Goal: Task Accomplishment & Management: Use online tool/utility

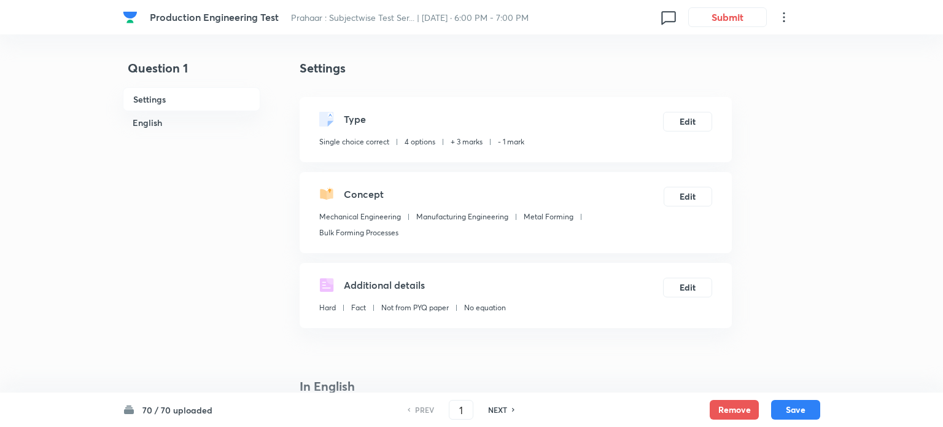
checkbox input "true"
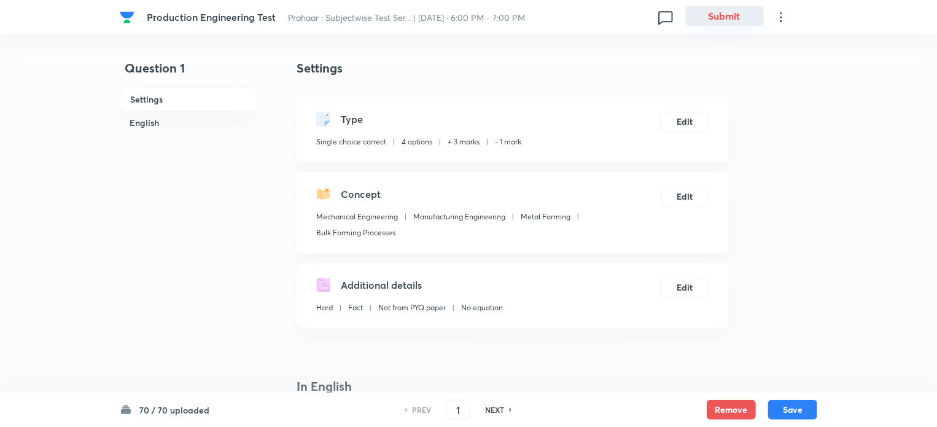
click at [727, 15] on button "Submit" at bounding box center [724, 16] width 79 height 20
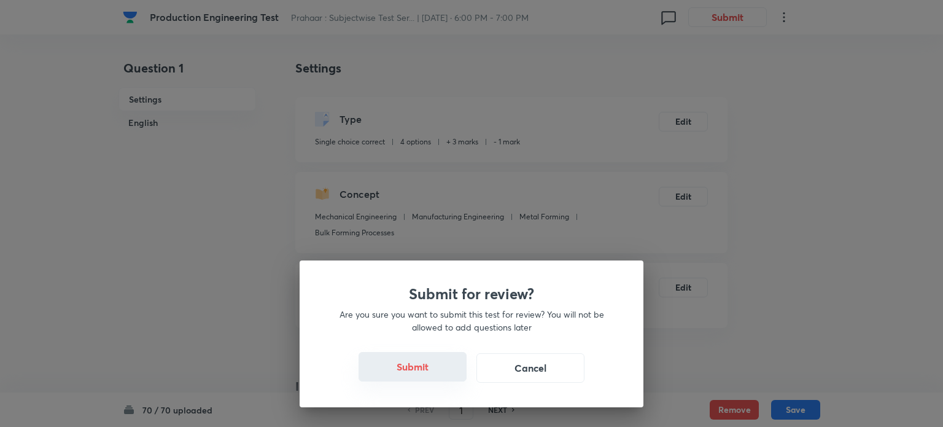
click at [427, 365] on button "Submit" at bounding box center [413, 366] width 108 height 29
click at [419, 366] on button "Submit" at bounding box center [413, 366] width 108 height 29
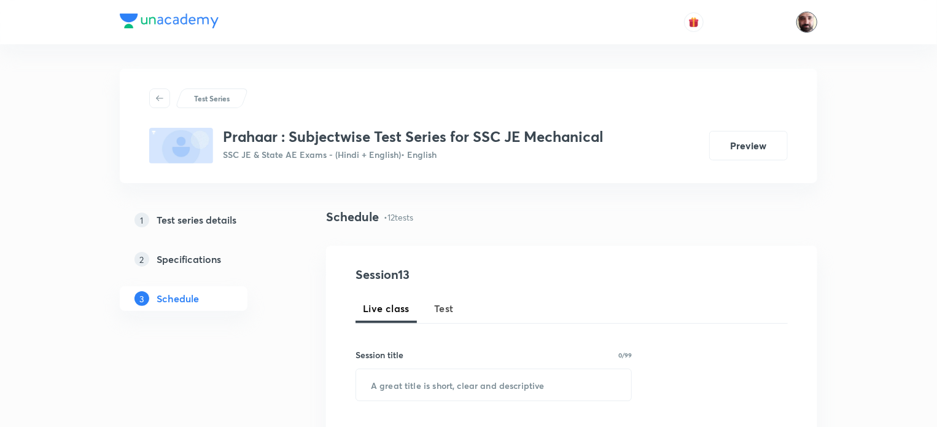
click at [810, 23] on img at bounding box center [806, 22] width 21 height 21
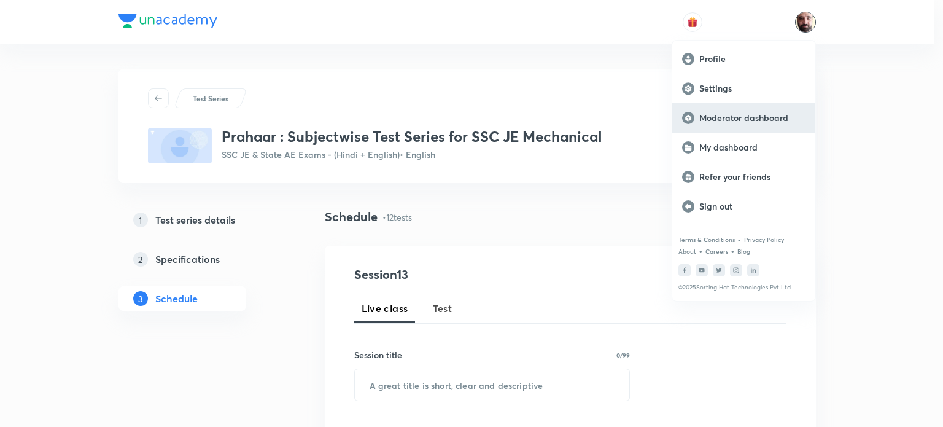
click at [752, 117] on p "Moderator dashboard" at bounding box center [752, 117] width 106 height 11
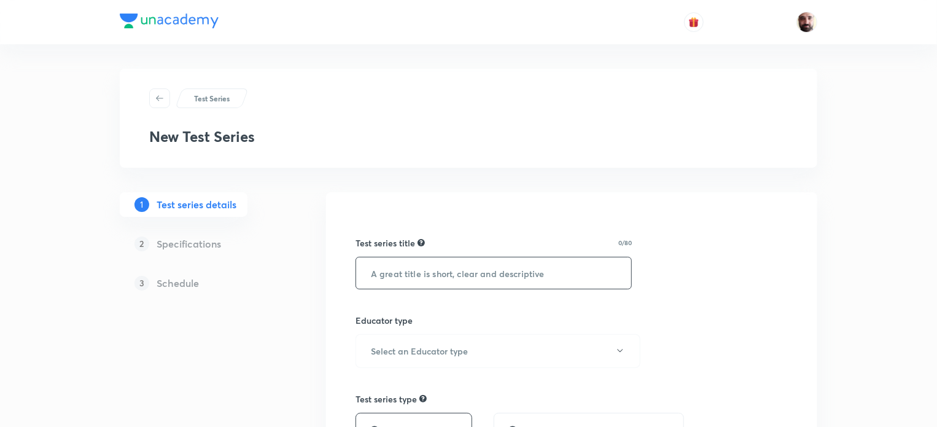
drag, startPoint x: 0, startPoint y: 0, endPoint x: 457, endPoint y: 276, distance: 533.9
click at [457, 276] on input "text" at bounding box center [493, 272] width 275 height 31
type input "VICTORY SSC JE SCHOLARSHIP TEST -ELECTRICAL"
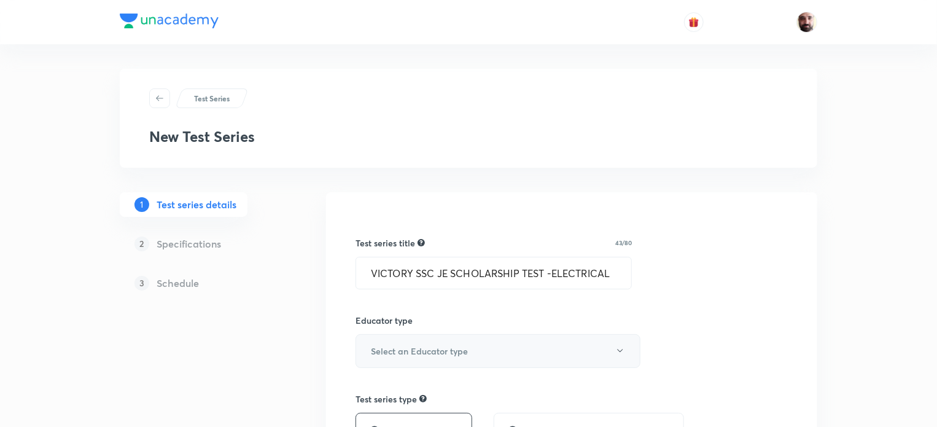
click at [621, 348] on icon "button" at bounding box center [620, 351] width 10 height 10
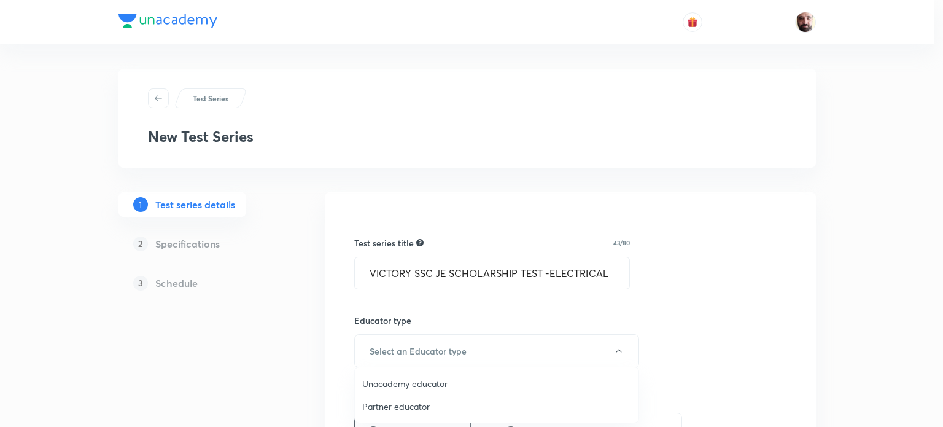
click at [462, 382] on span "Unacademy educator" at bounding box center [496, 383] width 269 height 13
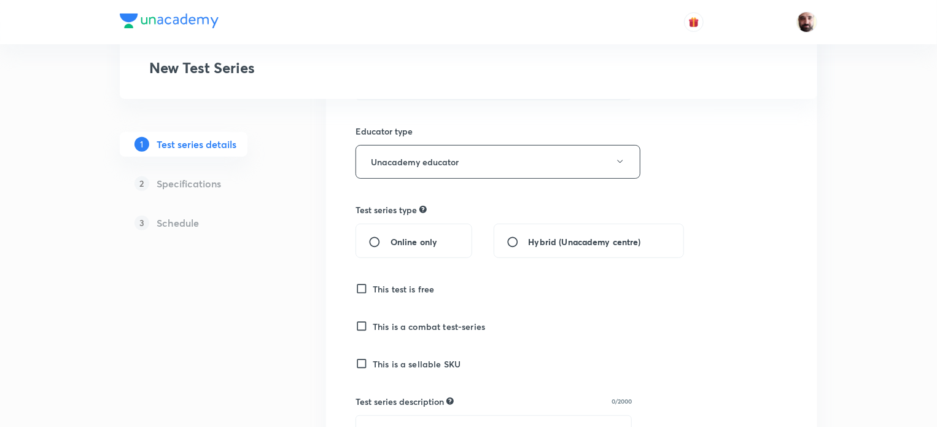
scroll to position [213, 0]
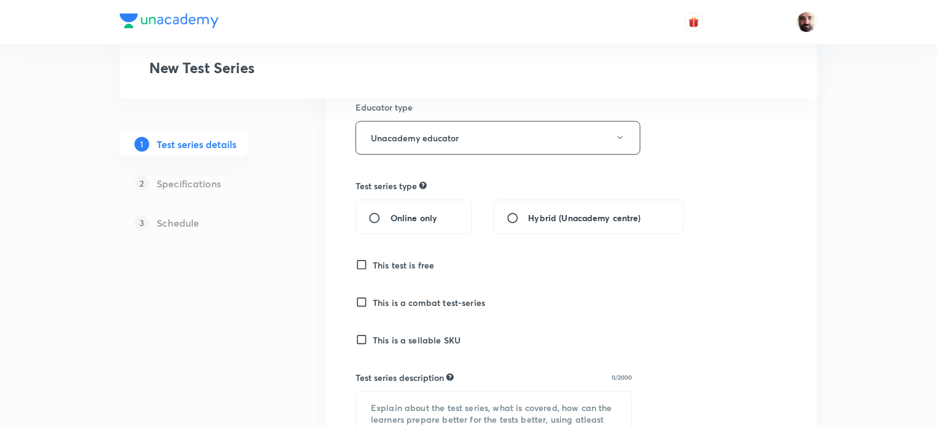
click at [376, 212] on input "Online only" at bounding box center [379, 218] width 22 height 12
radio input "true"
click at [360, 260] on input "This test is free" at bounding box center [364, 265] width 17 height 12
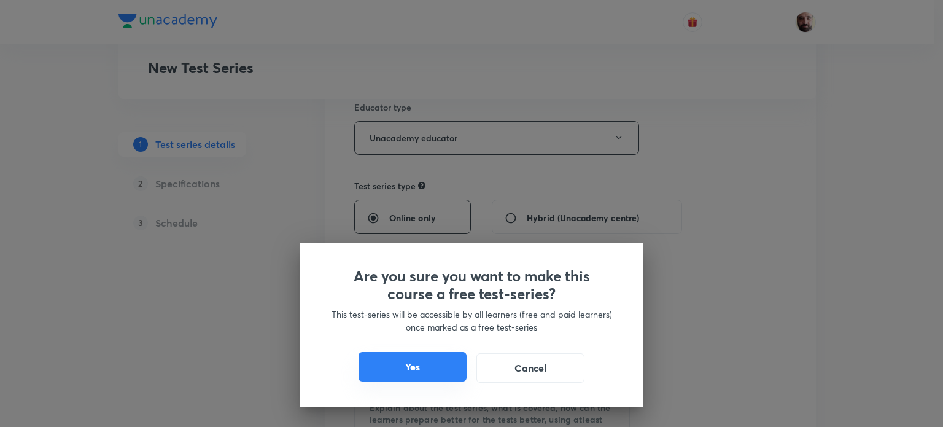
click at [443, 360] on button "Yes" at bounding box center [413, 366] width 108 height 29
checkbox input "true"
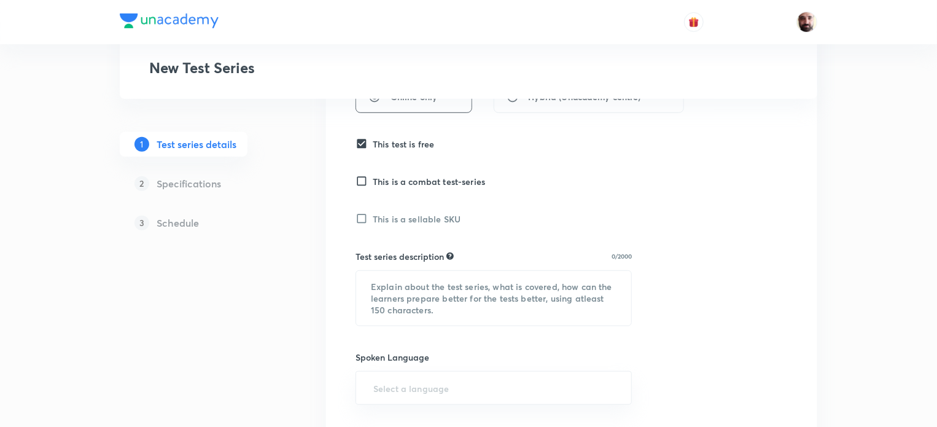
scroll to position [431, 0]
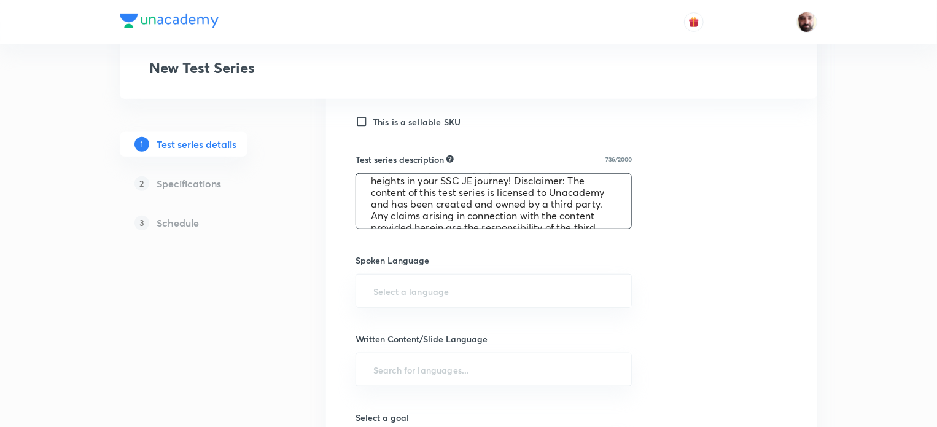
scroll to position [98, 0]
type textarea "Victory SSC JE Test Series This test series is specifically designed for SSC JE…"
click at [386, 289] on input "text" at bounding box center [494, 290] width 246 height 23
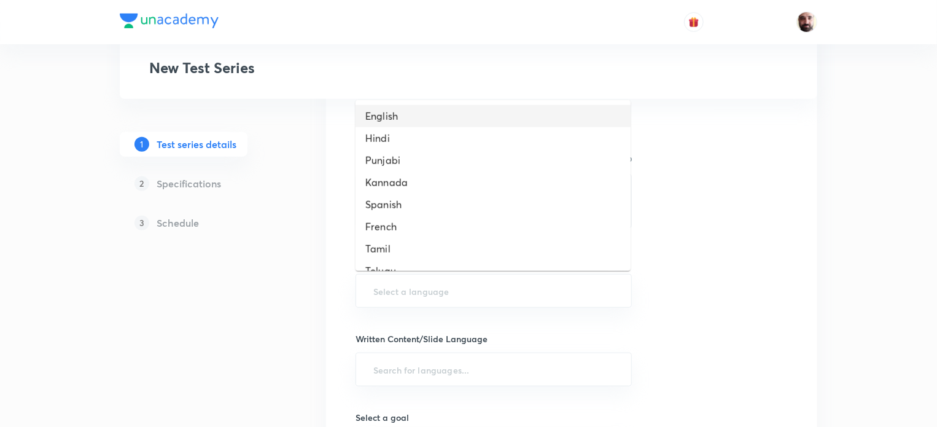
click at [403, 117] on li "English" at bounding box center [493, 116] width 275 height 22
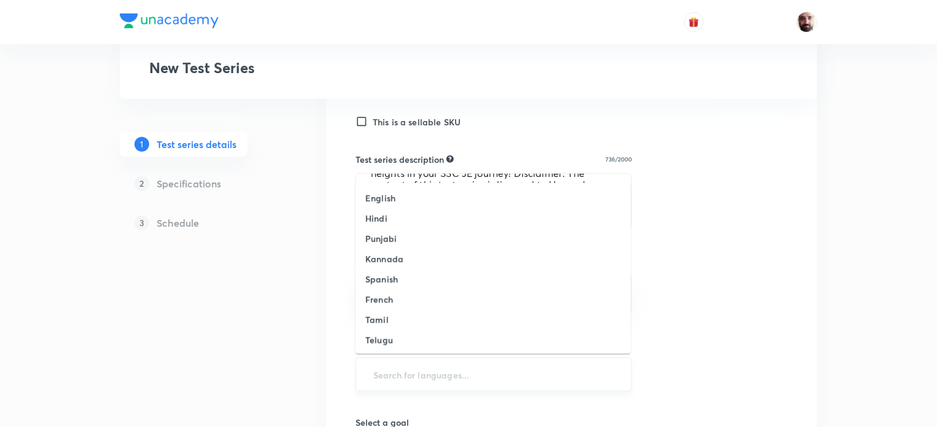
click at [395, 371] on input "text" at bounding box center [494, 374] width 246 height 23
click at [397, 201] on li "English" at bounding box center [493, 198] width 275 height 20
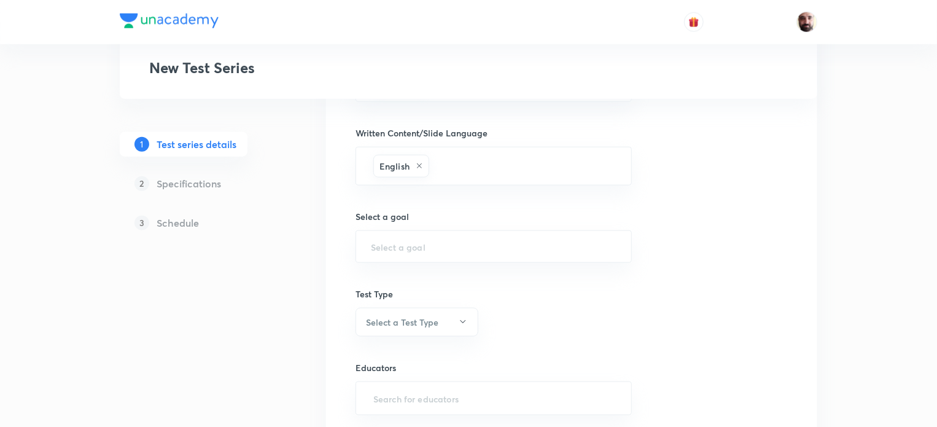
scroll to position [645, 0]
click at [404, 241] on input "text" at bounding box center [494, 244] width 246 height 12
click at [463, 239] on input "text" at bounding box center [494, 244] width 246 height 12
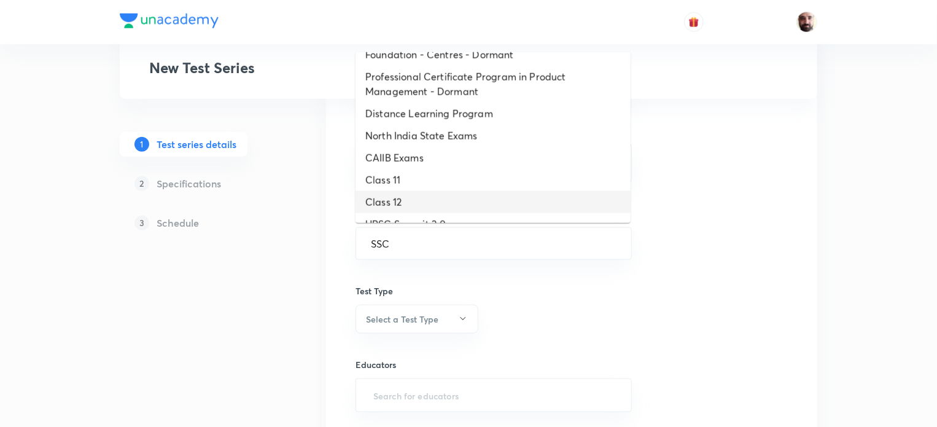
scroll to position [9771, 0]
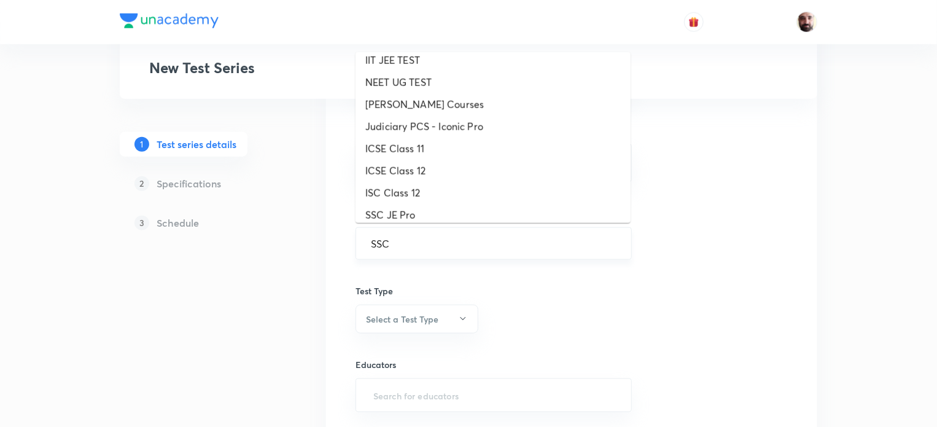
click at [408, 243] on input "SSC" at bounding box center [494, 244] width 246 height 12
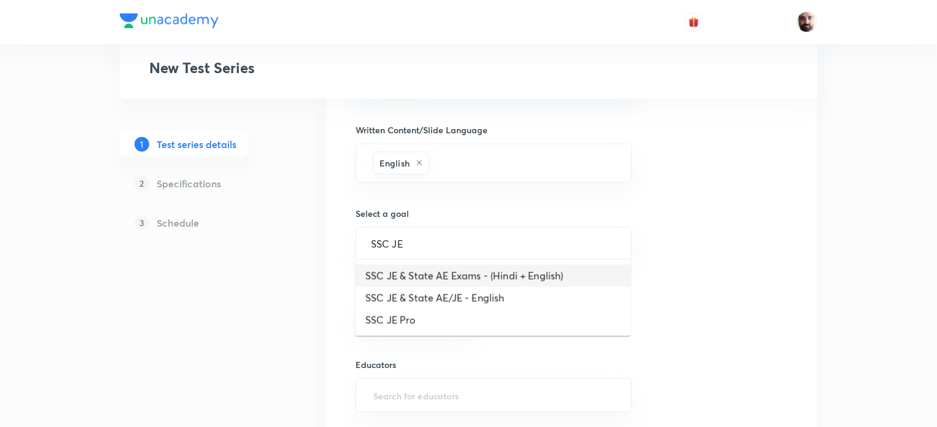
click at [435, 274] on li "SSC JE & State AE Exams - (Hindi + English)" at bounding box center [493, 276] width 275 height 22
type input "SSC JE & State AE Exams - (Hindi + English)"
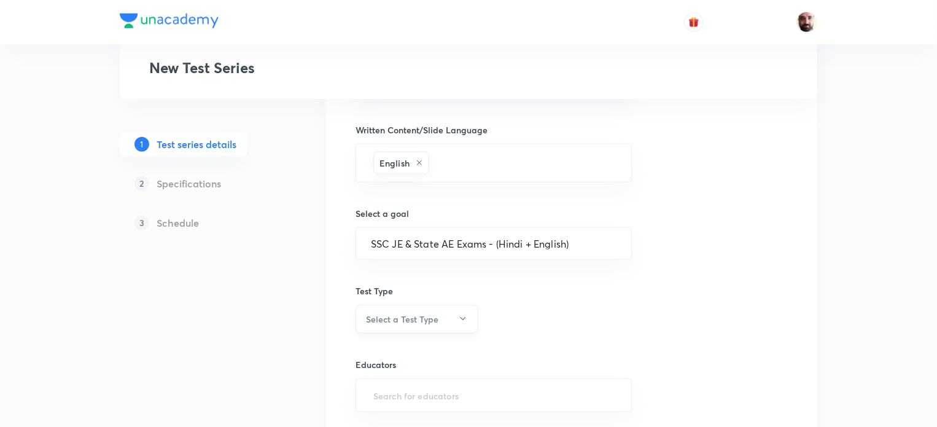
click at [411, 313] on h6 "Select a Test Type" at bounding box center [402, 319] width 72 height 13
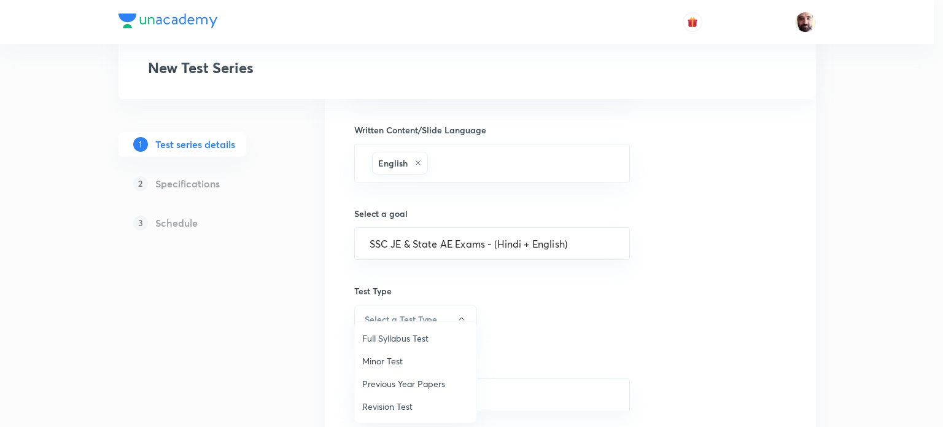
drag, startPoint x: 394, startPoint y: 364, endPoint x: 489, endPoint y: 317, distance: 106.6
click at [394, 363] on span "Minor Test" at bounding box center [415, 360] width 107 height 13
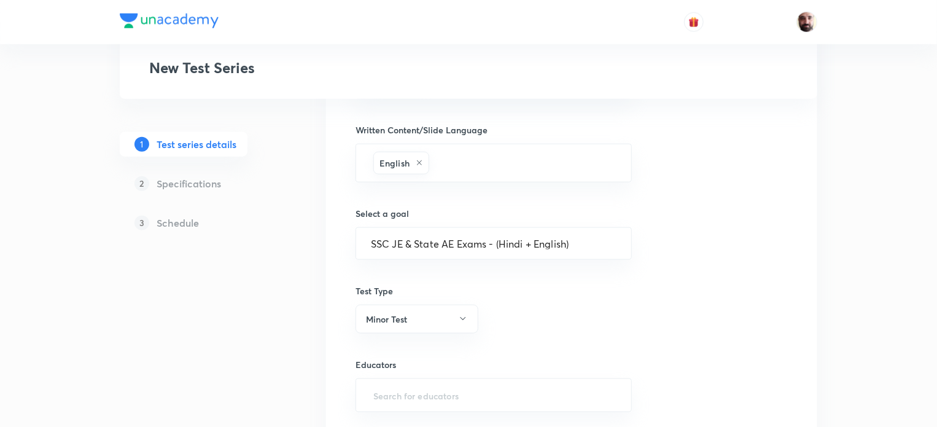
scroll to position [740, 0]
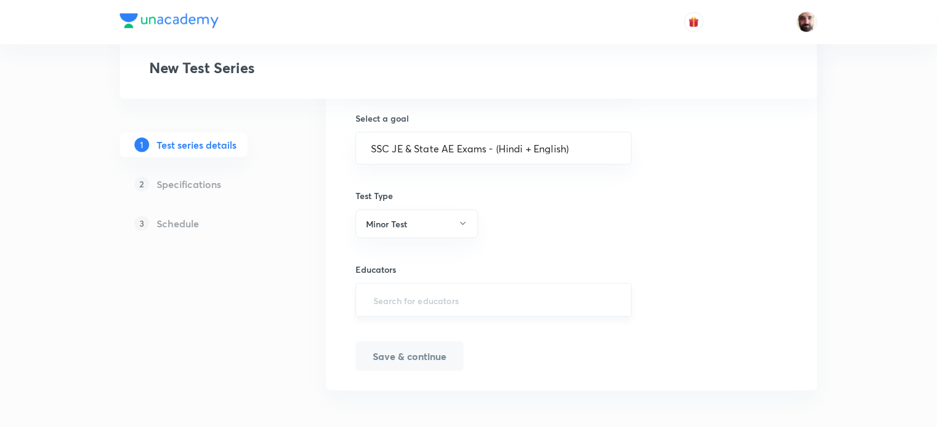
click at [437, 299] on input "text" at bounding box center [494, 300] width 246 height 23
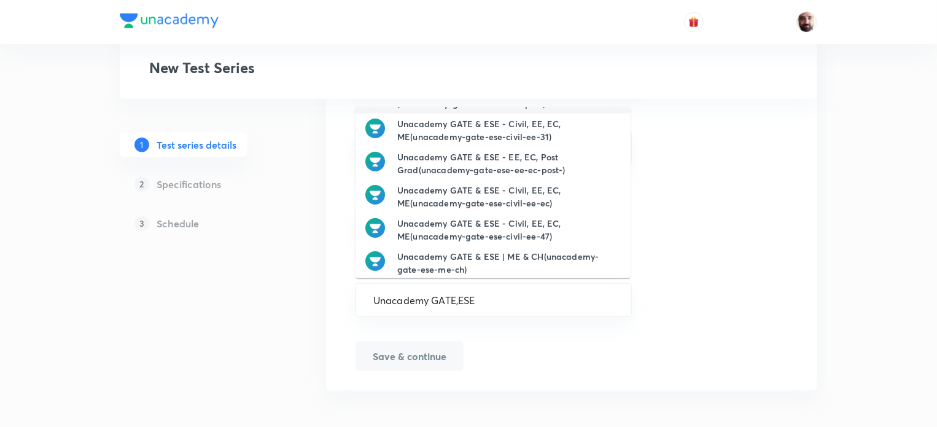
scroll to position [170, 0]
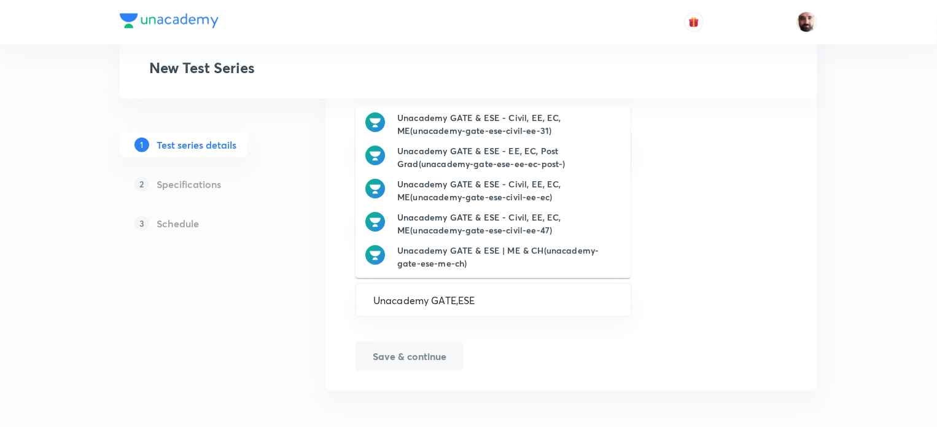
type input "Unacademy GATE,ESE"
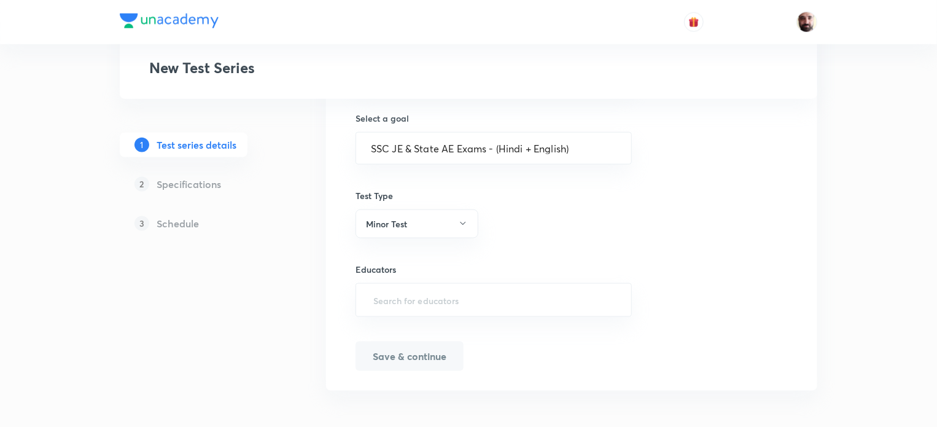
click at [631, 112] on h6 "Select a goal" at bounding box center [494, 118] width 276 height 13
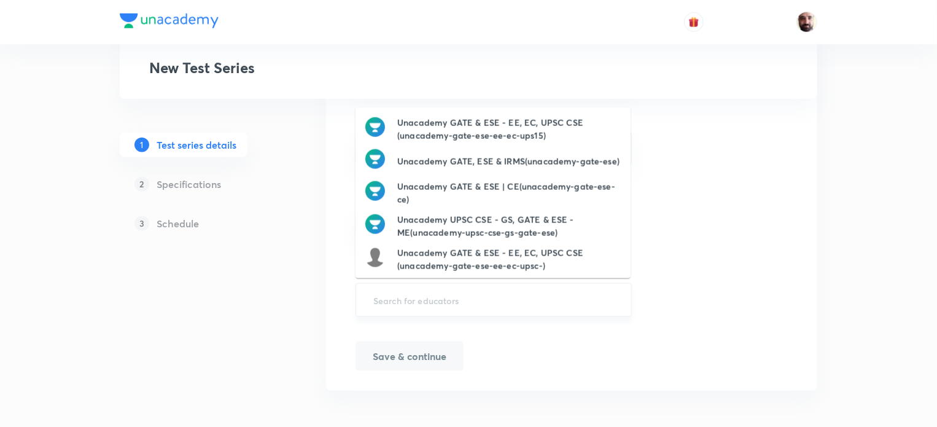
click at [494, 302] on input "text" at bounding box center [494, 300] width 246 height 23
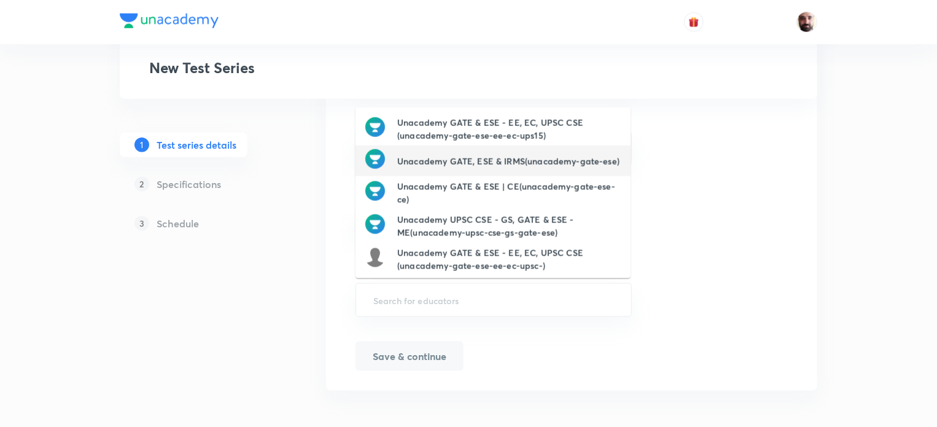
click at [532, 155] on h6 "Unacademy GATE, ESE & IRMS(unacademy-gate-ese)" at bounding box center [508, 161] width 222 height 13
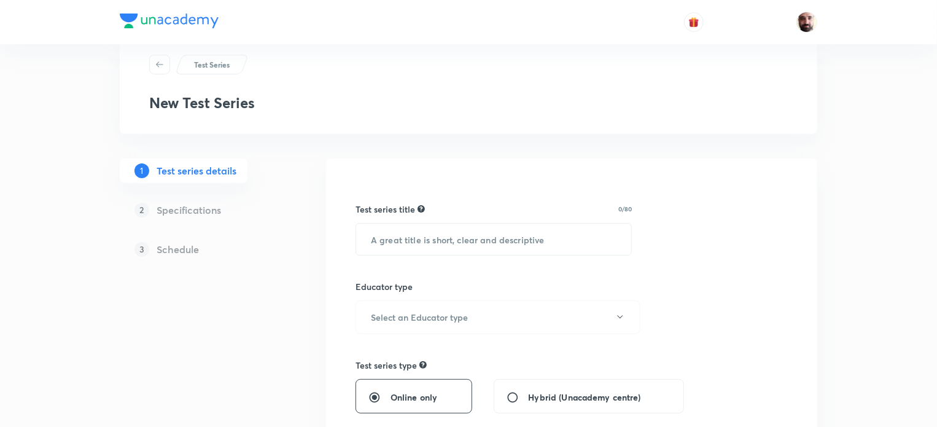
scroll to position [0, 0]
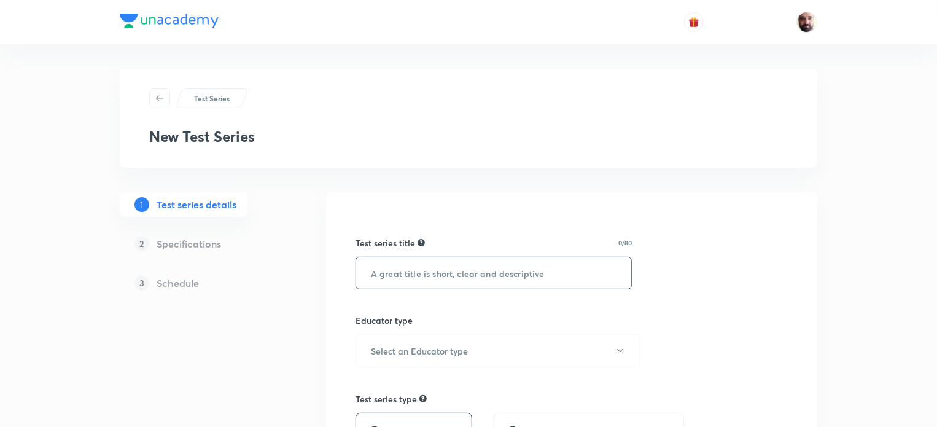
click at [475, 276] on input "text" at bounding box center [493, 272] width 275 height 31
type input "VICTORY SSC JE SCHOLARSHIP TEST-ELECTRICAL"
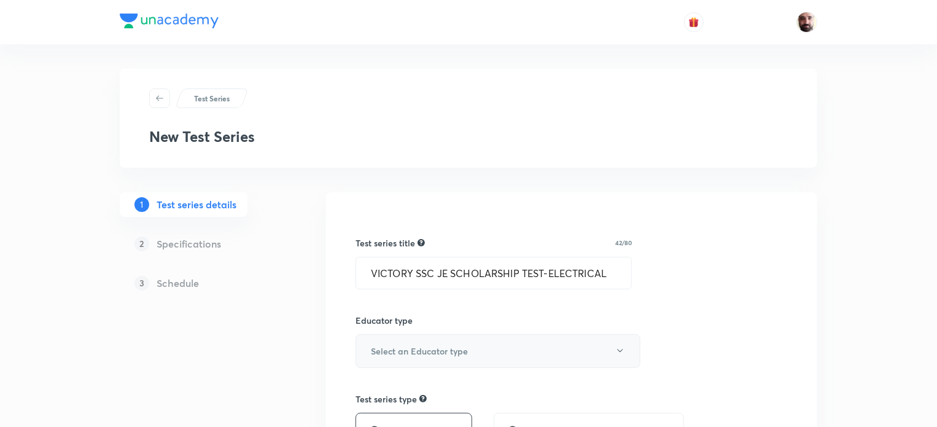
click at [626, 350] on button "Select an Educator type" at bounding box center [498, 351] width 285 height 34
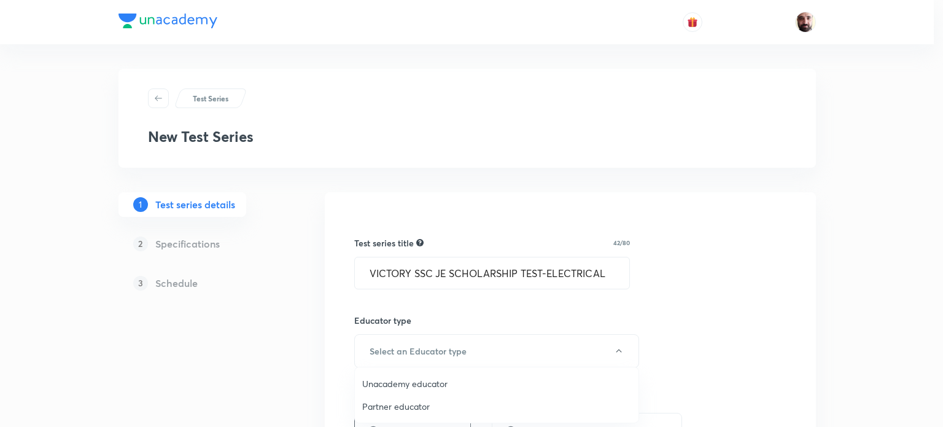
click at [481, 381] on span "Unacademy educator" at bounding box center [496, 383] width 269 height 13
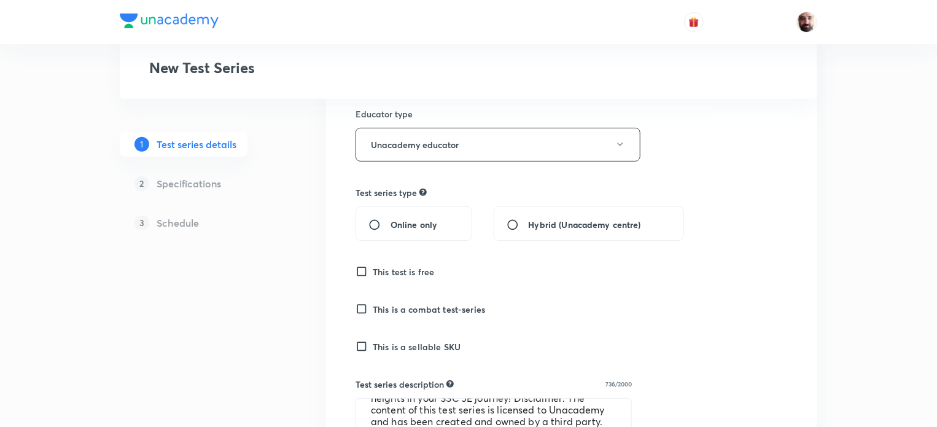
scroll to position [228, 0]
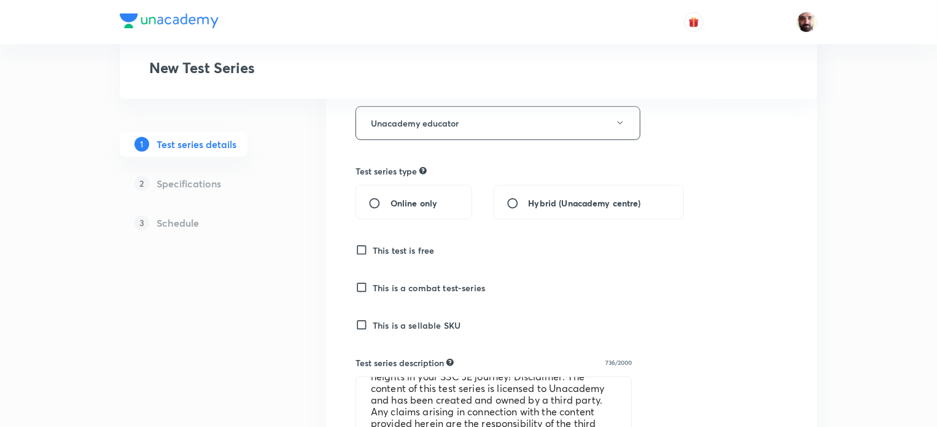
click at [377, 201] on input "Online only" at bounding box center [379, 203] width 22 height 12
radio input "true"
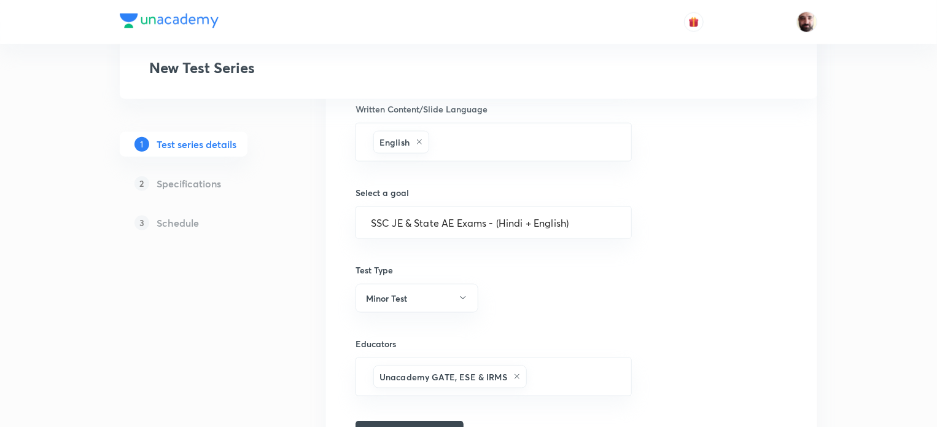
scroll to position [745, 0]
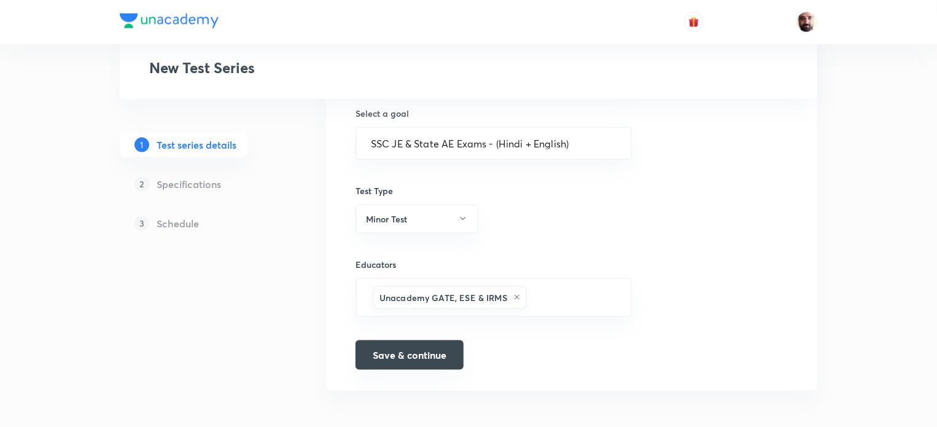
click at [405, 348] on button "Save & continue" at bounding box center [410, 354] width 108 height 29
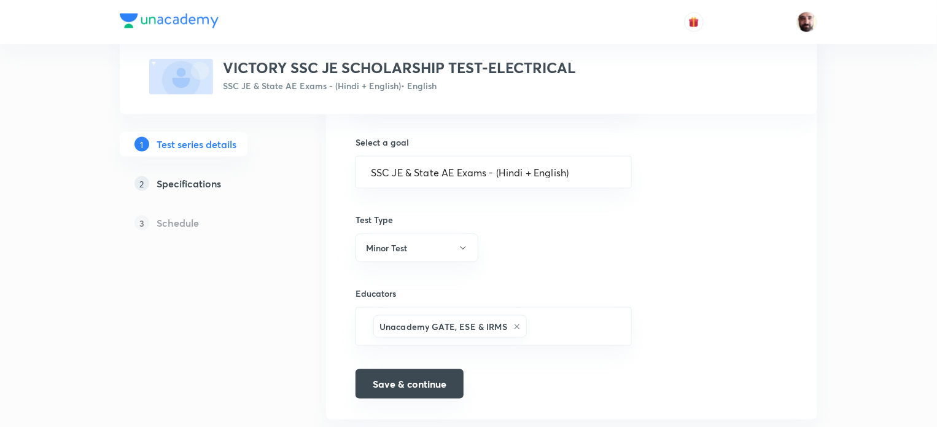
scroll to position [761, 0]
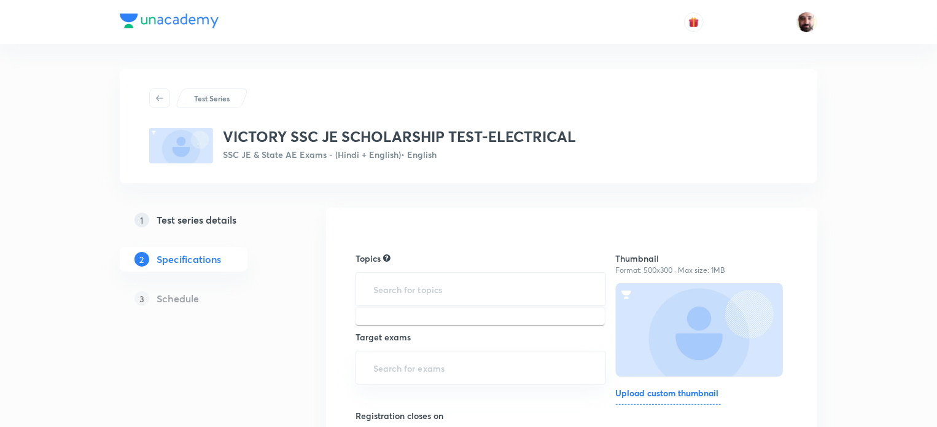
click at [424, 286] on input "text" at bounding box center [481, 289] width 220 height 23
type input "E"
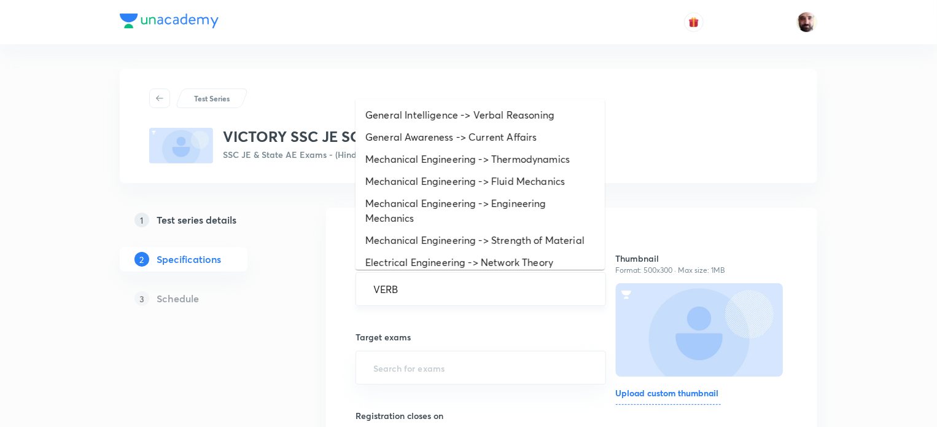
type input "VERBA"
click at [513, 117] on li "General Intelligence -> Verbal Reasoning" at bounding box center [480, 115] width 249 height 22
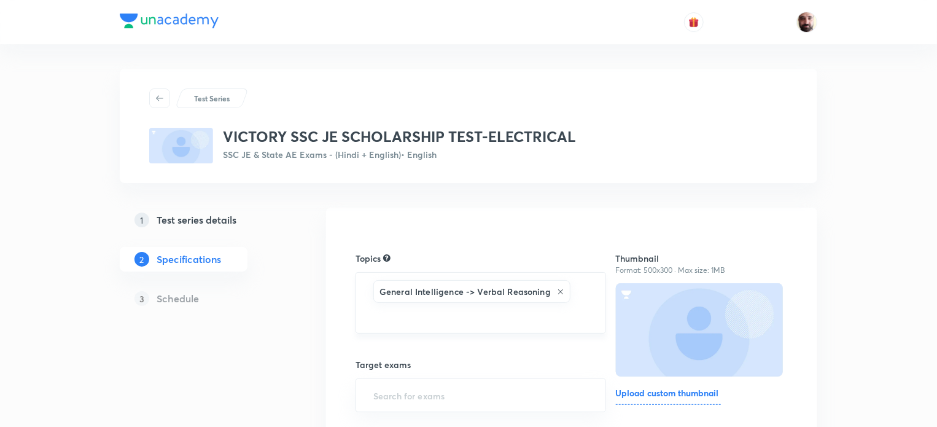
click at [497, 329] on div "General Intelligence -> Verbal Reasoning ​" at bounding box center [481, 302] width 251 height 61
click at [521, 314] on input "text" at bounding box center [481, 316] width 220 height 23
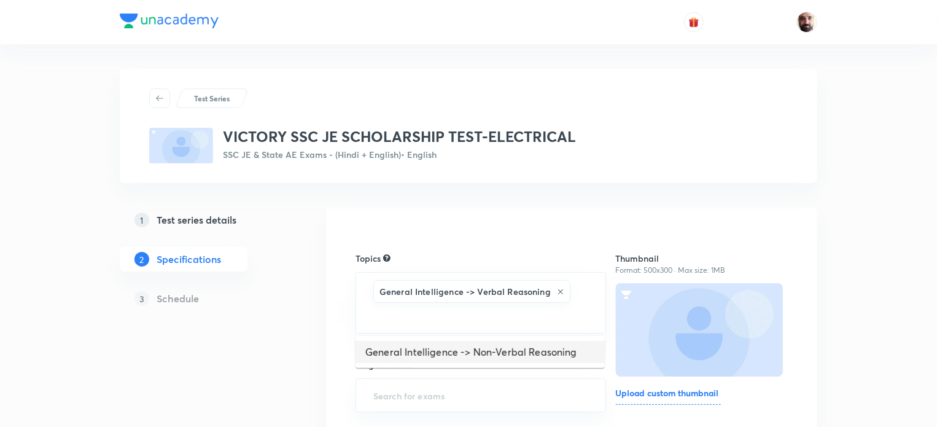
click at [484, 357] on li "General Intelligence -> Non-Verbal Reasoning" at bounding box center [480, 352] width 249 height 22
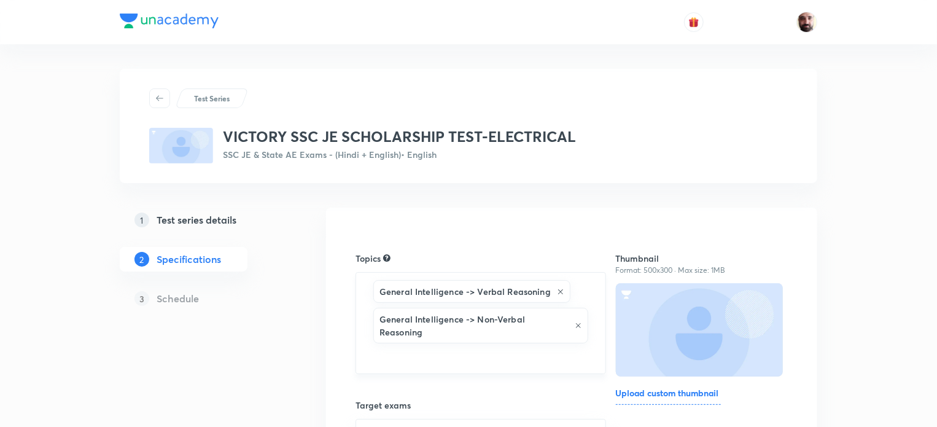
click at [475, 355] on div "General Intelligence -> Verbal Reasoning General Intelligence -> Non-Verbal Rea…" at bounding box center [481, 323] width 251 height 102
type input "CURR"
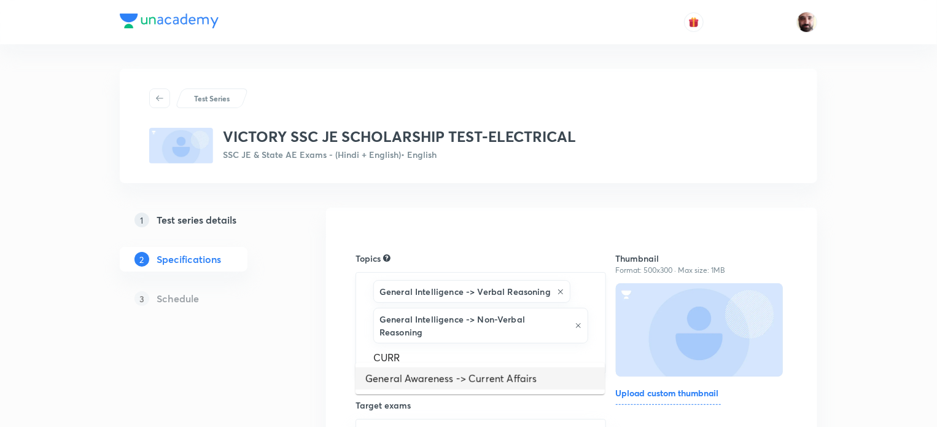
drag, startPoint x: 426, startPoint y: 377, endPoint x: 438, endPoint y: 359, distance: 22.5
click at [426, 377] on li "General Awareness -> Current Affairs" at bounding box center [480, 378] width 249 height 22
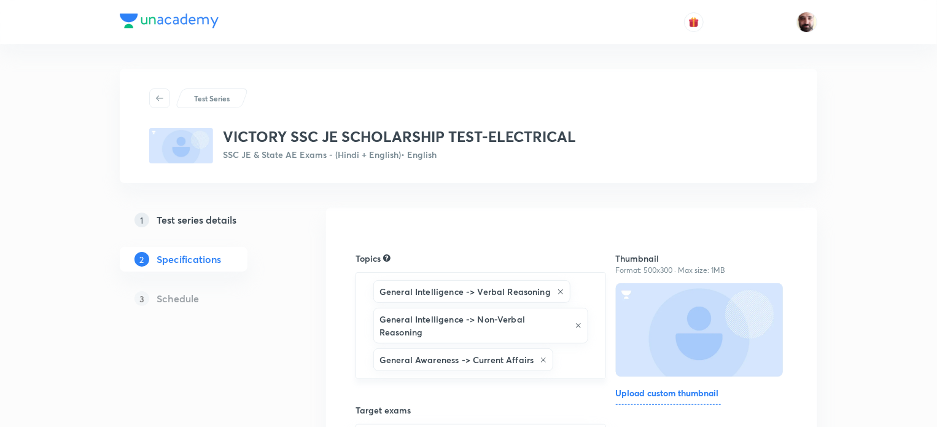
click at [572, 352] on input "text" at bounding box center [573, 359] width 34 height 23
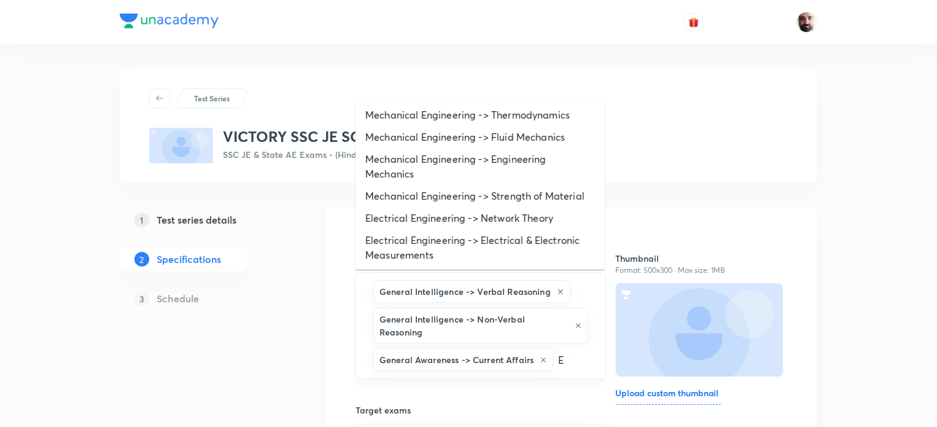
type input "EL"
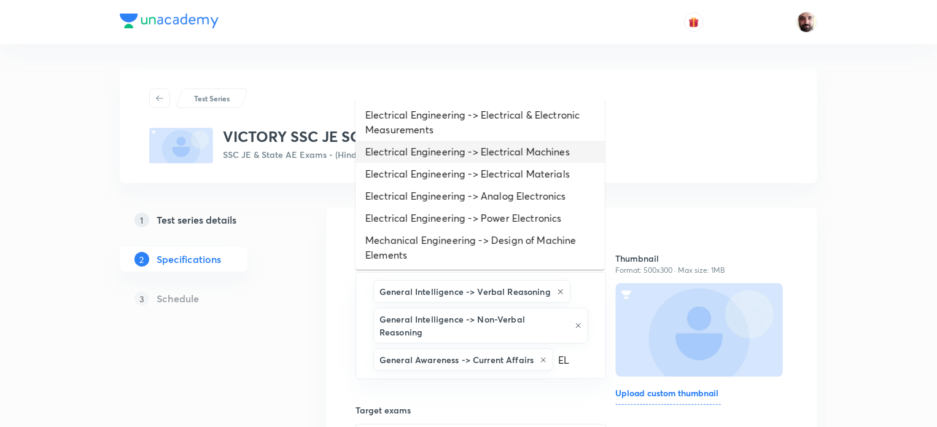
click at [526, 150] on li "Electrical Engineering -> Electrical Machines" at bounding box center [480, 152] width 249 height 22
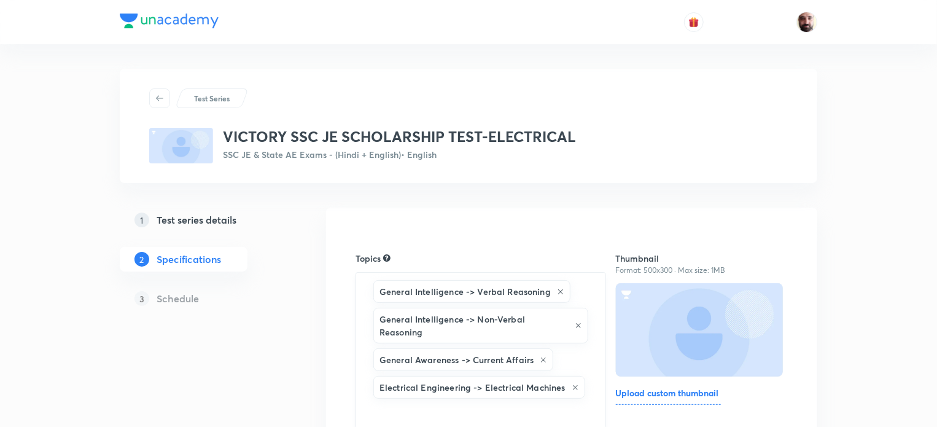
click at [486, 401] on input "text" at bounding box center [481, 412] width 220 height 23
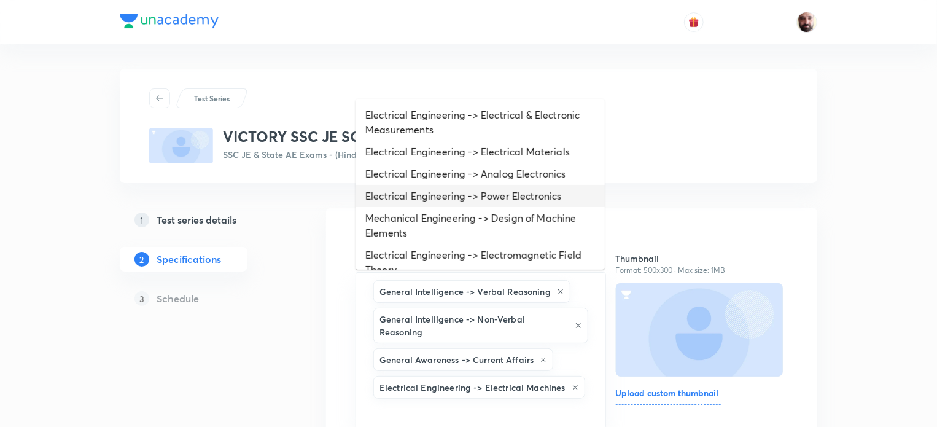
click at [464, 195] on li "Electrical Engineering -> Power Electronics" at bounding box center [480, 196] width 249 height 22
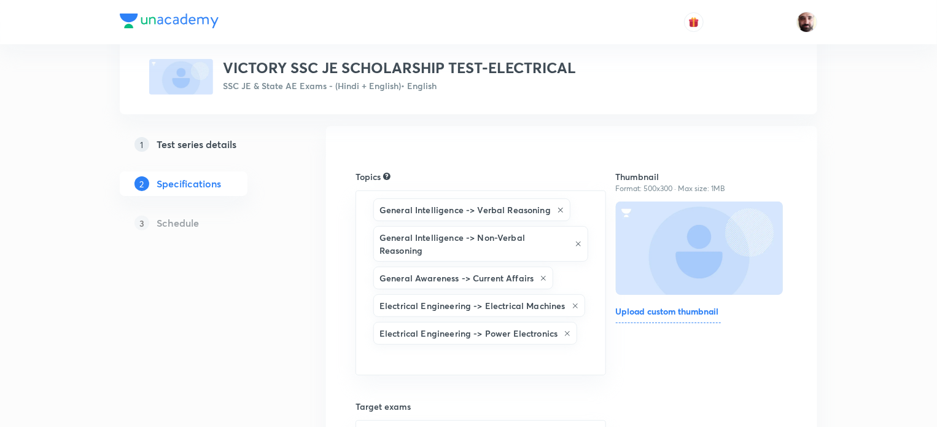
scroll to position [153, 0]
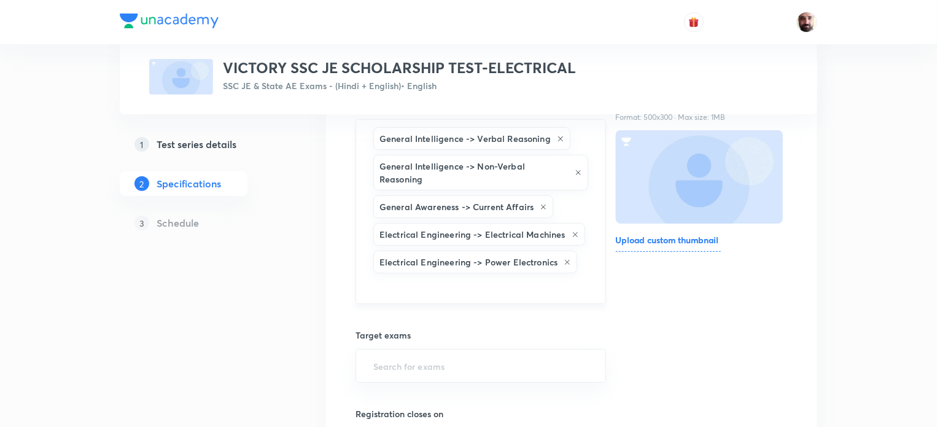
drag, startPoint x: 423, startPoint y: 279, endPoint x: 424, endPoint y: 262, distance: 17.8
click at [423, 277] on input "text" at bounding box center [481, 287] width 220 height 23
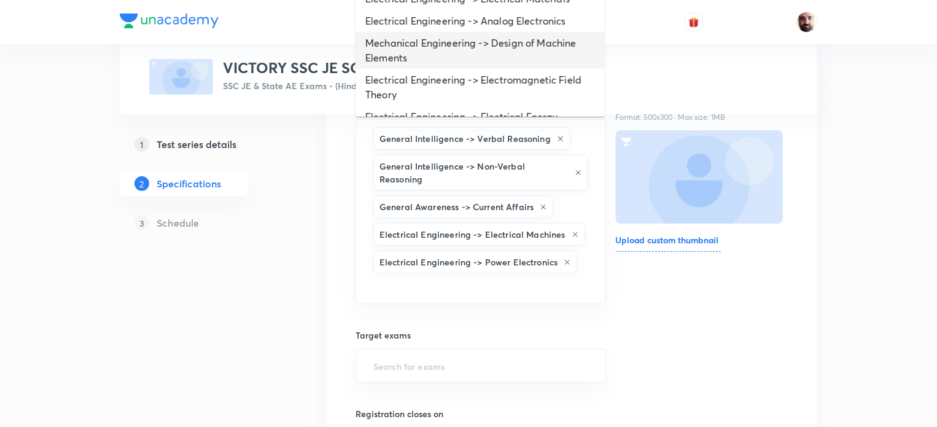
click at [462, 49] on li "Mechanical Engineering -> Design of Machine Elements" at bounding box center [480, 50] width 249 height 37
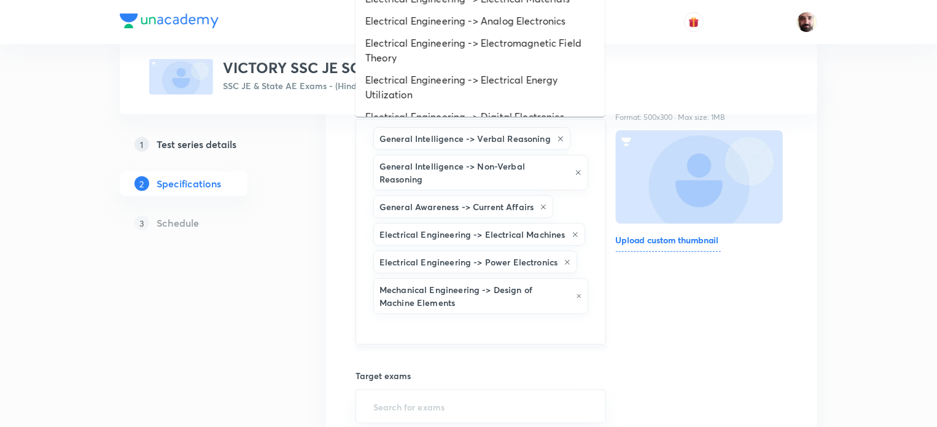
click at [445, 316] on input "text" at bounding box center [481, 327] width 220 height 23
click at [582, 278] on div "Mechanical Engineering -> Design of Machine Elements" at bounding box center [480, 296] width 215 height 36
click at [580, 292] on icon at bounding box center [579, 295] width 6 height 7
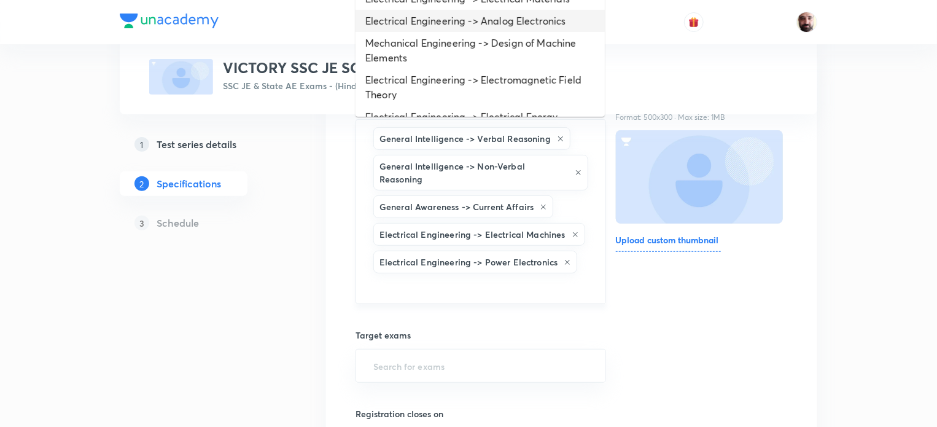
click at [457, 18] on li "Electrical Engineering -> Analog Electronics" at bounding box center [480, 21] width 249 height 22
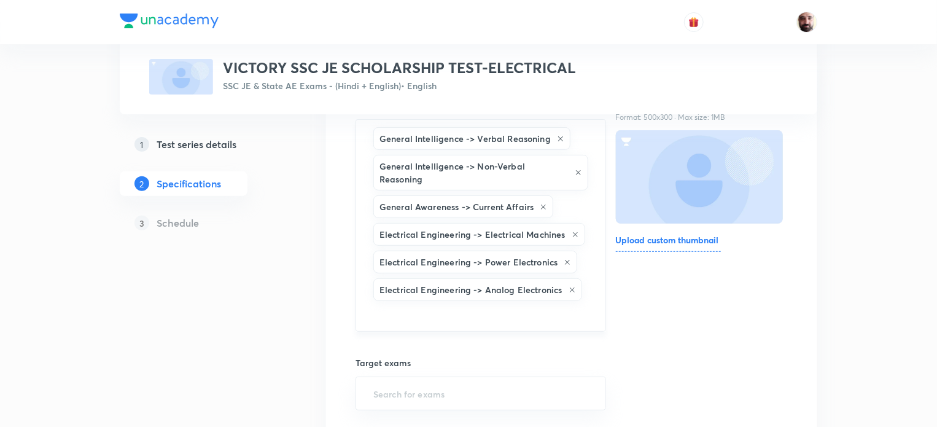
drag, startPoint x: 412, startPoint y: 306, endPoint x: 414, endPoint y: 294, distance: 12.5
click at [413, 303] on input "text" at bounding box center [481, 314] width 220 height 23
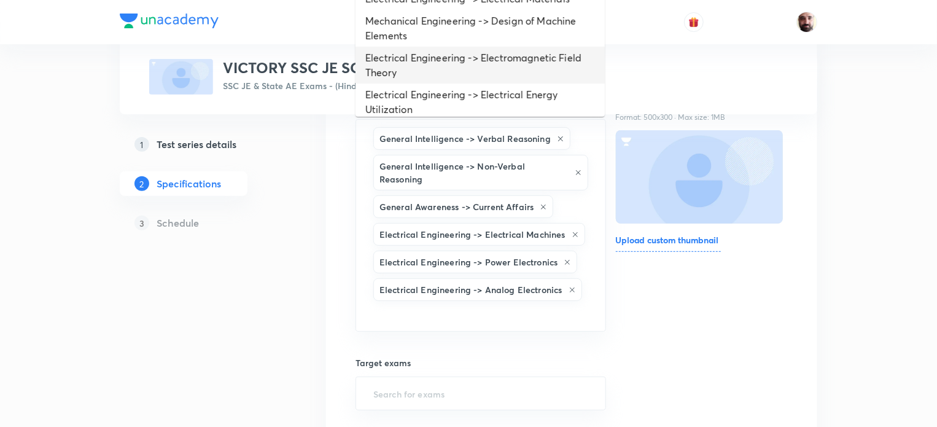
click at [435, 54] on li "Electrical Engineering -> Electromagnetic Field Theory" at bounding box center [480, 65] width 249 height 37
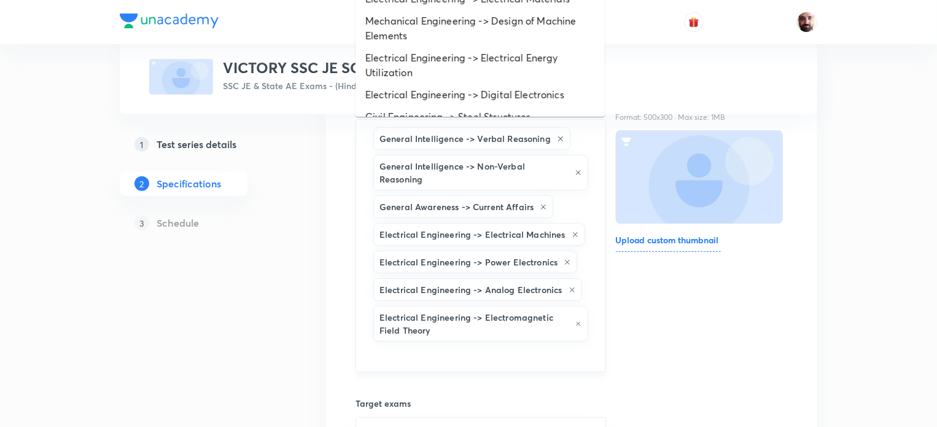
drag, startPoint x: 412, startPoint y: 346, endPoint x: 421, endPoint y: 285, distance: 61.5
click at [412, 346] on input "text" at bounding box center [481, 355] width 220 height 23
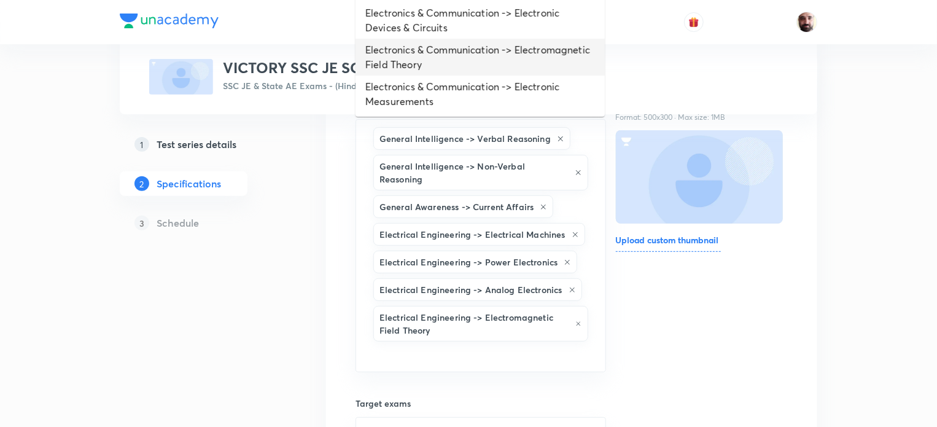
scroll to position [0, 0]
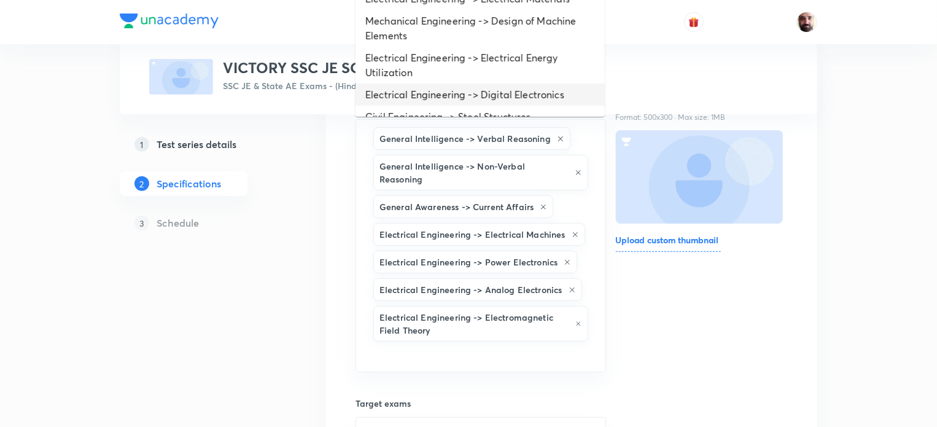
click at [412, 93] on li "Electrical Engineering -> Digital Electronics" at bounding box center [480, 95] width 249 height 22
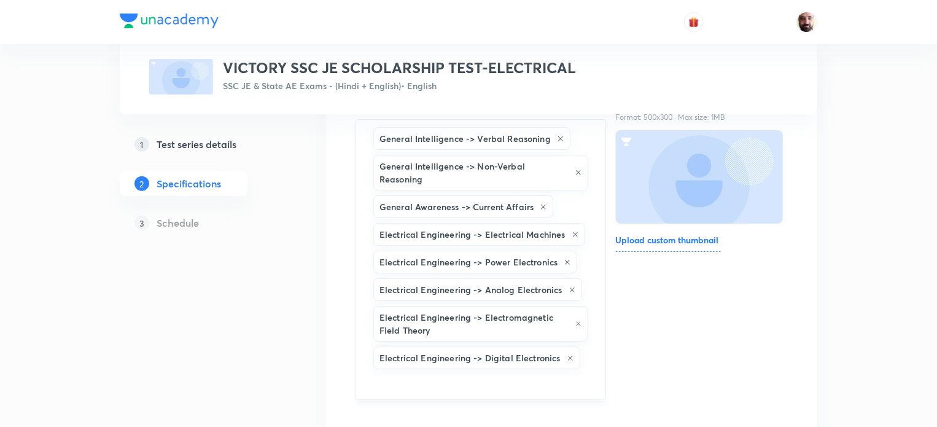
drag, startPoint x: 430, startPoint y: 369, endPoint x: 429, endPoint y: 308, distance: 60.8
click at [429, 372] on input "text" at bounding box center [481, 383] width 220 height 23
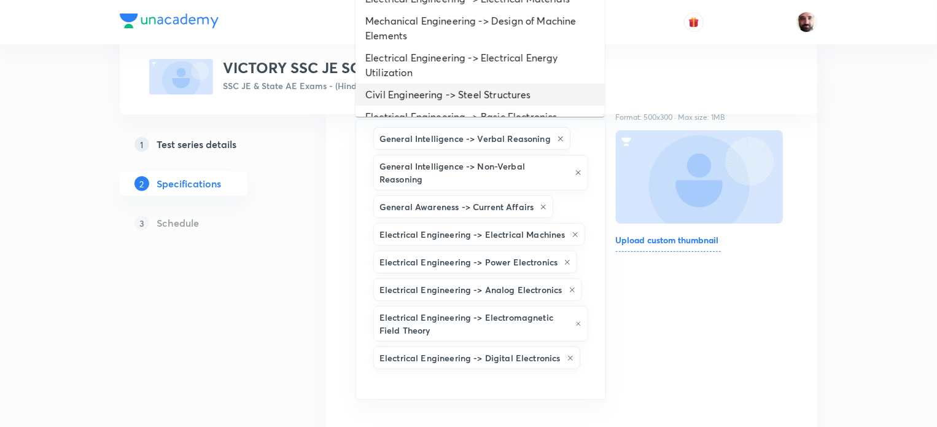
scroll to position [200, 0]
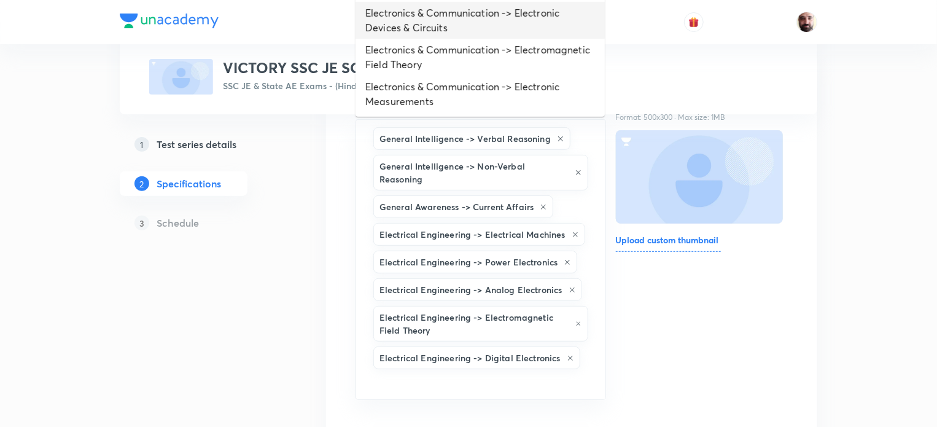
click at [396, 17] on li "Electronics & Communication -> Electronic Devices & Circuits" at bounding box center [480, 20] width 249 height 37
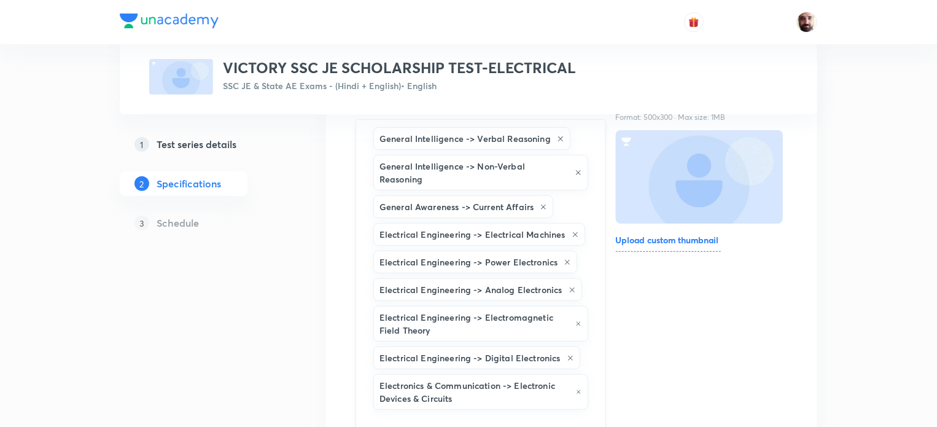
scroll to position [481, 0]
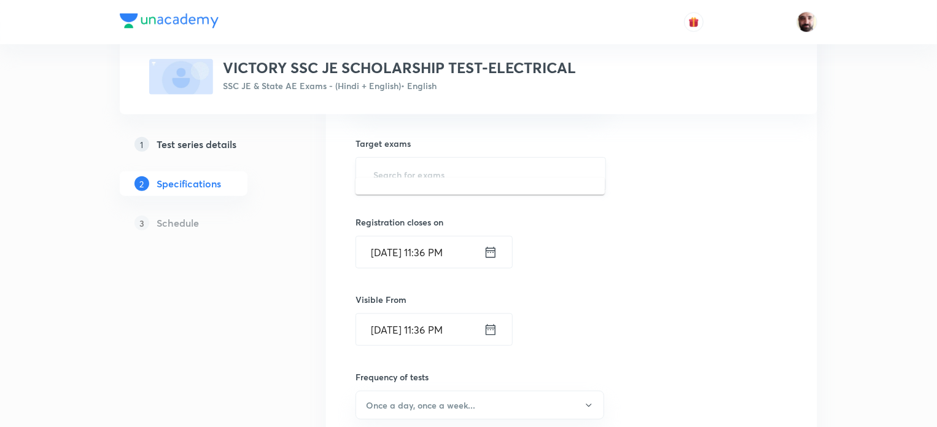
click at [419, 163] on input "text" at bounding box center [481, 174] width 220 height 23
type input "SSC"
click at [415, 196] on li "SSC JE Paper I" at bounding box center [480, 193] width 249 height 22
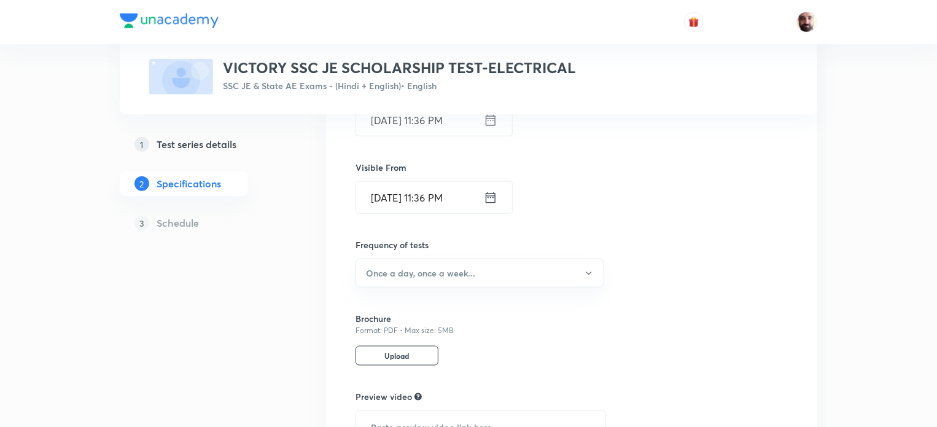
scroll to position [618, 0]
click at [585, 268] on icon "button" at bounding box center [589, 273] width 10 height 10
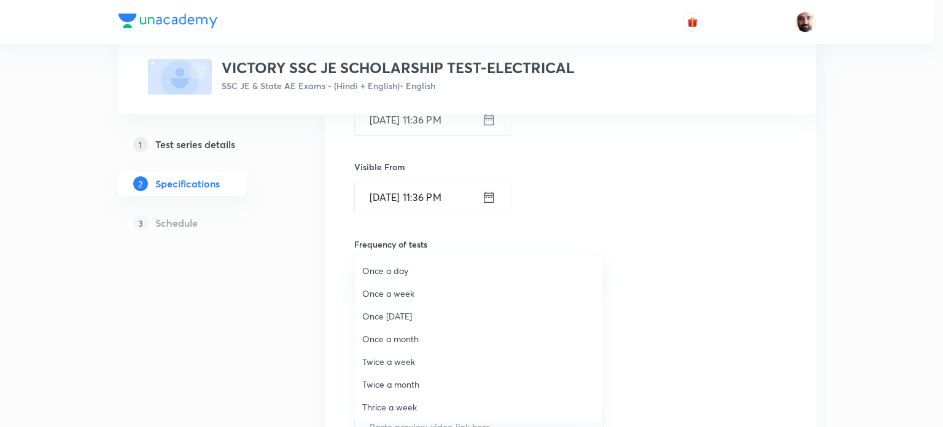
click at [421, 287] on span "Once a week" at bounding box center [478, 293] width 233 height 13
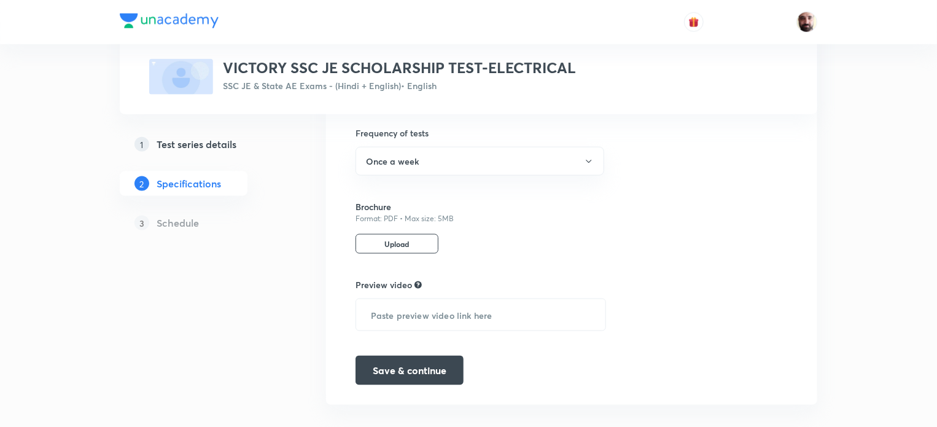
scroll to position [729, 0]
click at [410, 354] on button "Save & continue" at bounding box center [410, 368] width 108 height 29
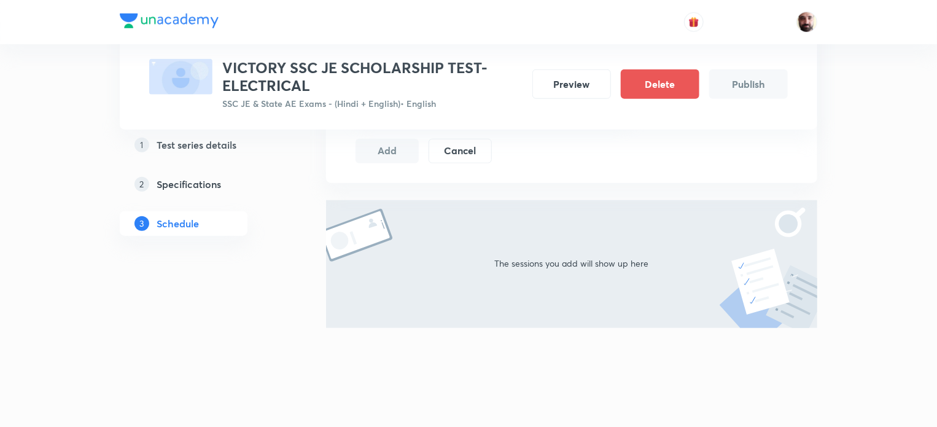
scroll to position [208, 0]
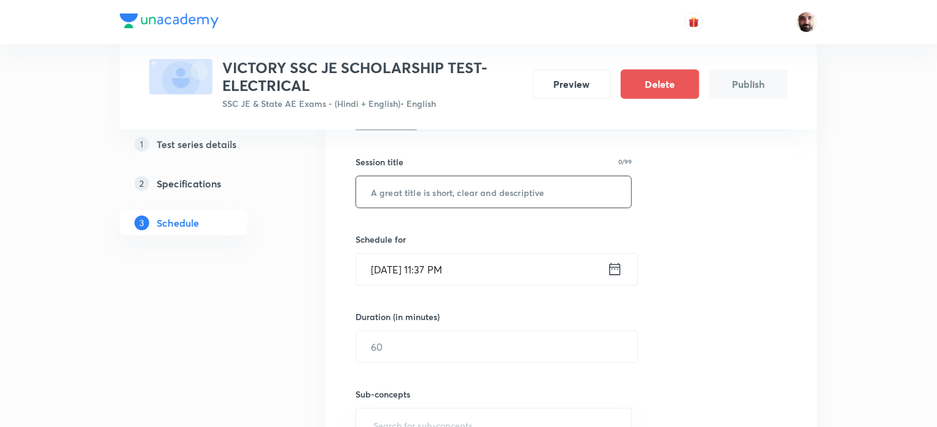
click at [536, 191] on input "text" at bounding box center [493, 191] width 275 height 31
type input "SCHOLARSHIP TEST"
click at [622, 268] on icon at bounding box center [614, 268] width 15 height 17
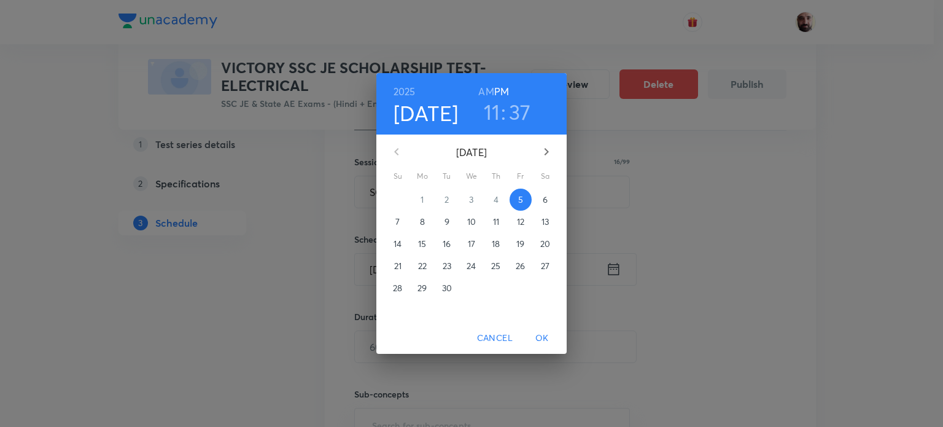
click at [422, 219] on p "8" at bounding box center [422, 222] width 5 height 12
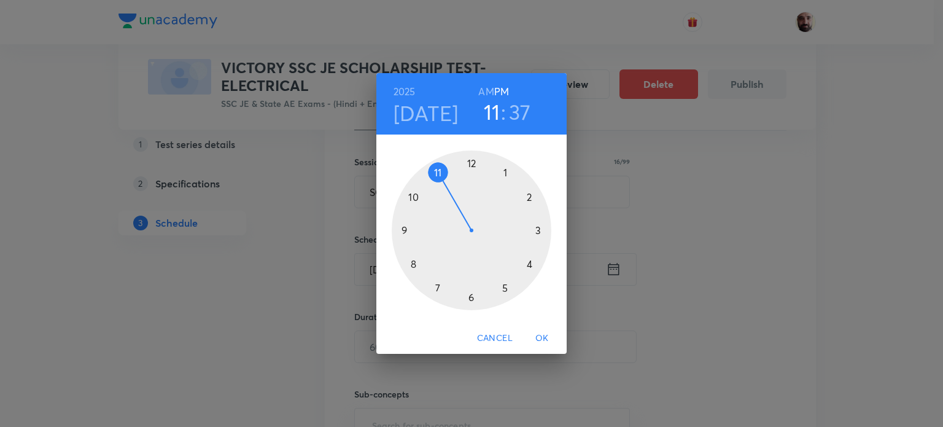
click at [435, 177] on div at bounding box center [472, 230] width 160 height 160
click at [474, 162] on div at bounding box center [472, 230] width 160 height 160
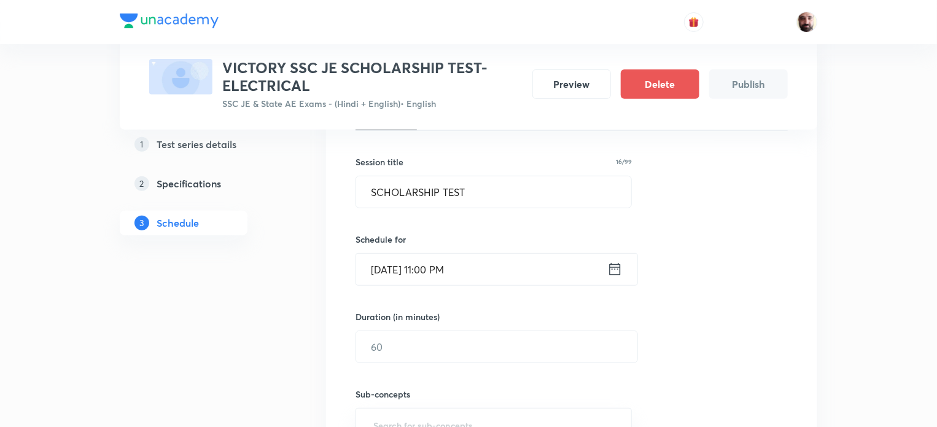
click at [621, 257] on div "Sep 8, 2025, 11:00 PM ​" at bounding box center [497, 269] width 282 height 33
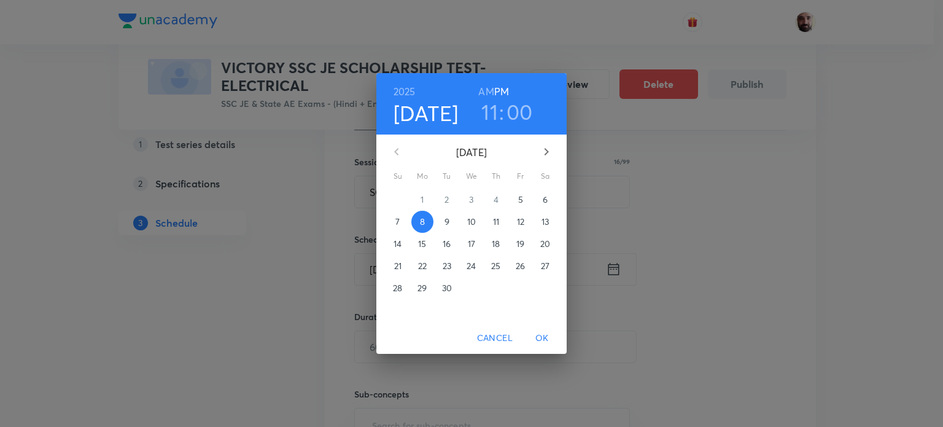
click at [488, 91] on h6 "AM" at bounding box center [485, 91] width 15 height 17
click at [546, 325] on div "Cancel OK" at bounding box center [471, 338] width 190 height 33
click at [531, 339] on span "OK" at bounding box center [541, 337] width 29 height 15
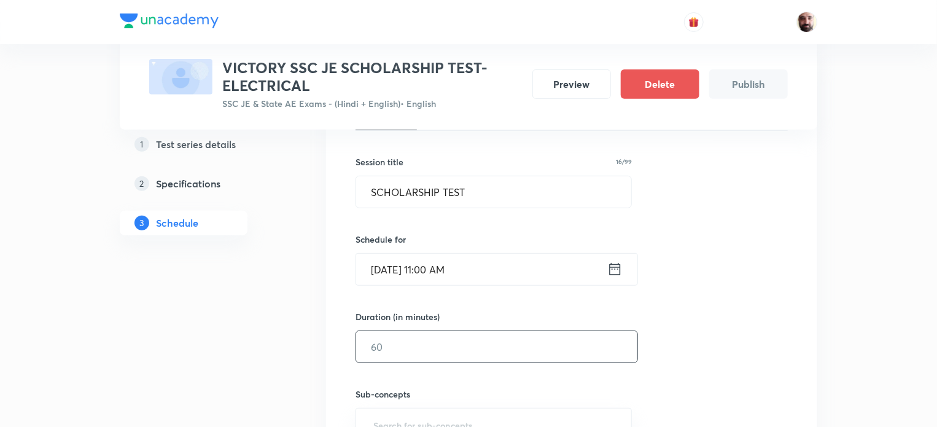
click at [411, 348] on input "text" at bounding box center [496, 346] width 281 height 31
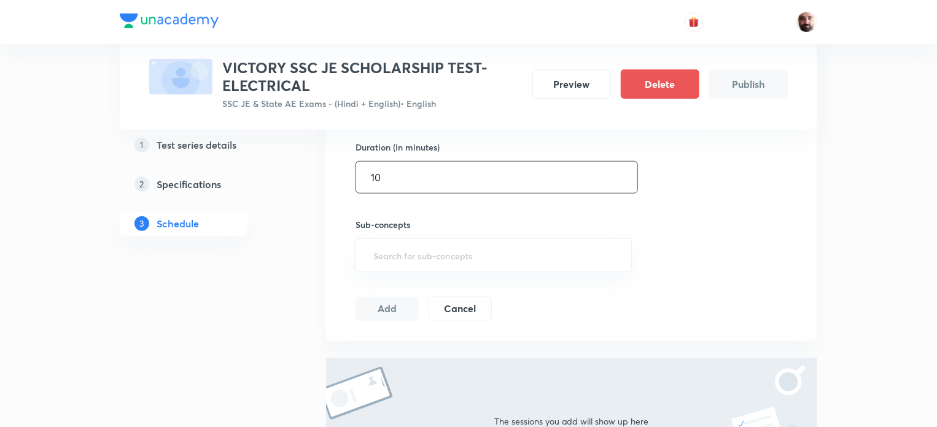
scroll to position [391, 0]
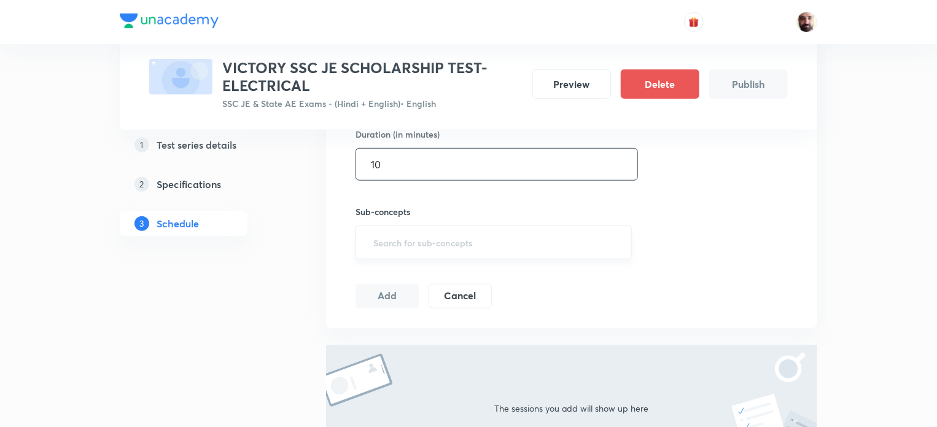
type input "10"
click at [416, 244] on input "text" at bounding box center [494, 242] width 246 height 23
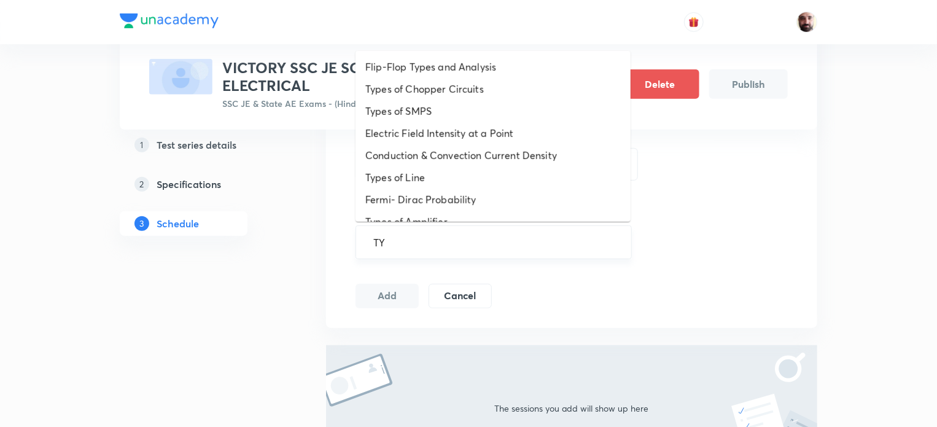
type input "T"
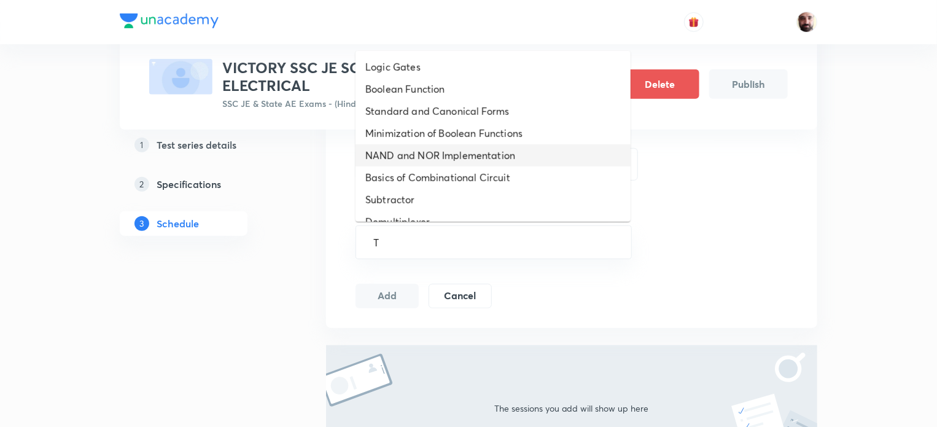
click at [408, 155] on li "NAND and NOR Implementation" at bounding box center [493, 155] width 275 height 22
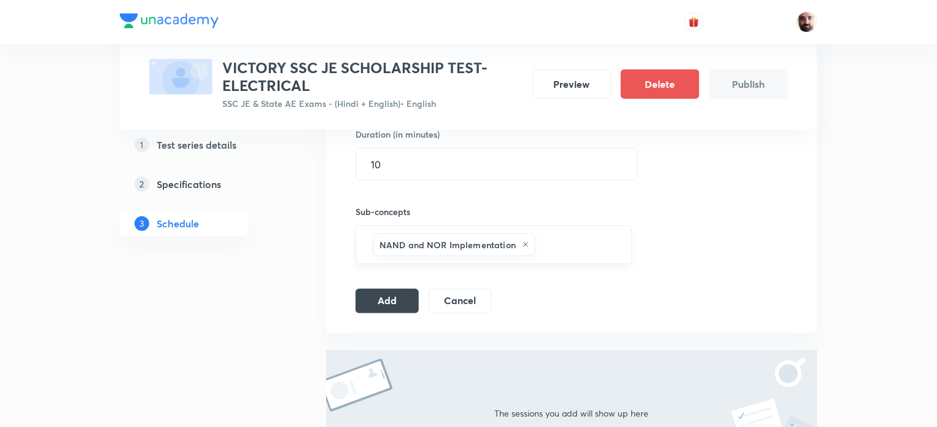
scroll to position [540, 0]
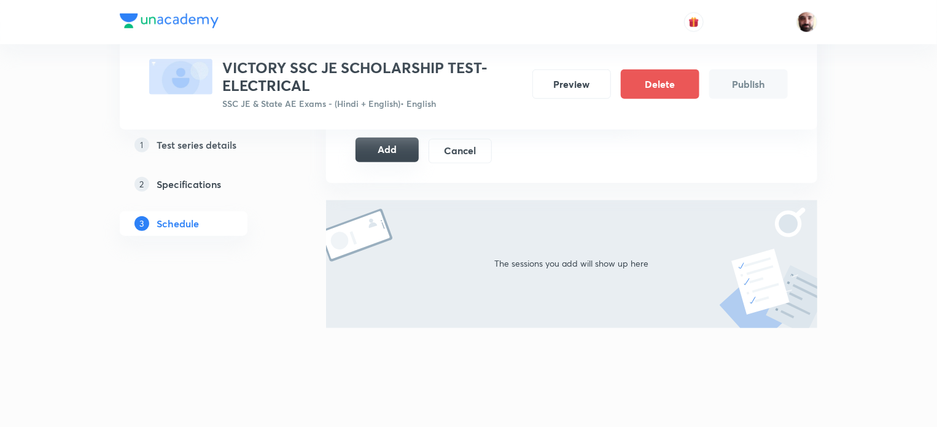
click at [388, 149] on button "Add" at bounding box center [387, 150] width 63 height 25
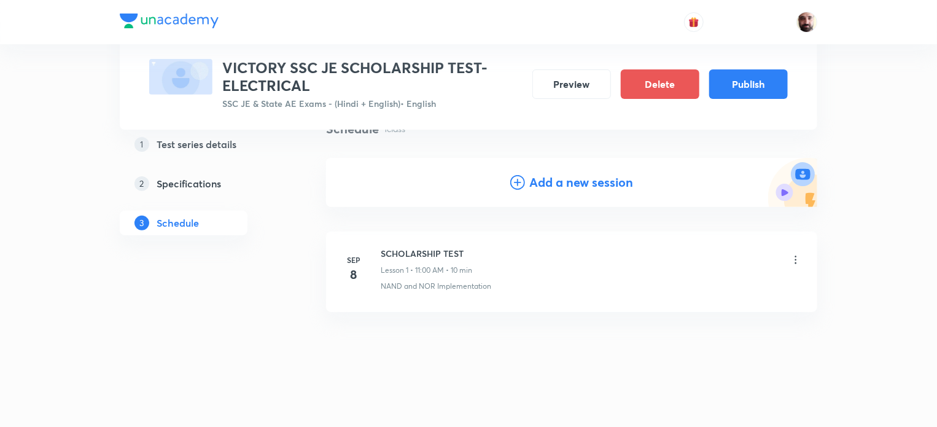
scroll to position [0, 0]
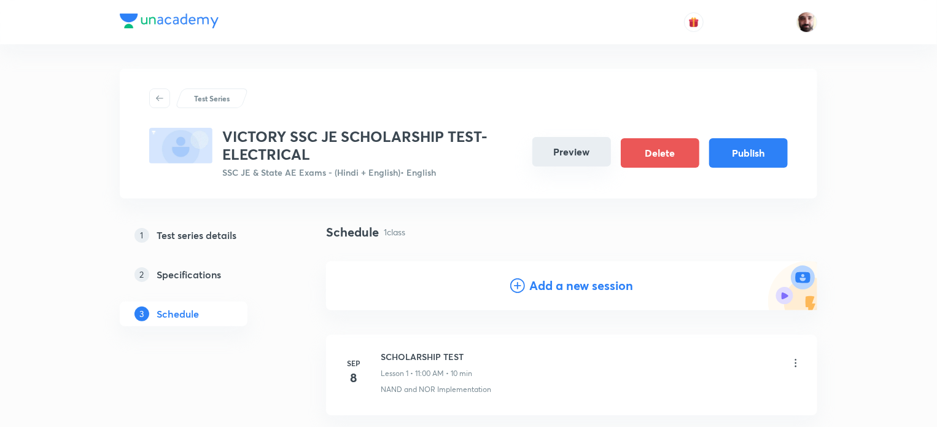
click at [555, 146] on button "Preview" at bounding box center [571, 151] width 79 height 29
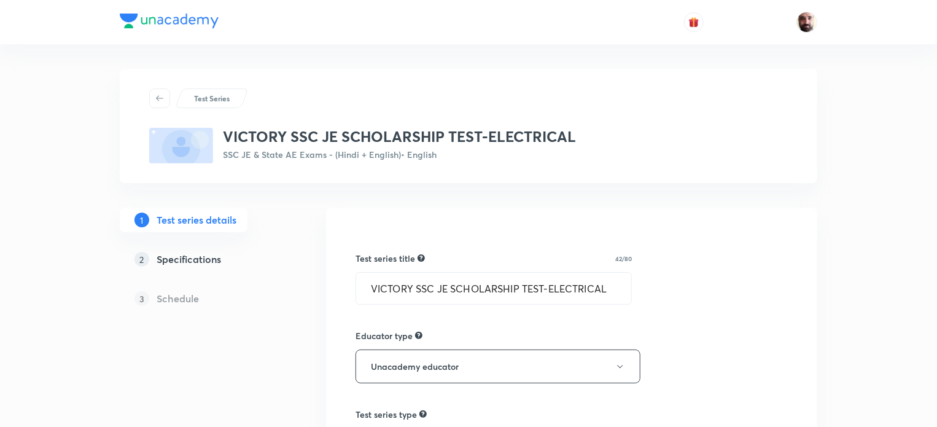
click at [567, 142] on h3 "VICTORY SSC JE SCHOLARSHIP TEST-ELECTRICAL" at bounding box center [399, 137] width 353 height 18
click at [587, 137] on div "VICTORY SSC JE SCHOLARSHIP TEST-ELECTRICAL SSC JE & State AE Exams - (Hindi + E…" at bounding box center [468, 146] width 639 height 36
click at [611, 287] on input "VICTORY SSC JE SCHOLARSHIP TEST-ELECTRICAL" at bounding box center [493, 288] width 275 height 31
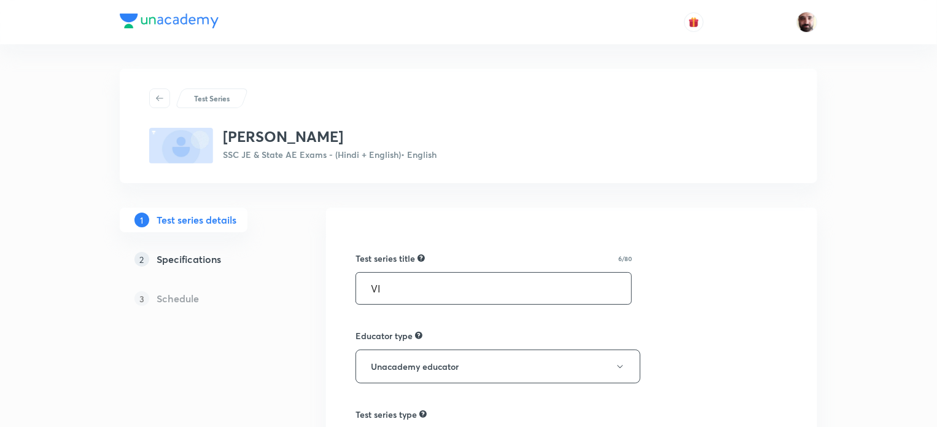
type input "V"
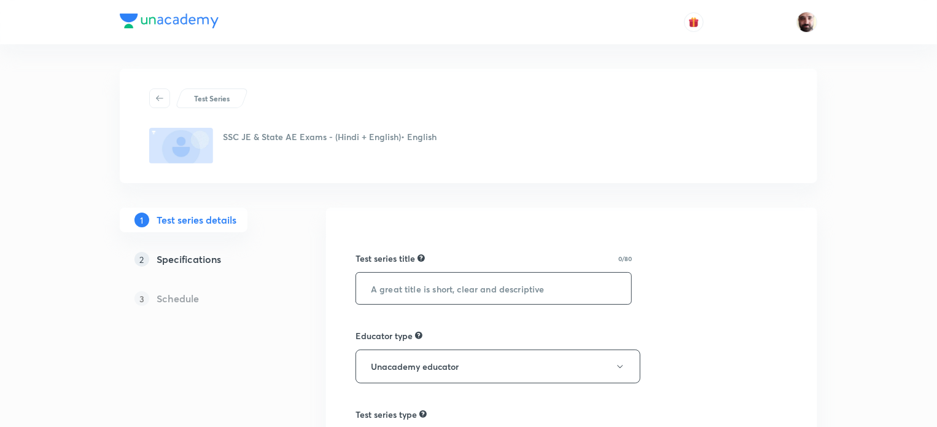
paste input "VICTORY SSC JE Scholarship Test | Mechanical Engineering"
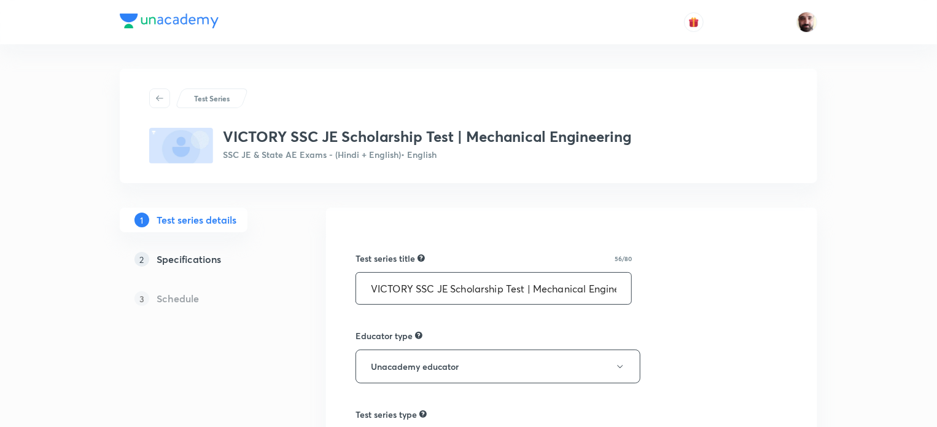
scroll to position [0, 28]
click at [558, 290] on input "VICTORY SSC JE Scholarship Test | Mechanical Engineering" at bounding box center [493, 288] width 275 height 31
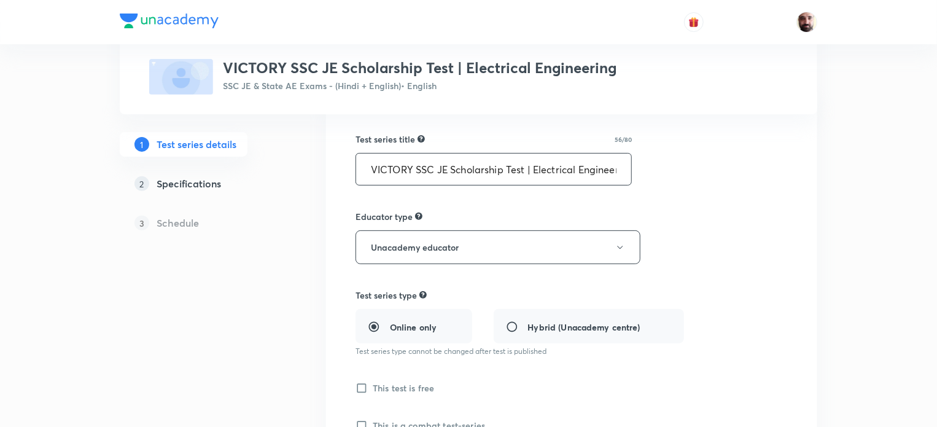
scroll to position [446, 0]
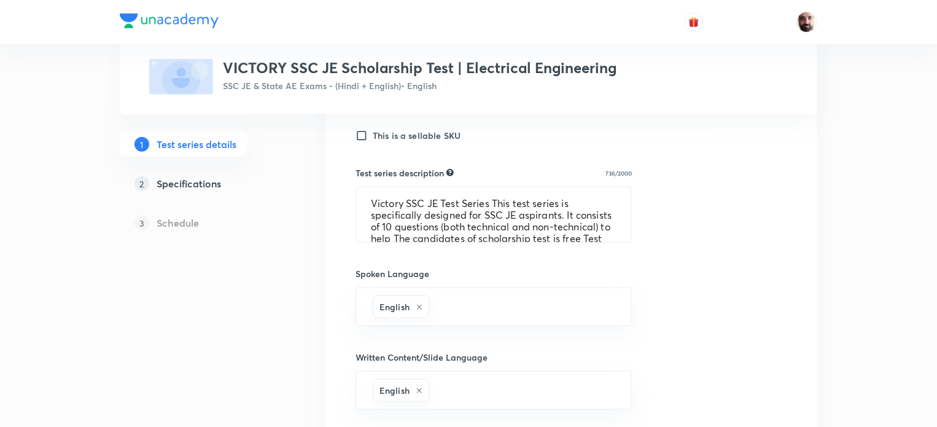
type input "VICTORY SSC JE Scholarship Test | Electrical Engineering"
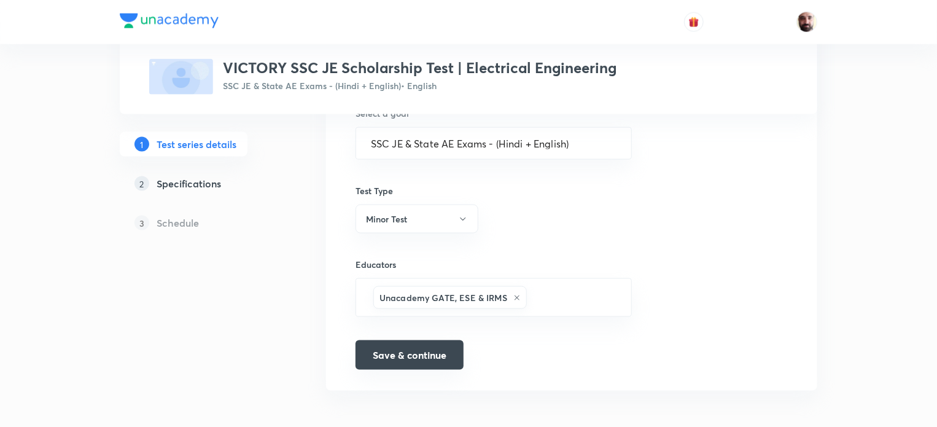
click at [427, 352] on button "Save & continue" at bounding box center [410, 354] width 108 height 29
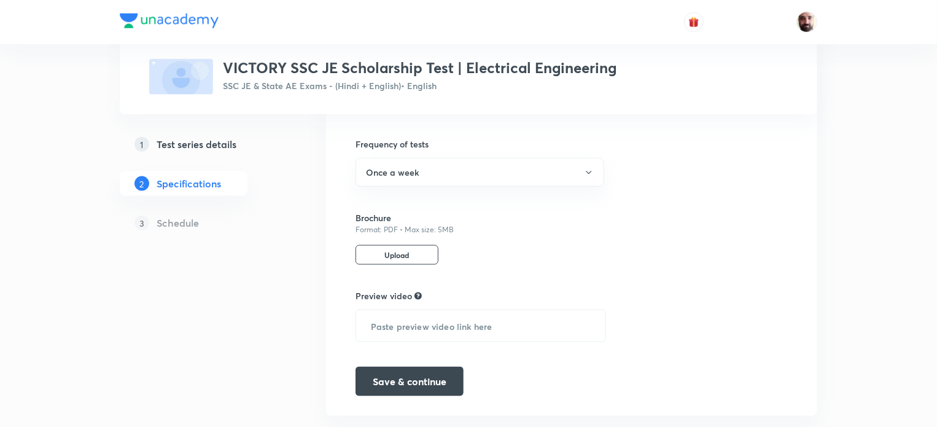
scroll to position [736, 0]
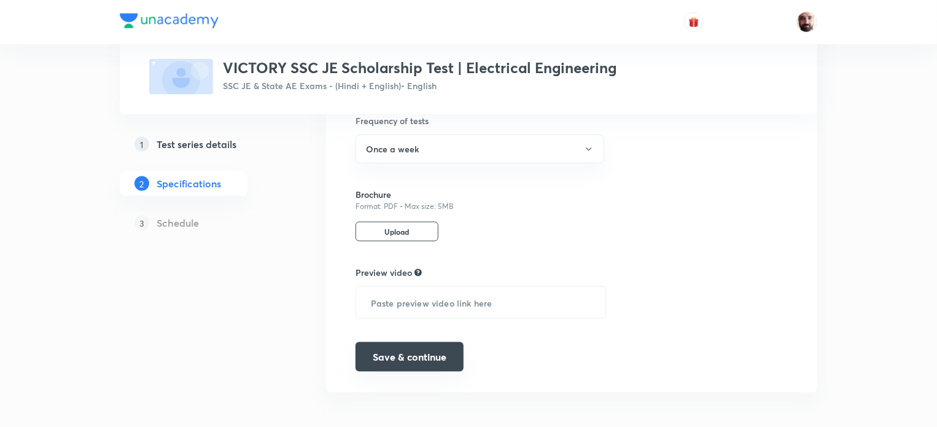
click at [438, 350] on button "Save & continue" at bounding box center [410, 356] width 108 height 29
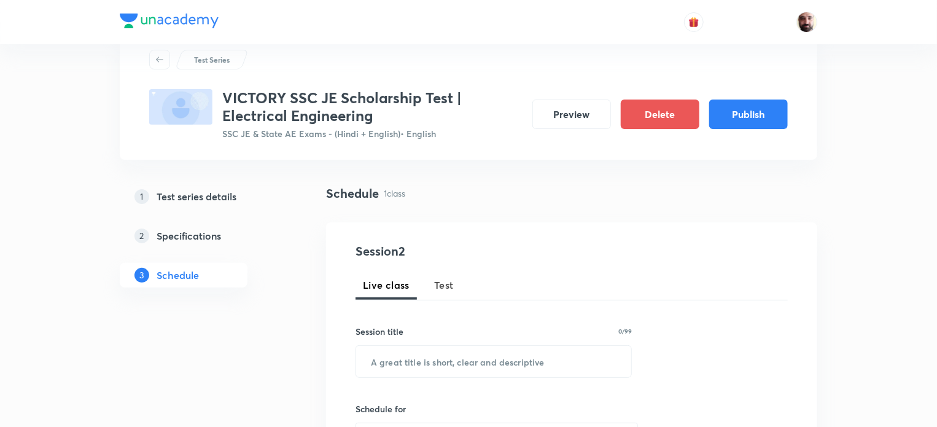
scroll to position [42, 0]
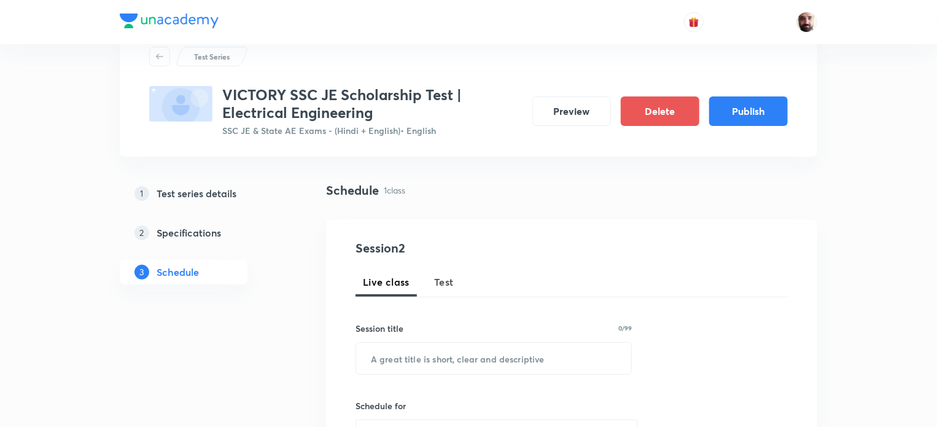
drag, startPoint x: 655, startPoint y: 10, endPoint x: 656, endPoint y: 3, distance: 7.6
click at [656, 9] on div at bounding box center [469, 22] width 698 height 44
click at [560, 107] on button "Preview" at bounding box center [571, 109] width 79 height 29
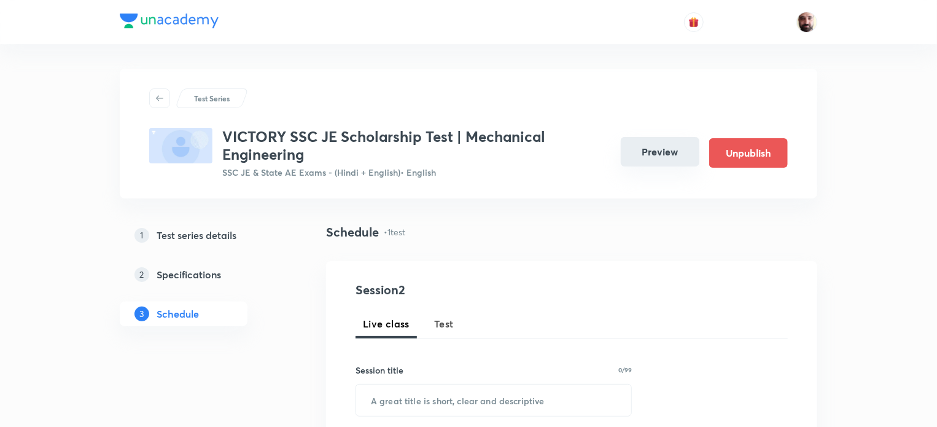
click at [663, 152] on button "Preview" at bounding box center [660, 151] width 79 height 29
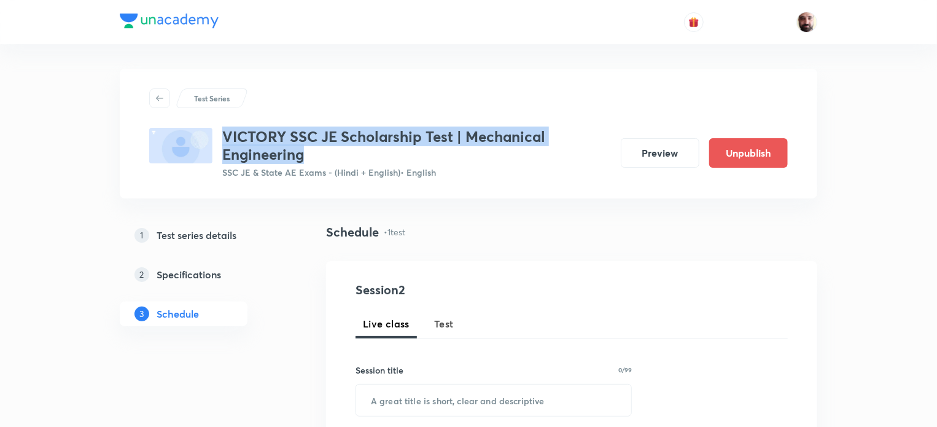
click at [368, 152] on div "VICTORY SSC JE Scholarship Test | Mechanical Engineering SSC JE & State AE Exam…" at bounding box center [380, 153] width 462 height 51
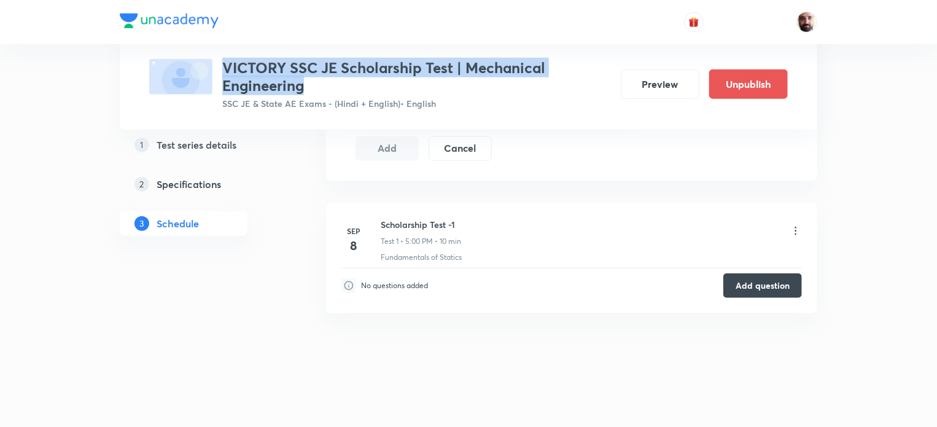
scroll to position [210, 0]
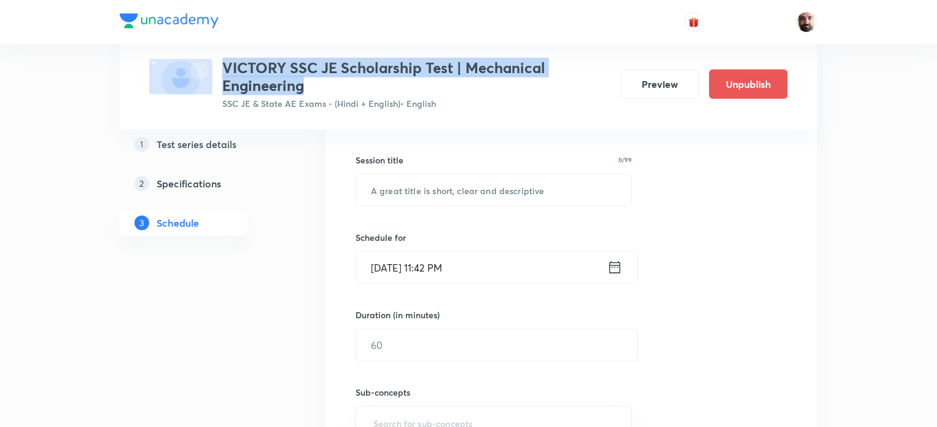
click at [186, 148] on h5 "Test series details" at bounding box center [197, 144] width 80 height 15
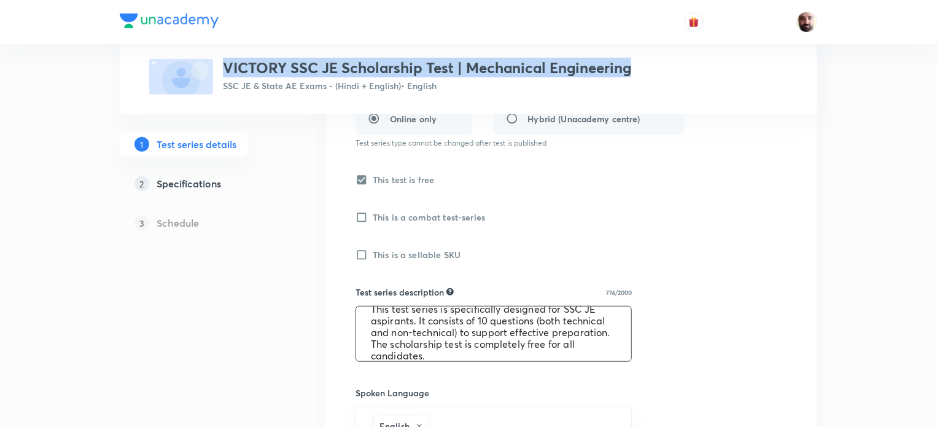
scroll to position [49, 0]
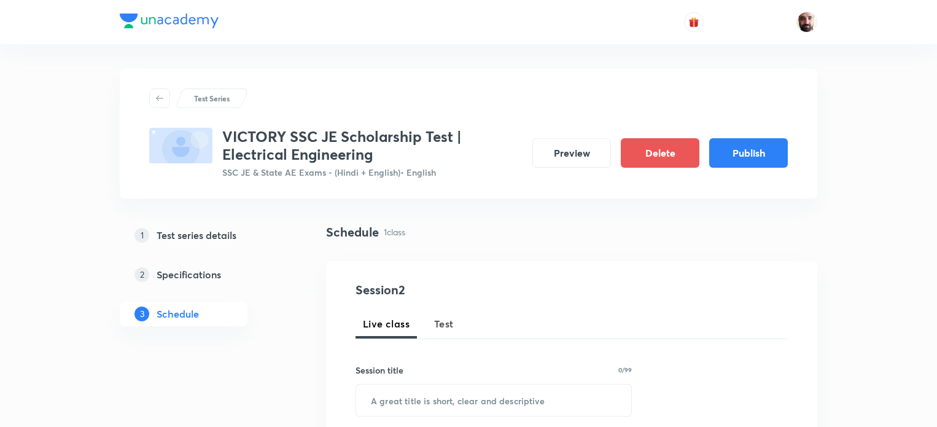
click at [349, 230] on h4 "Schedule" at bounding box center [352, 232] width 53 height 18
click at [167, 312] on h5 "Schedule" at bounding box center [178, 313] width 42 height 15
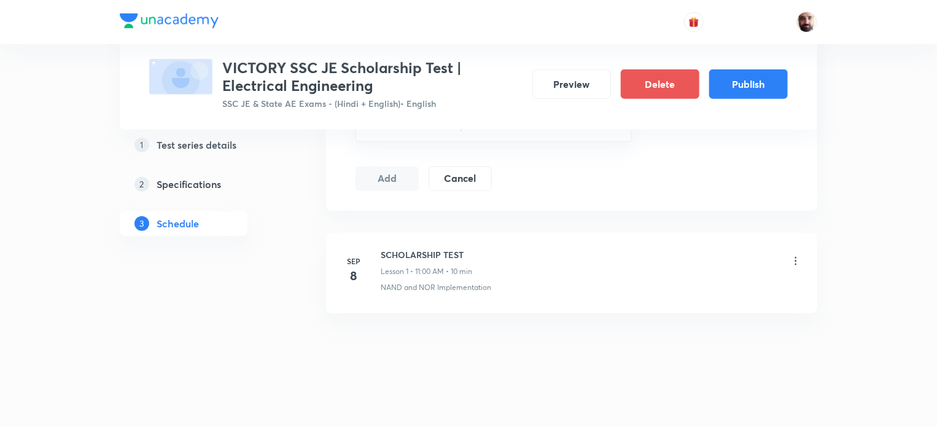
scroll to position [180, 0]
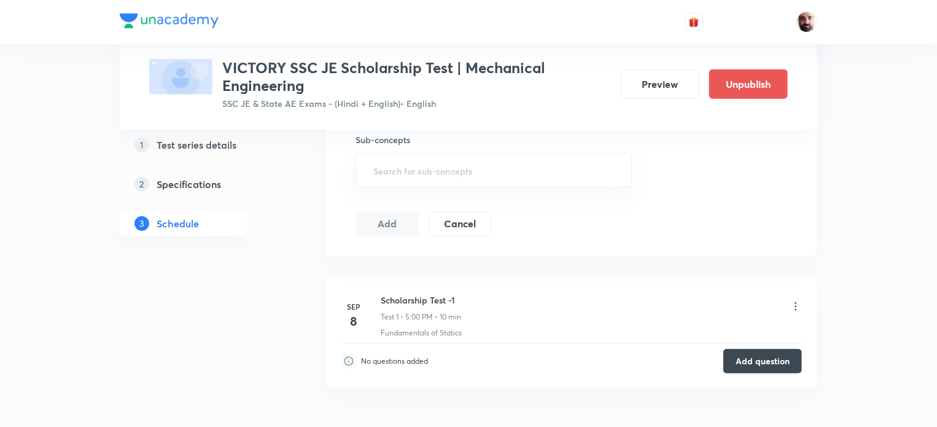
scroll to position [538, 0]
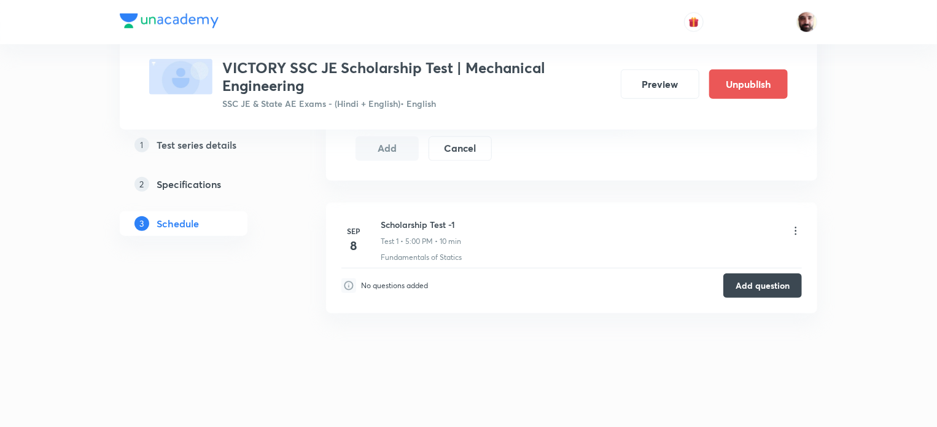
click at [795, 228] on icon at bounding box center [796, 231] width 12 height 12
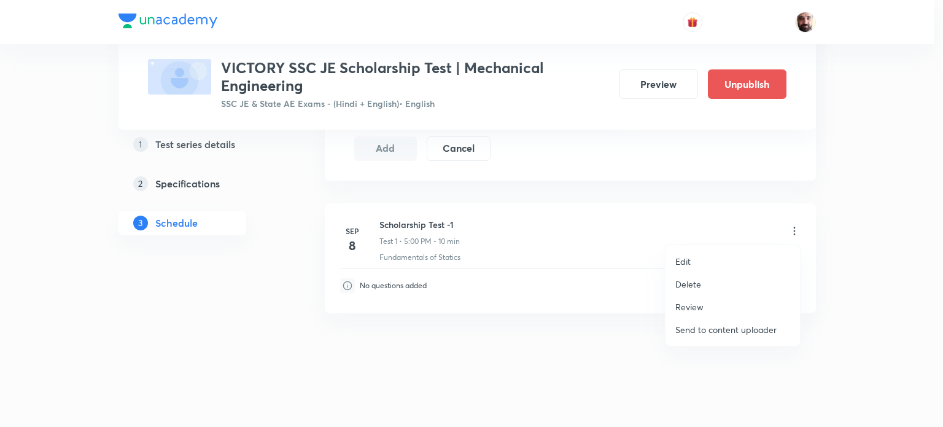
click at [684, 303] on p "Review" at bounding box center [689, 306] width 28 height 13
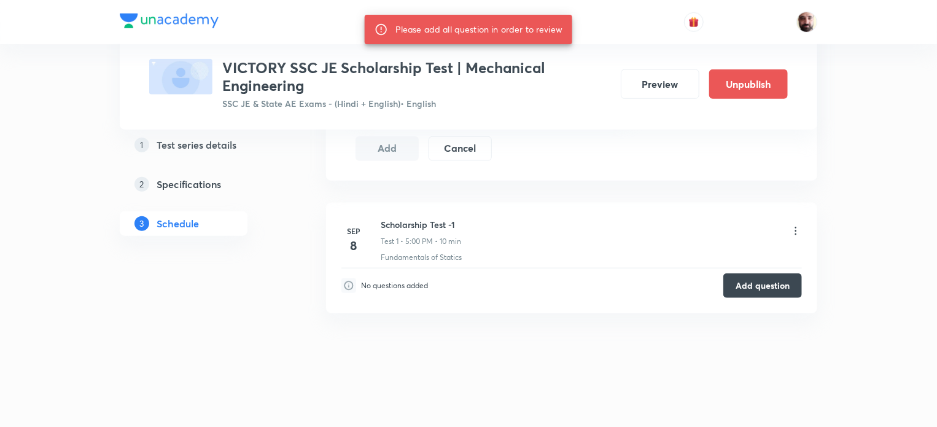
click at [791, 226] on icon at bounding box center [796, 231] width 12 height 12
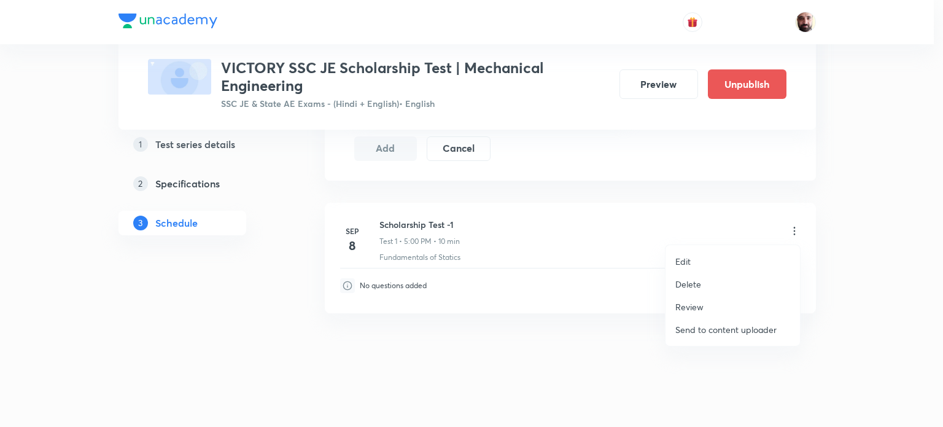
click at [543, 274] on div at bounding box center [471, 213] width 943 height 427
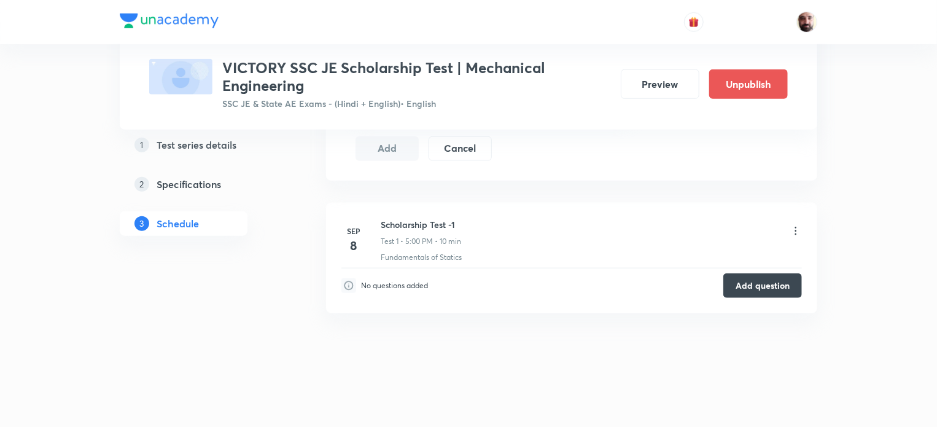
click at [796, 225] on icon at bounding box center [796, 231] width 12 height 12
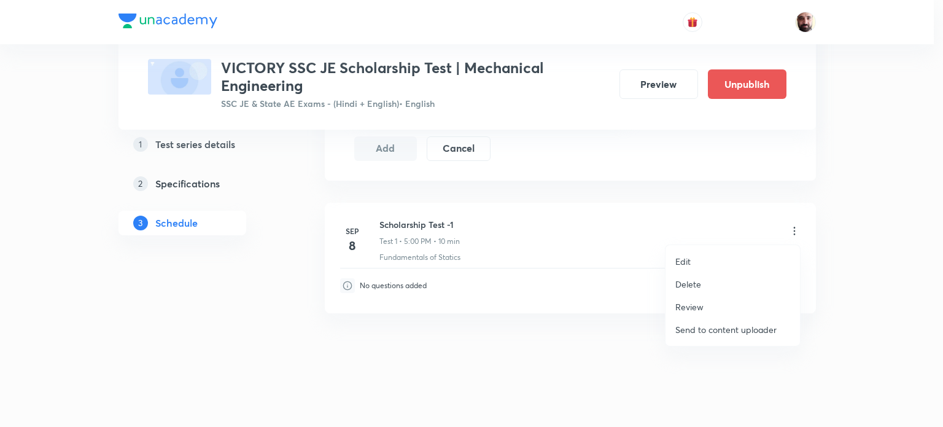
click at [696, 262] on li "Edit" at bounding box center [733, 261] width 134 height 23
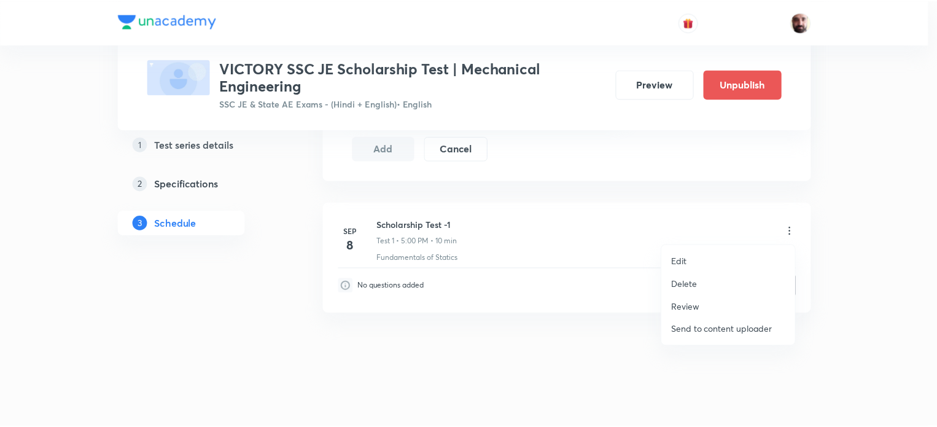
scroll to position [482, 0]
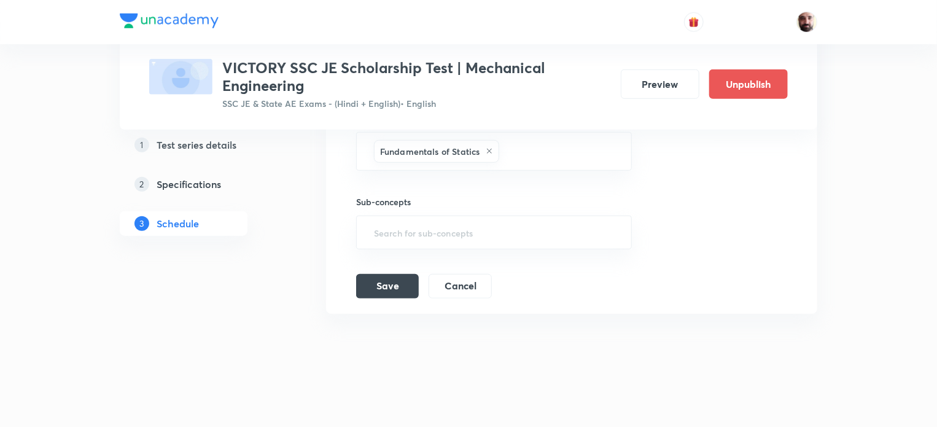
click at [181, 181] on h5 "Specifications" at bounding box center [189, 183] width 64 height 15
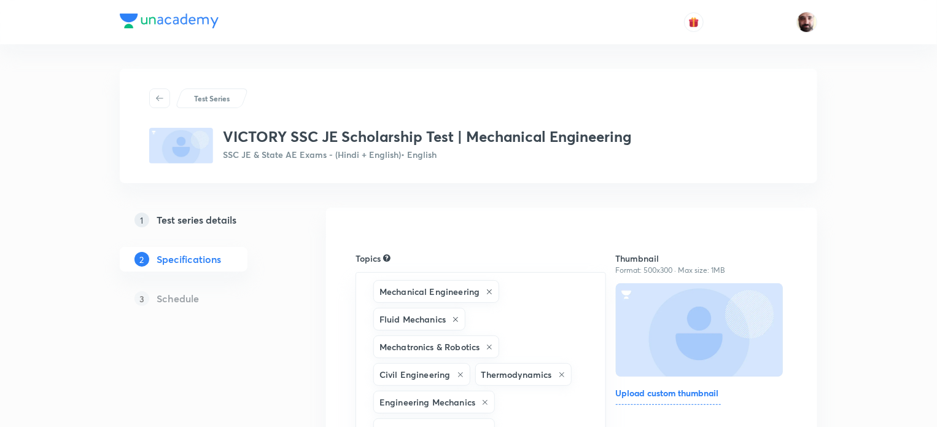
click at [200, 211] on link "1 Test series details" at bounding box center [203, 220] width 167 height 25
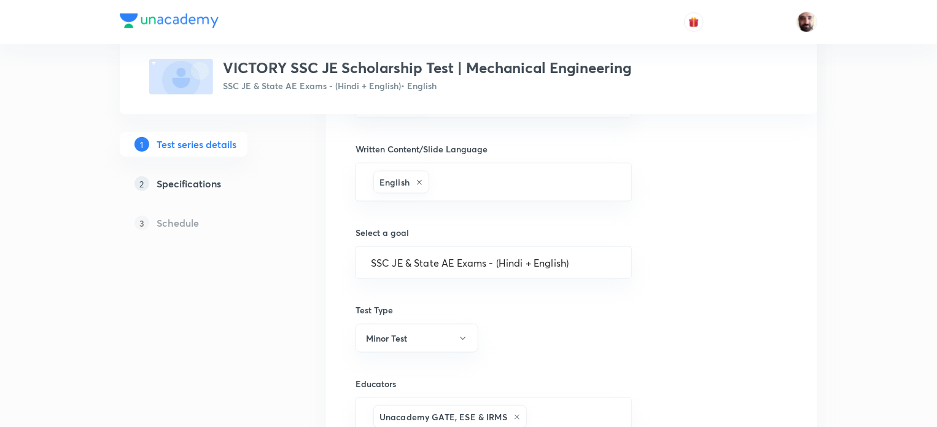
scroll to position [774, 0]
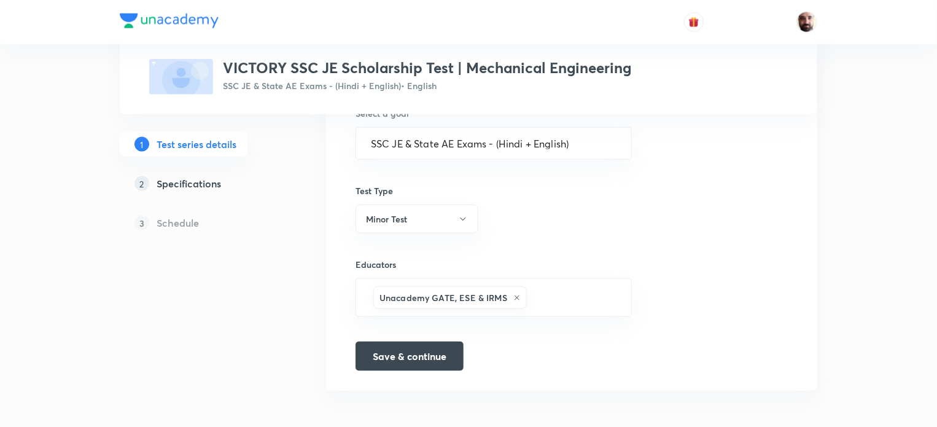
click at [181, 227] on h5 "Schedule" at bounding box center [178, 223] width 42 height 15
click at [191, 180] on h5 "Specifications" at bounding box center [189, 183] width 64 height 15
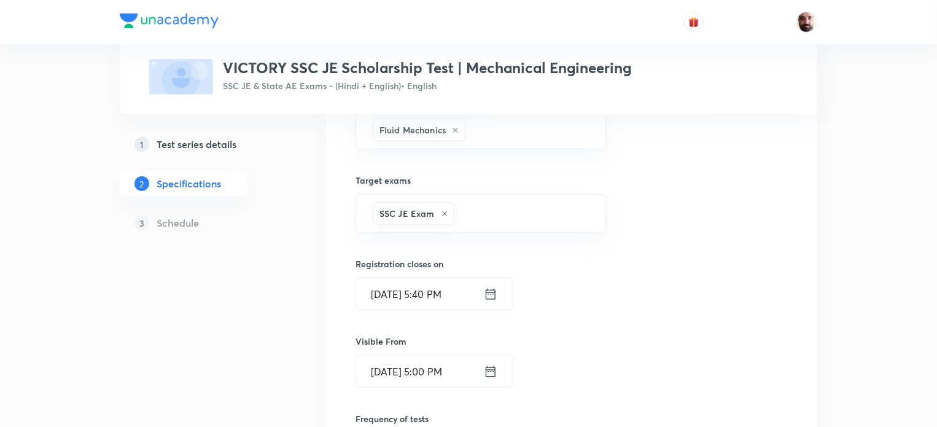
scroll to position [626, 0]
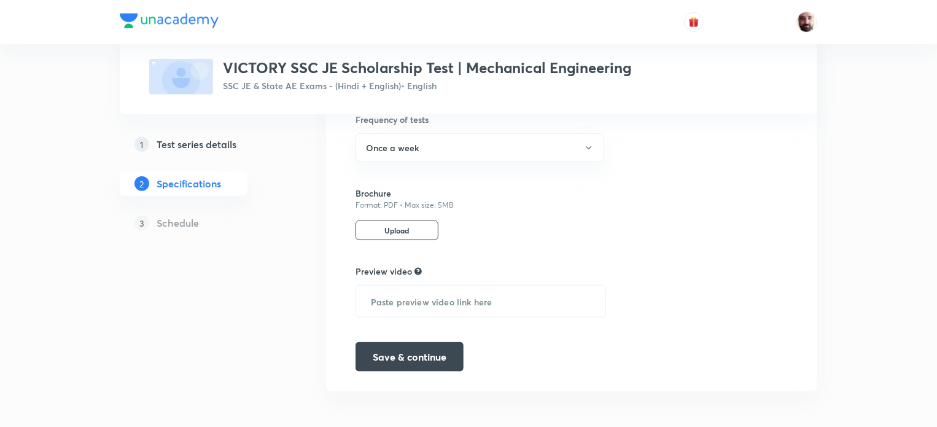
click at [207, 144] on h5 "Test series details" at bounding box center [197, 144] width 80 height 15
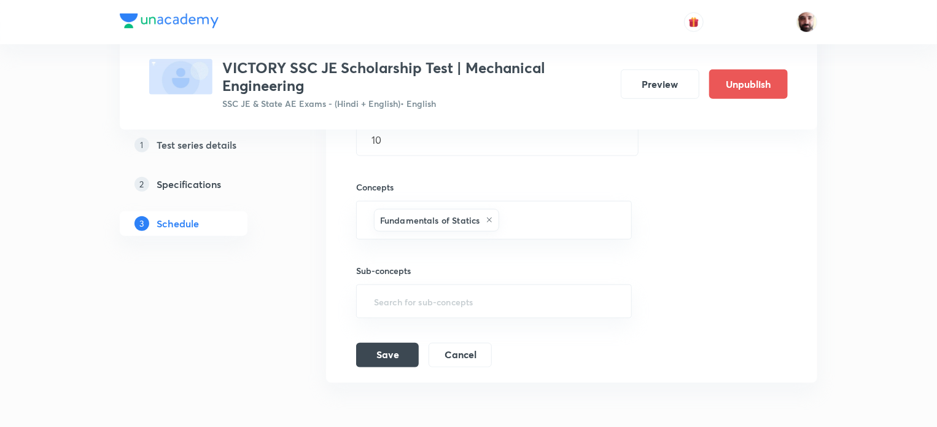
scroll to position [482, 0]
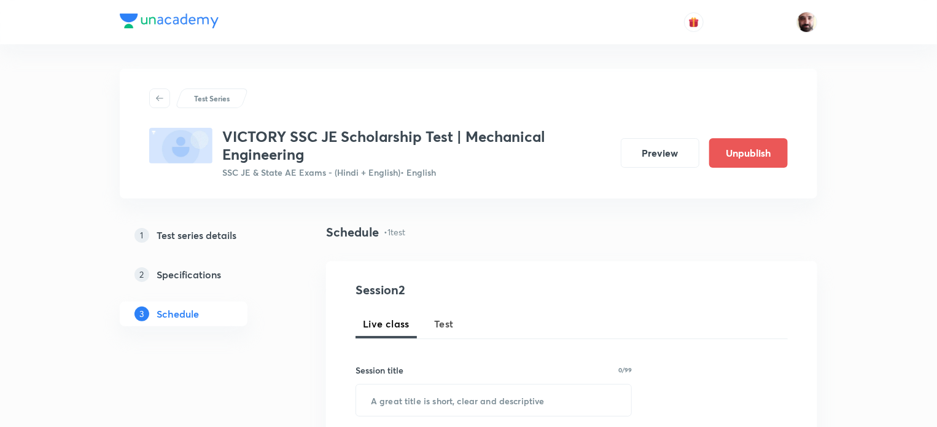
click at [448, 319] on span "Test" at bounding box center [444, 323] width 20 height 15
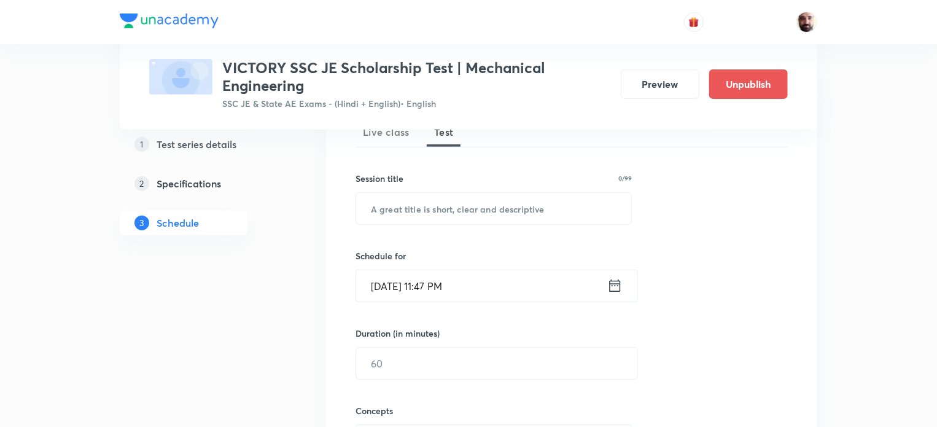
scroll to position [617, 0]
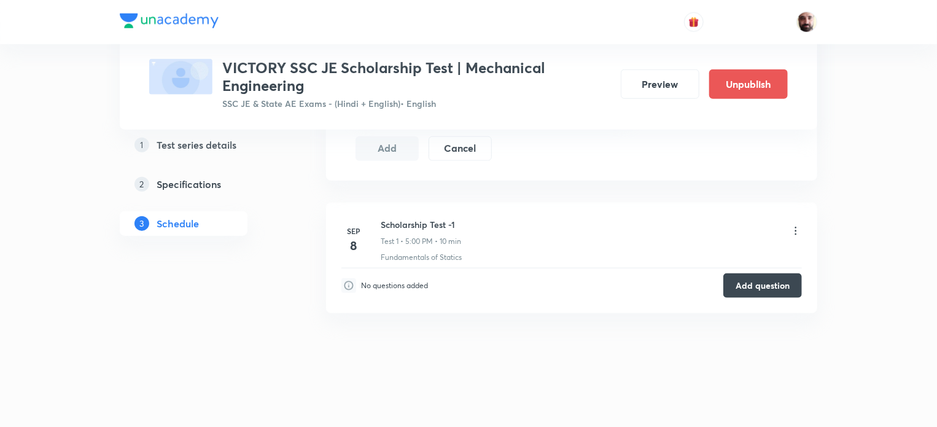
click at [796, 231] on icon at bounding box center [796, 231] width 12 height 12
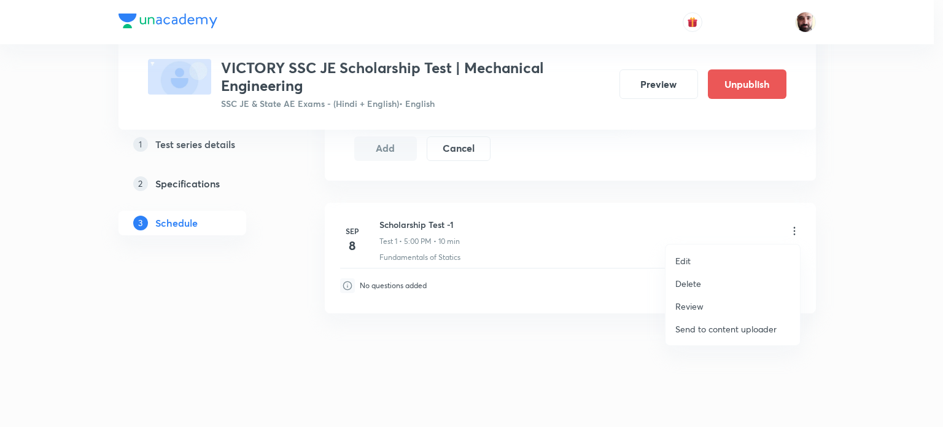
click at [541, 302] on div at bounding box center [471, 213] width 943 height 427
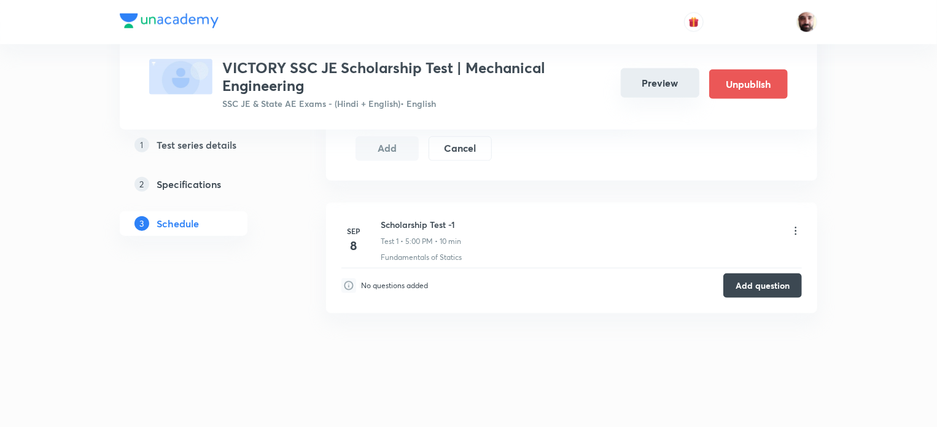
click at [641, 89] on button "Preview" at bounding box center [660, 82] width 79 height 29
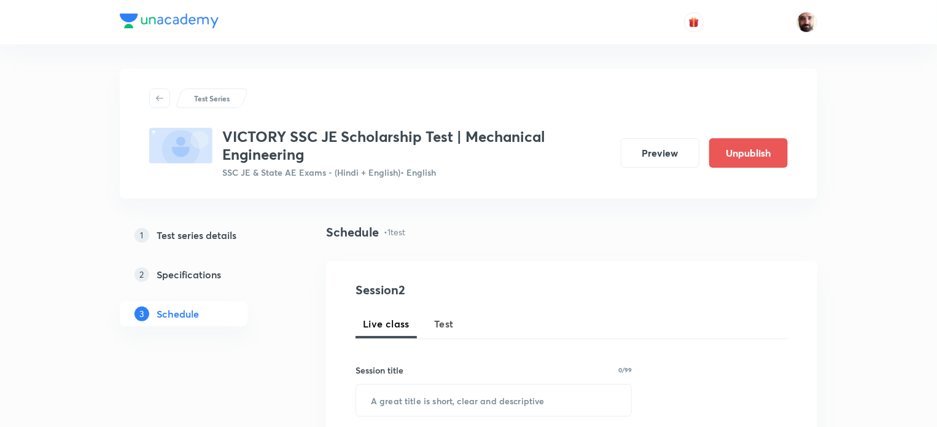
click at [481, 24] on div at bounding box center [469, 22] width 698 height 44
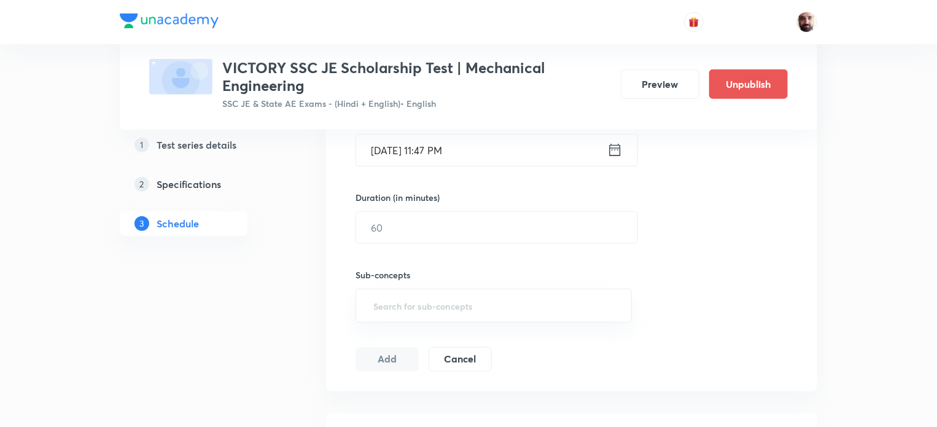
scroll to position [538, 0]
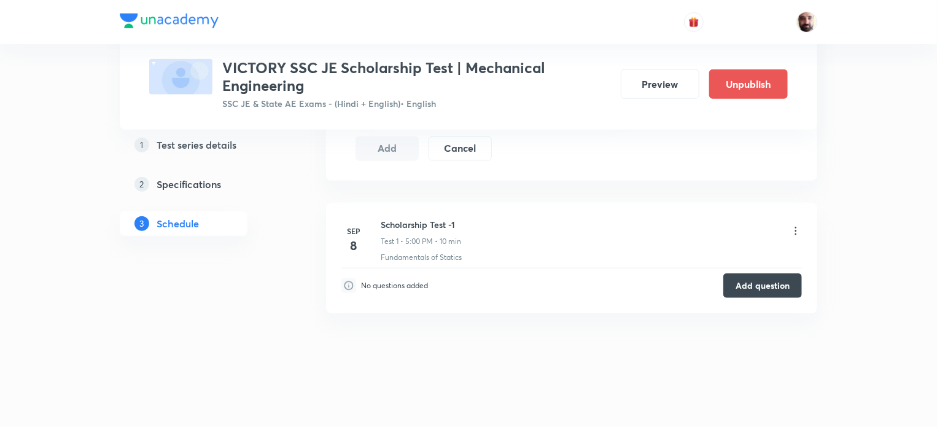
click at [799, 228] on icon at bounding box center [796, 231] width 12 height 12
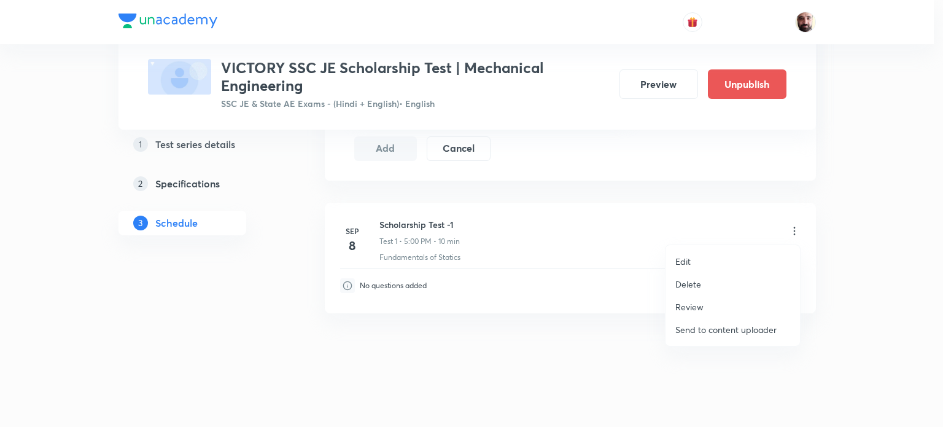
click at [582, 223] on div at bounding box center [471, 213] width 943 height 427
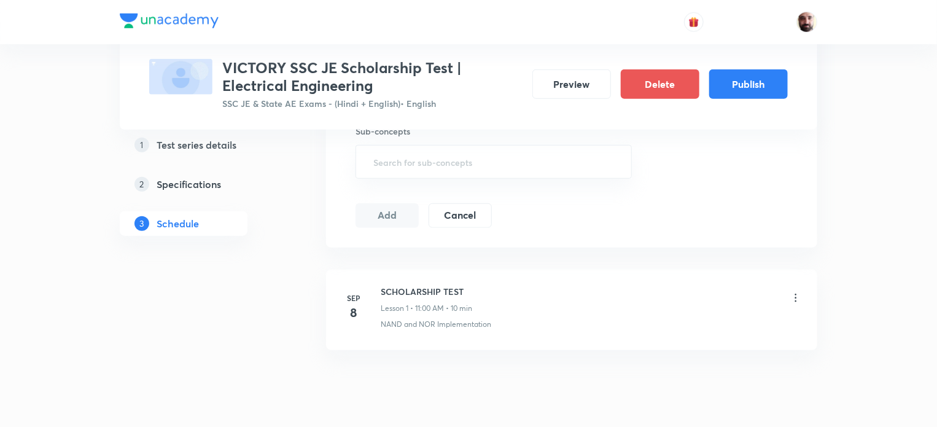
scroll to position [508, 0]
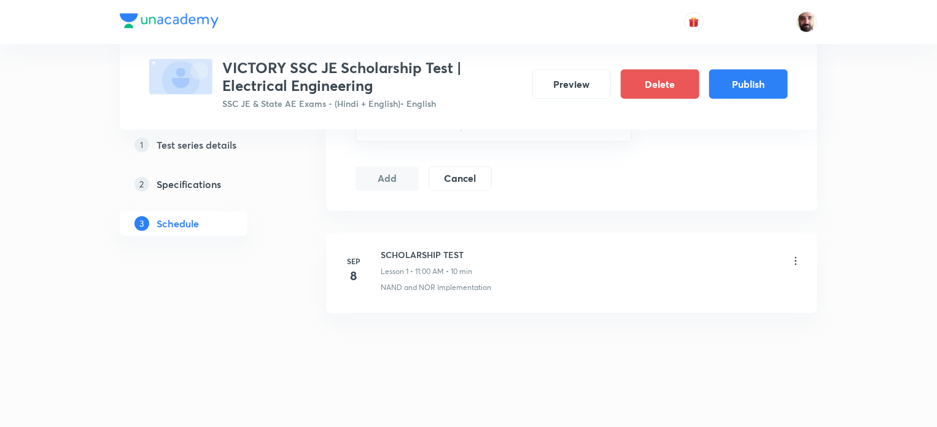
click at [795, 259] on icon at bounding box center [796, 261] width 12 height 12
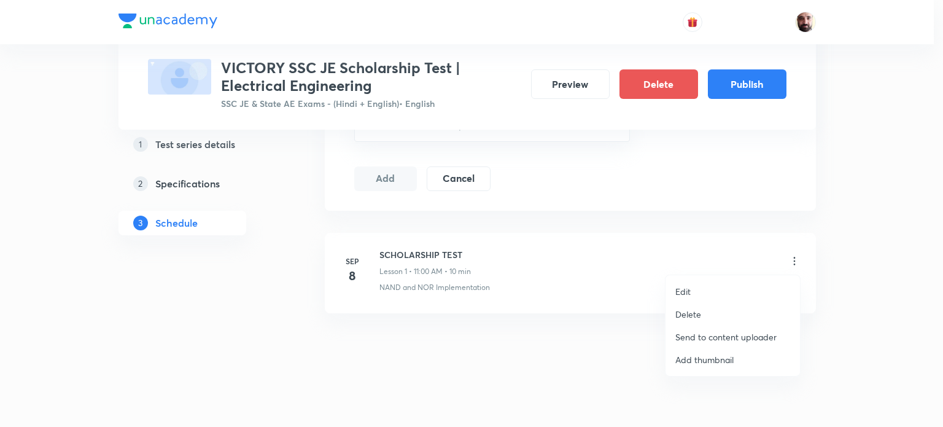
click at [496, 327] on div at bounding box center [471, 213] width 943 height 427
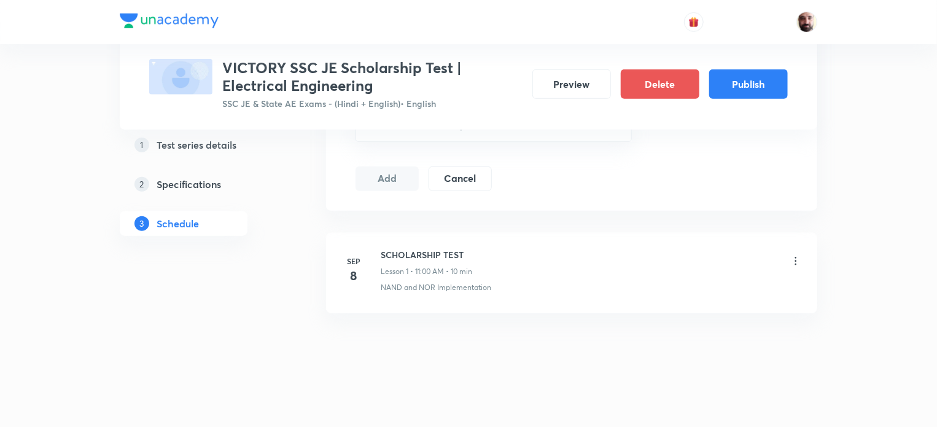
scroll to position [180, 0]
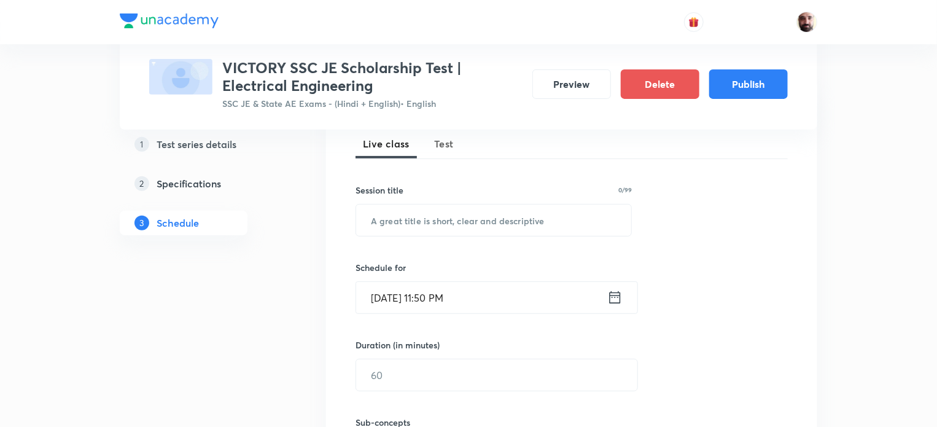
click at [445, 140] on span "Test" at bounding box center [444, 143] width 20 height 15
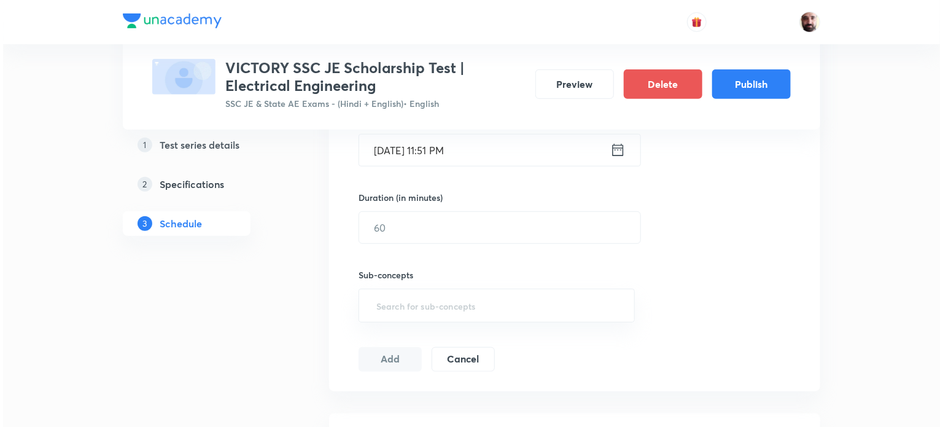
scroll to position [508, 0]
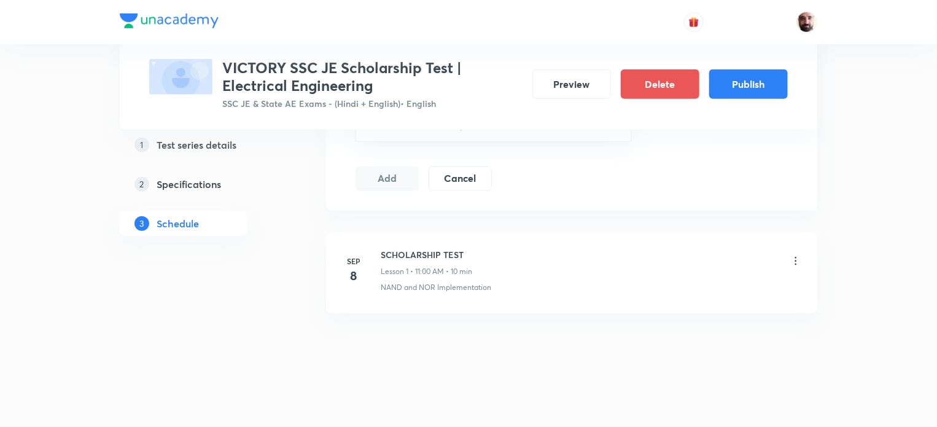
click at [799, 260] on icon at bounding box center [796, 261] width 12 height 12
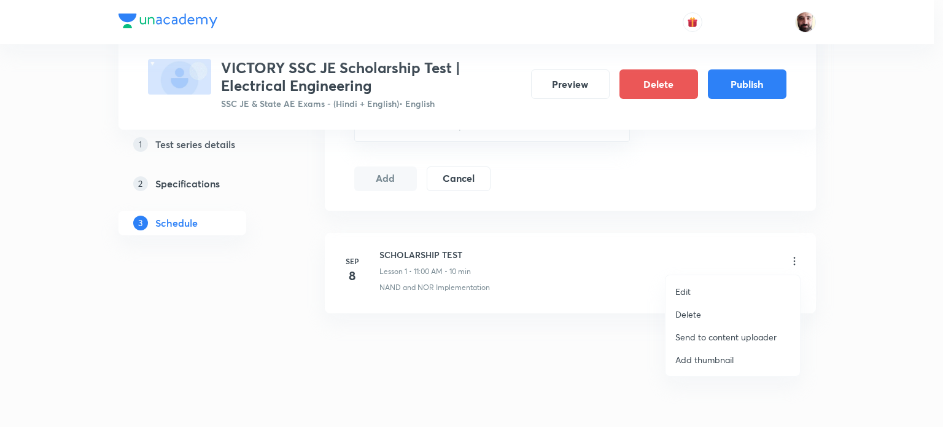
click at [695, 291] on li "Edit" at bounding box center [733, 291] width 134 height 23
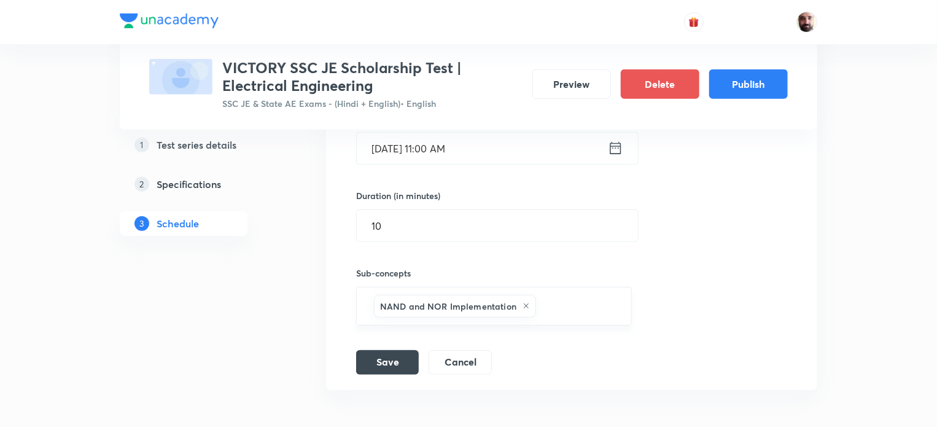
scroll to position [0, 0]
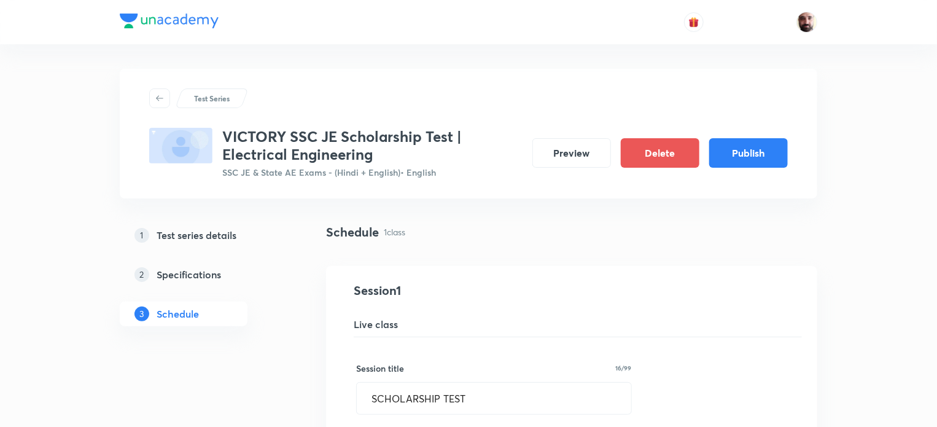
click at [400, 227] on p "1 class" at bounding box center [394, 231] width 21 height 13
click at [405, 225] on p "1 class" at bounding box center [394, 231] width 21 height 13
click at [477, 231] on div "Schedule 1 class" at bounding box center [571, 232] width 491 height 18
click at [815, 22] on img at bounding box center [806, 22] width 21 height 21
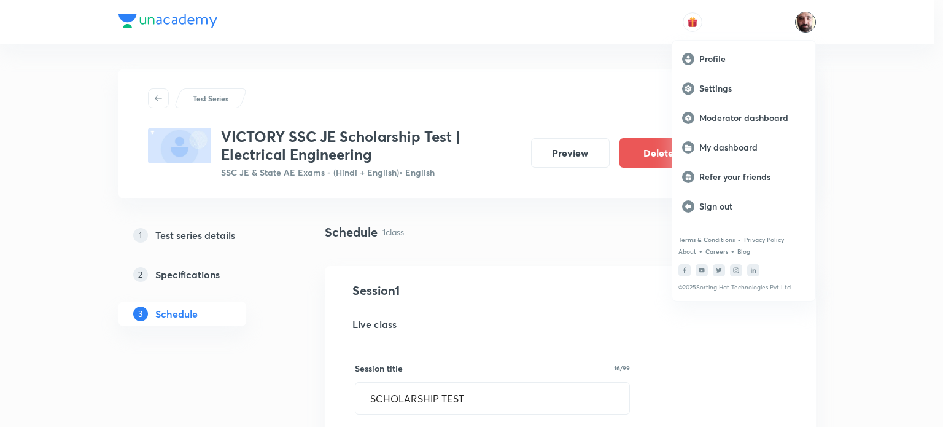
click at [396, 226] on div at bounding box center [471, 213] width 943 height 427
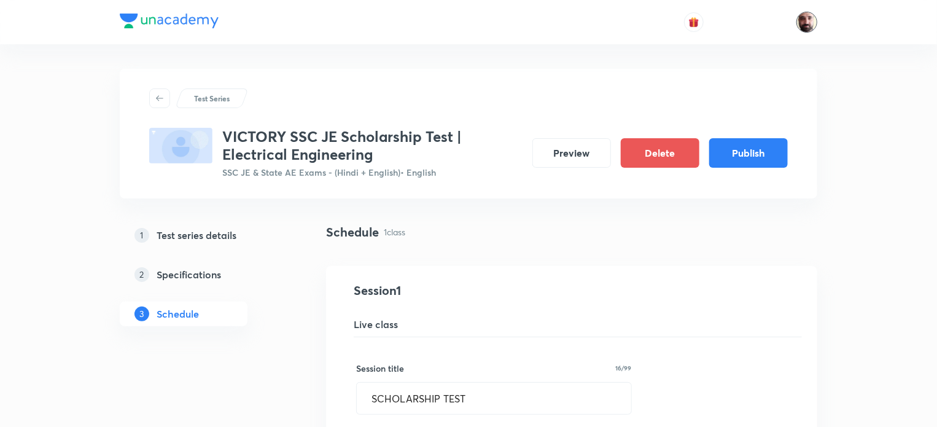
click at [809, 23] on img at bounding box center [806, 22] width 21 height 21
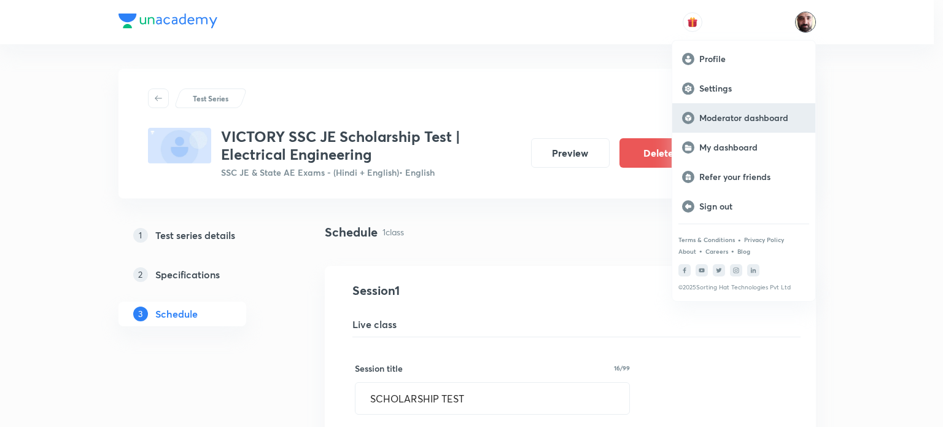
click at [739, 118] on p "Moderator dashboard" at bounding box center [752, 117] width 106 height 11
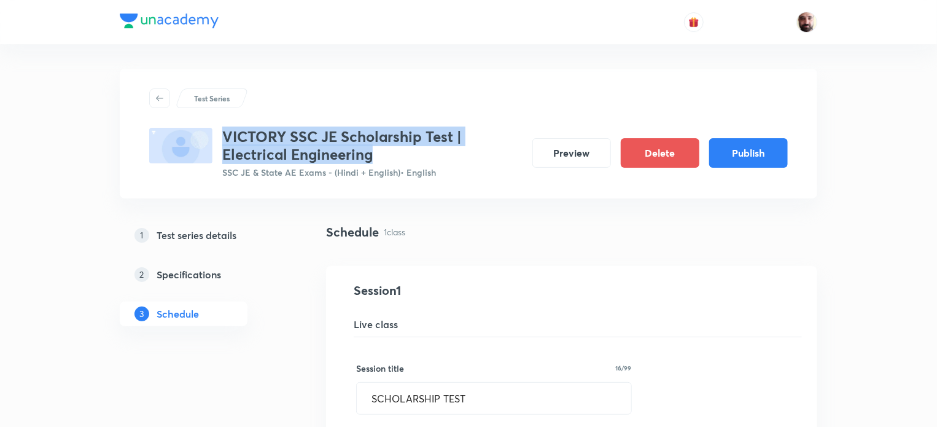
drag, startPoint x: 225, startPoint y: 133, endPoint x: 404, endPoint y: 154, distance: 180.6
click at [404, 154] on h3 "VICTORY SSC JE Scholarship Test | Electrical Engineering" at bounding box center [372, 146] width 300 height 36
copy h3 "VICTORY SSC JE Scholarship Test | Electrical Engineering"
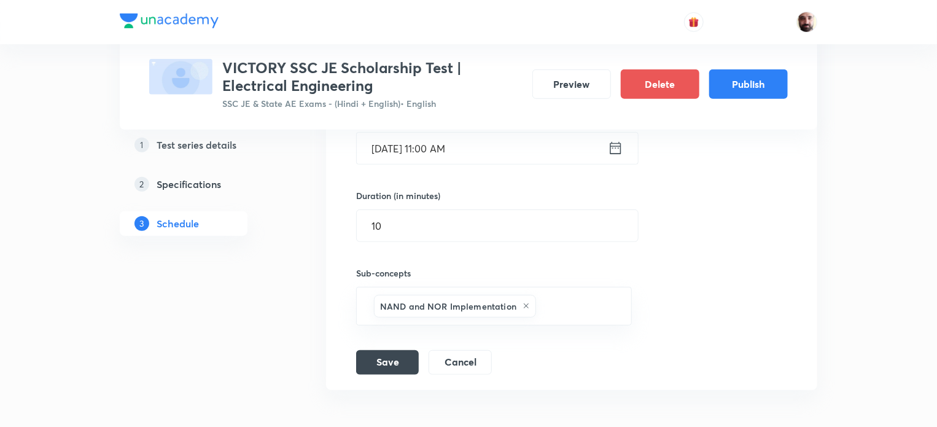
click at [224, 149] on h5 "Test series details" at bounding box center [197, 144] width 80 height 15
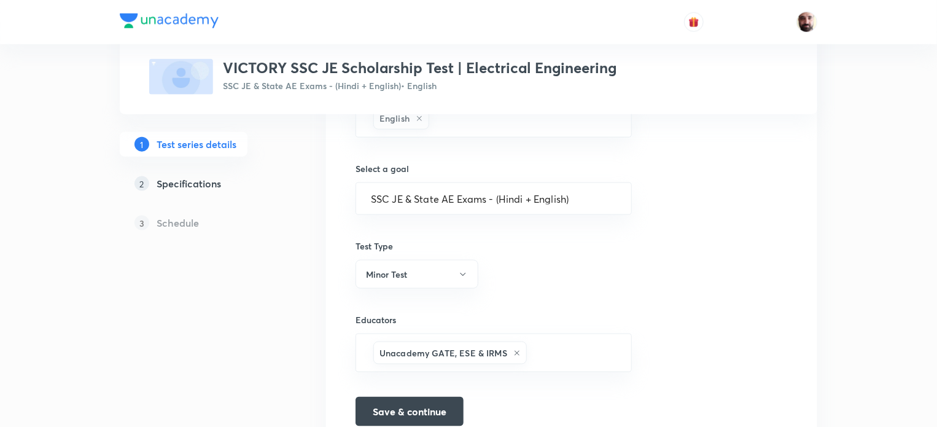
scroll to position [744, 0]
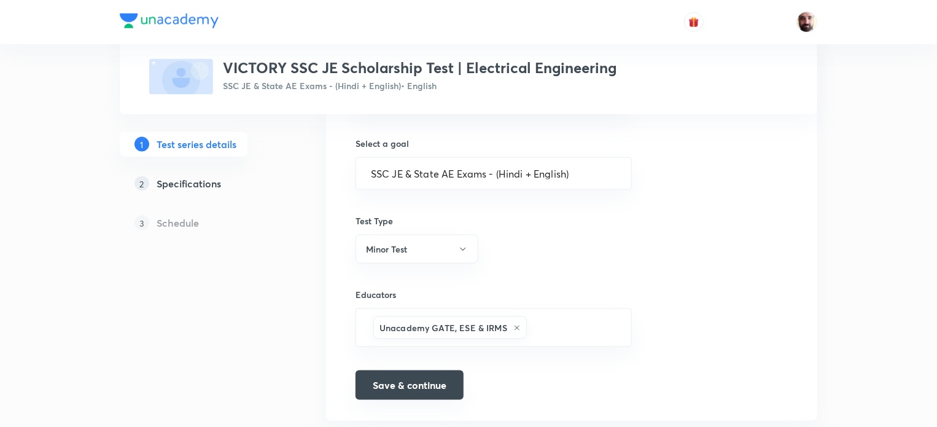
click at [415, 385] on button "Save & continue" at bounding box center [410, 384] width 108 height 29
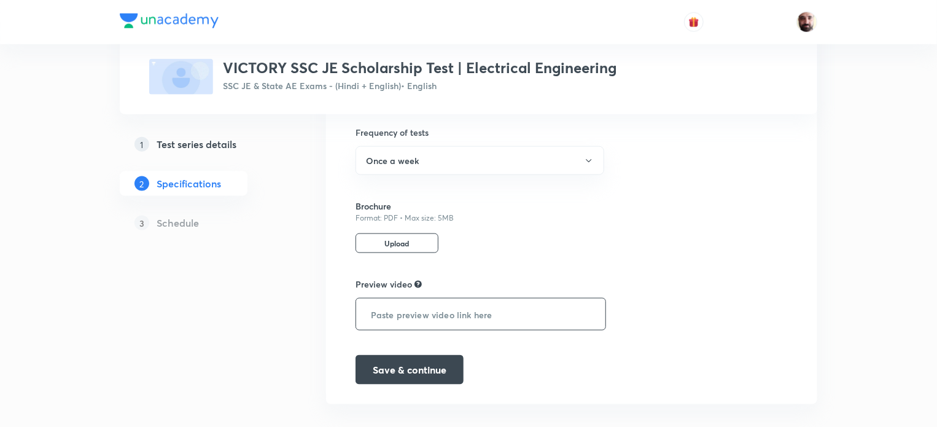
scroll to position [736, 0]
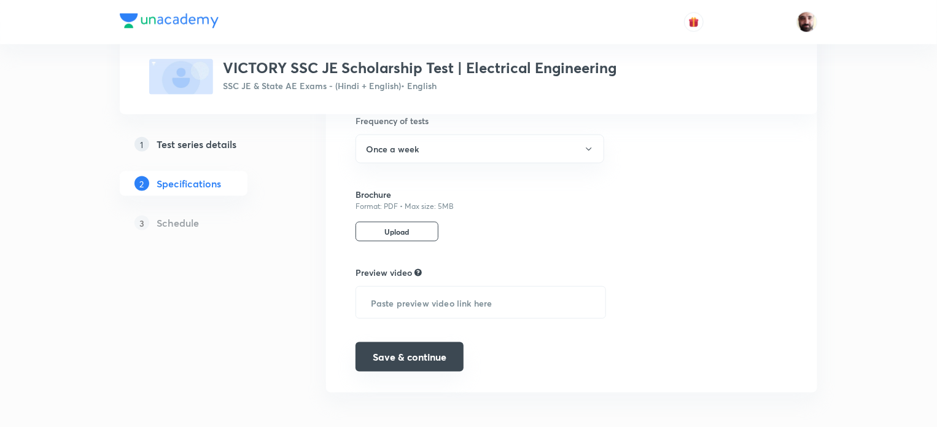
click at [432, 351] on button "Save & continue" at bounding box center [410, 356] width 108 height 29
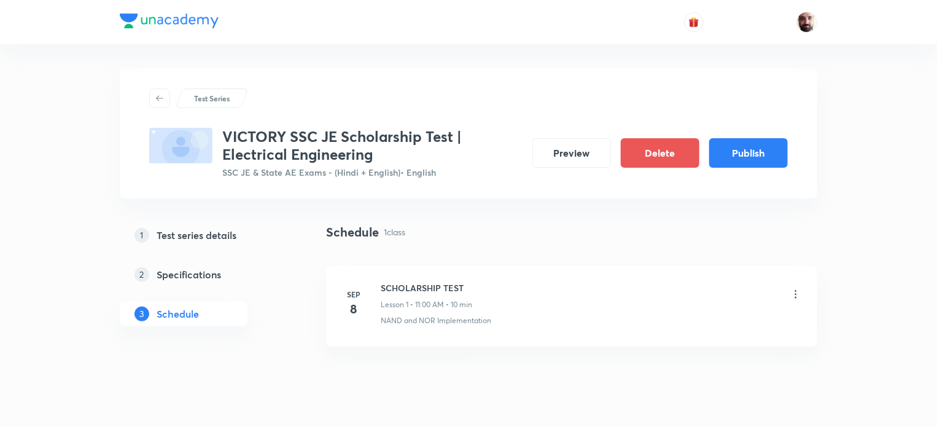
click at [399, 231] on p "1 class" at bounding box center [394, 231] width 21 height 13
drag, startPoint x: 416, startPoint y: 230, endPoint x: 383, endPoint y: 234, distance: 32.8
click at [383, 234] on div "Schedule 1 class" at bounding box center [571, 232] width 491 height 18
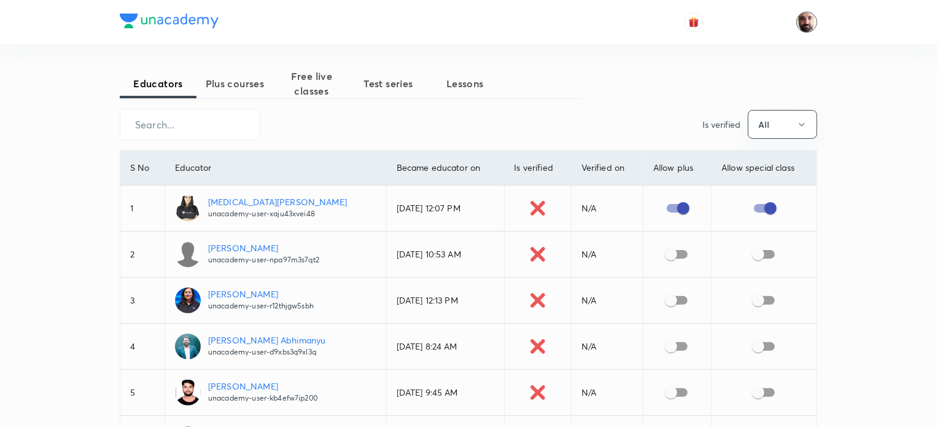
click at [805, 21] on img at bounding box center [806, 22] width 21 height 21
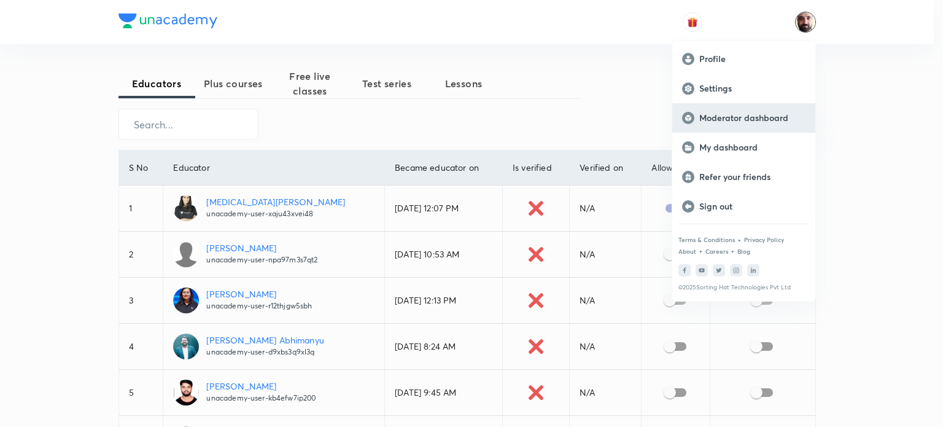
click at [763, 117] on p "Moderator dashboard" at bounding box center [752, 117] width 106 height 11
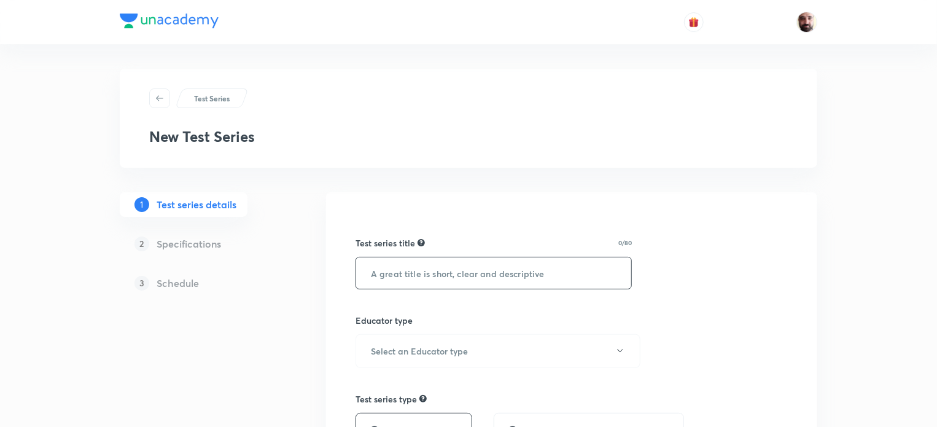
click at [449, 269] on input "text" at bounding box center [493, 272] width 275 height 31
paste input "VICTORY SSC JE Scholarship Test | Electrical Engineering"
click at [378, 272] on input "VICTORY SSC JE Scholarship Test | Electrical Engineering" at bounding box center [493, 272] width 275 height 31
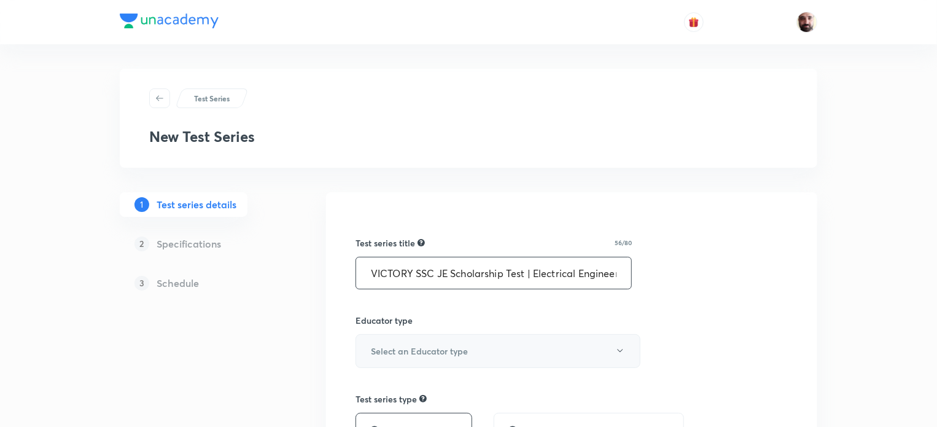
type input "VICTORY SSC JE Scholarship Test | Electrical Engineering"
click at [442, 352] on h6 "Select an Educator type" at bounding box center [419, 350] width 97 height 13
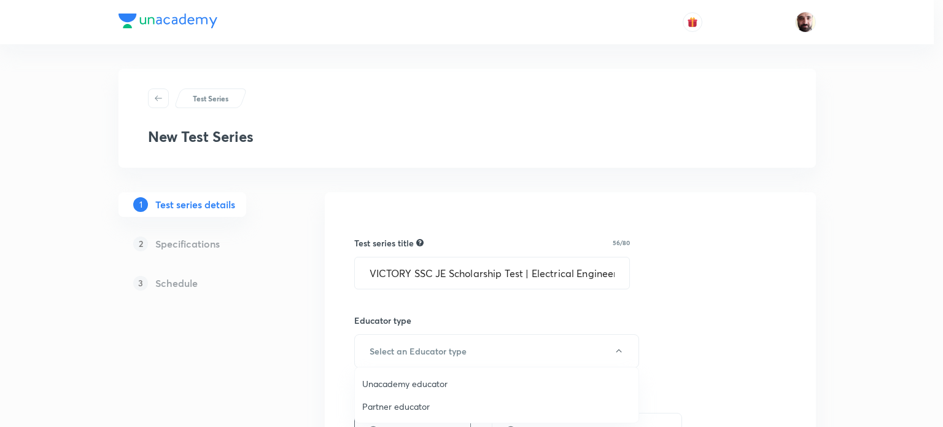
click at [425, 386] on span "Unacademy educator" at bounding box center [496, 383] width 269 height 13
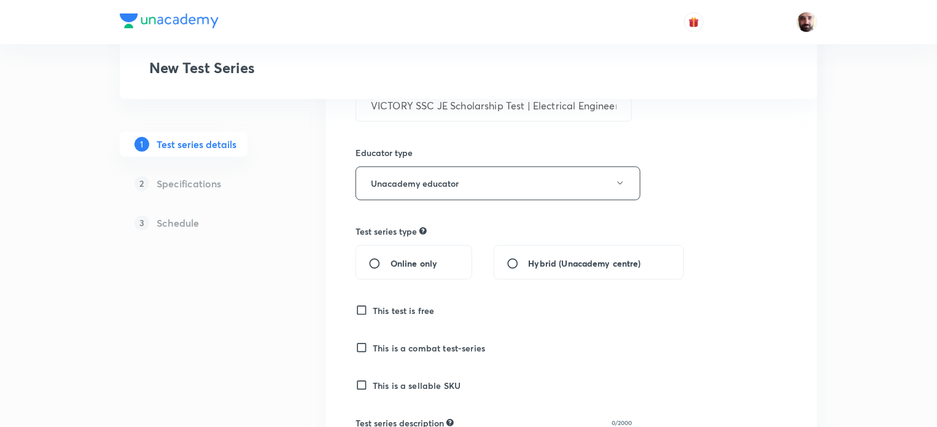
scroll to position [179, 0]
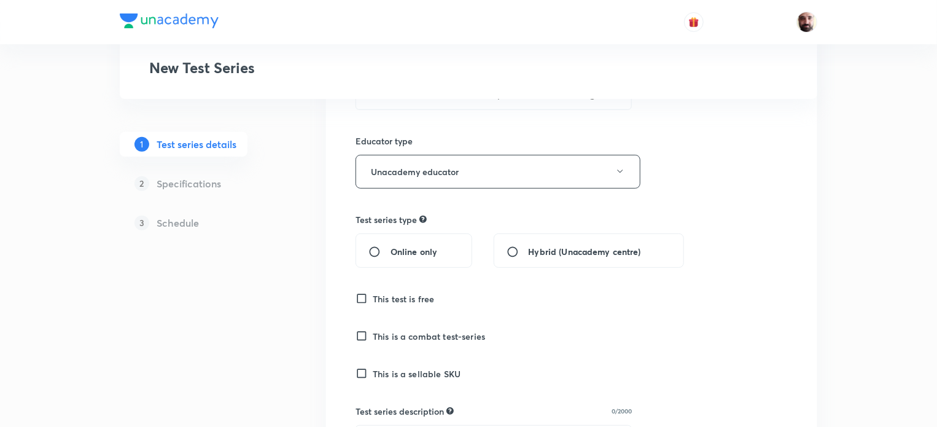
click at [373, 249] on input "Online only" at bounding box center [379, 252] width 22 height 12
radio input "true"
drag, startPoint x: 362, startPoint y: 294, endPoint x: 375, endPoint y: 292, distance: 13.0
click at [375, 292] on label "This test is free" at bounding box center [476, 298] width 241 height 13
click at [373, 292] on input "This test is free" at bounding box center [364, 298] width 17 height 12
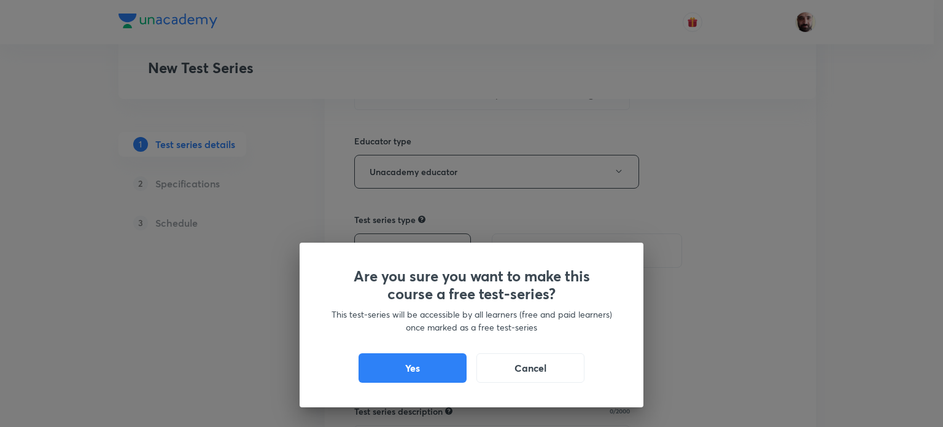
drag, startPoint x: 430, startPoint y: 370, endPoint x: 518, endPoint y: 331, distance: 96.5
click at [435, 365] on button "Yes" at bounding box center [413, 367] width 108 height 29
checkbox input "true"
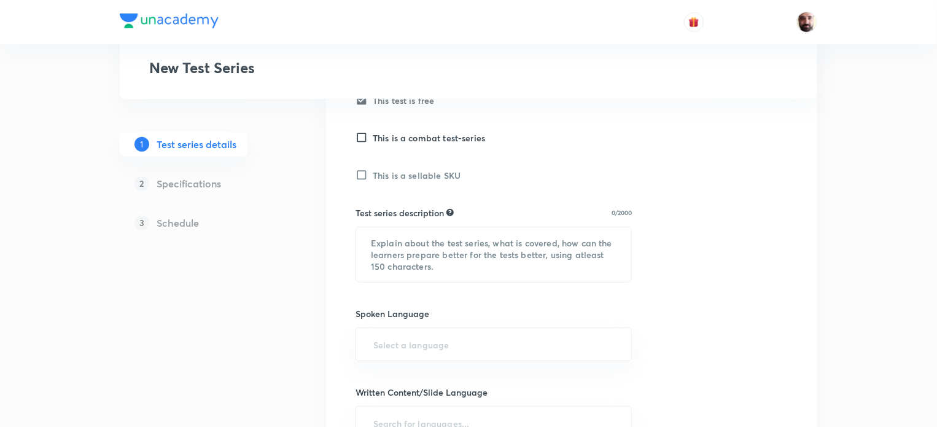
scroll to position [379, 0]
click at [454, 242] on textarea at bounding box center [493, 252] width 275 height 55
paste textarea "Victory SSC JE Test Series This test series is specifically designed for SSC JE…"
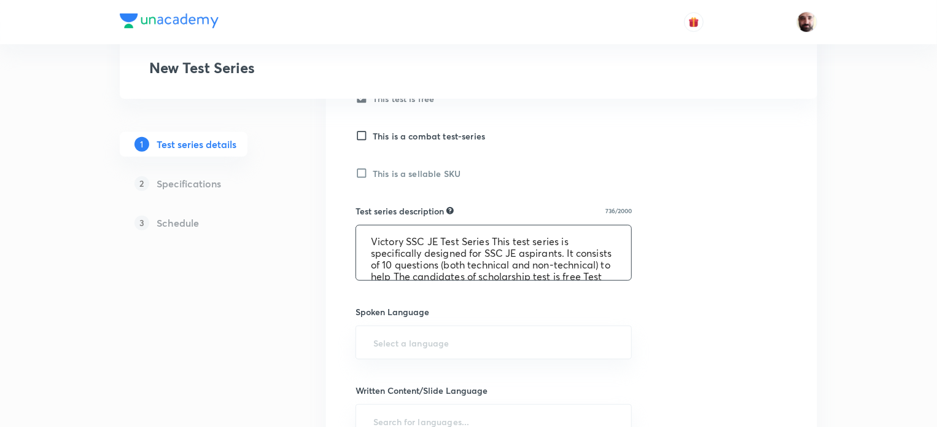
scroll to position [142, 0]
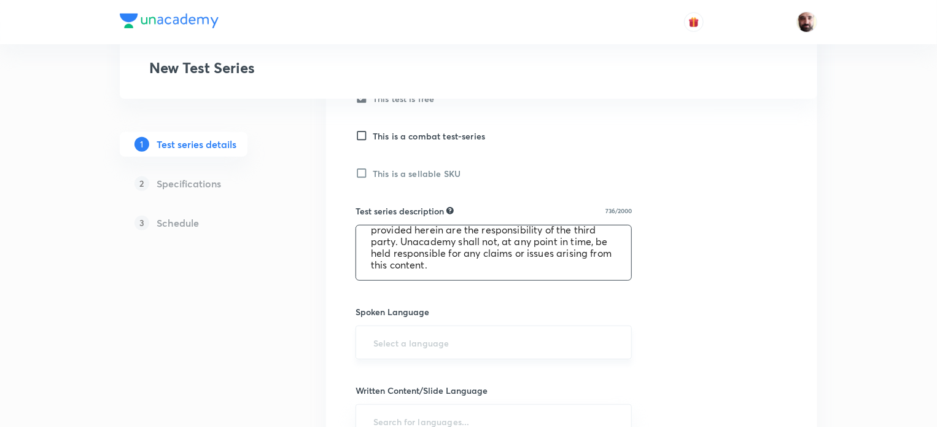
type textarea "Victory SSC JE Test Series This test series is specifically designed for SSC JE…"
click at [456, 331] on input "text" at bounding box center [494, 342] width 246 height 23
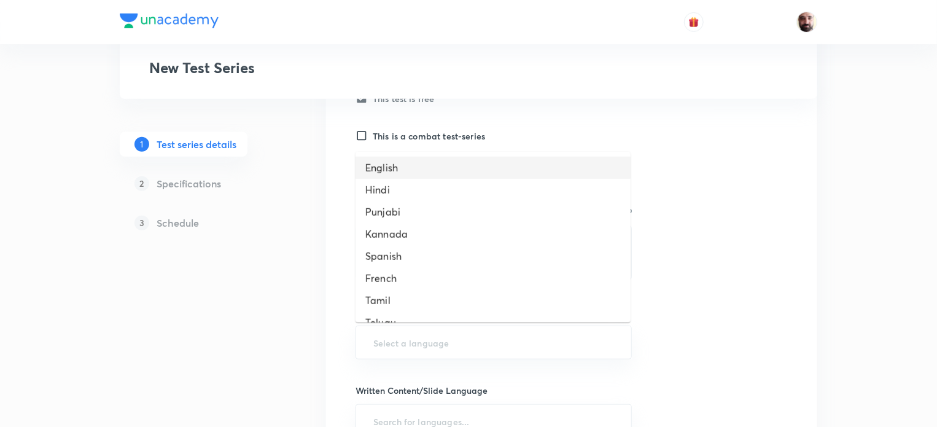
click at [387, 163] on li "English" at bounding box center [493, 168] width 275 height 22
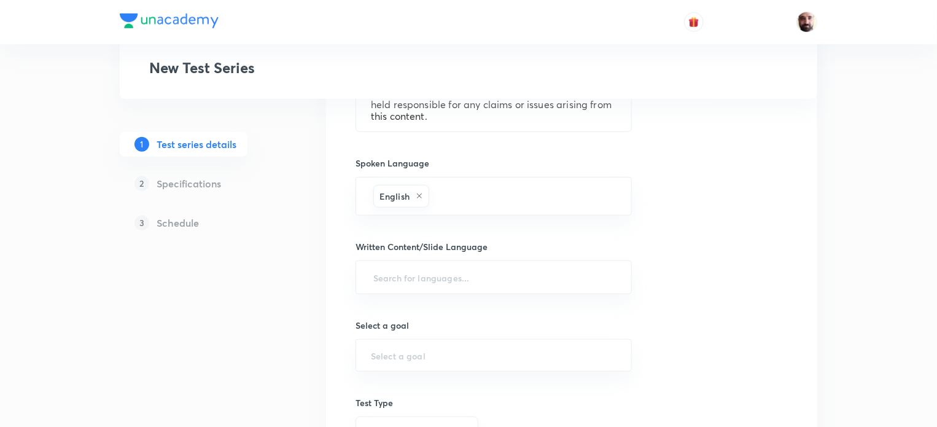
scroll to position [542, 0]
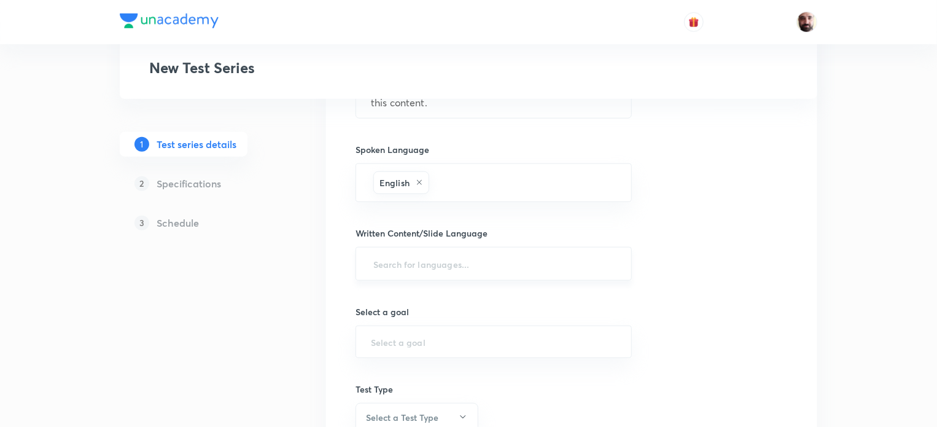
click at [457, 260] on input "text" at bounding box center [494, 263] width 246 height 23
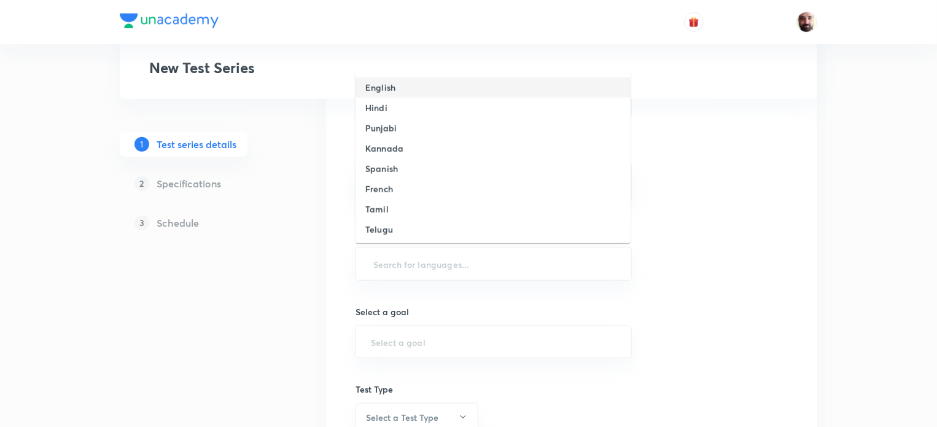
click at [382, 88] on h6 "English" at bounding box center [380, 87] width 30 height 13
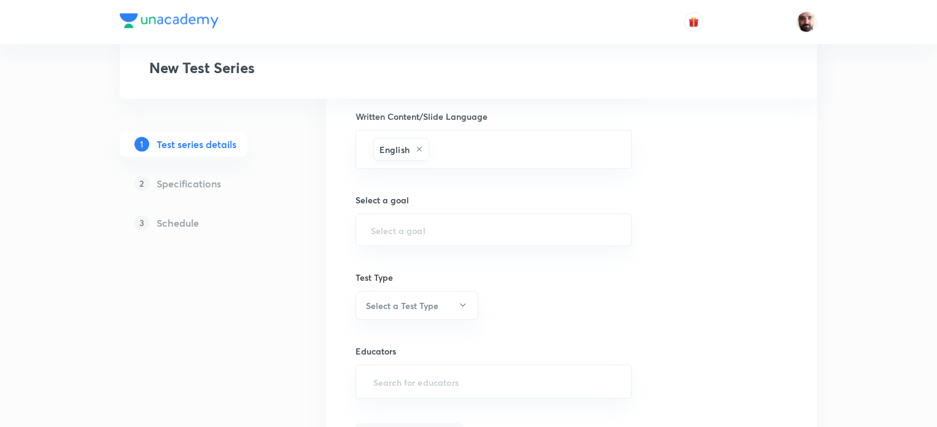
scroll to position [678, 0]
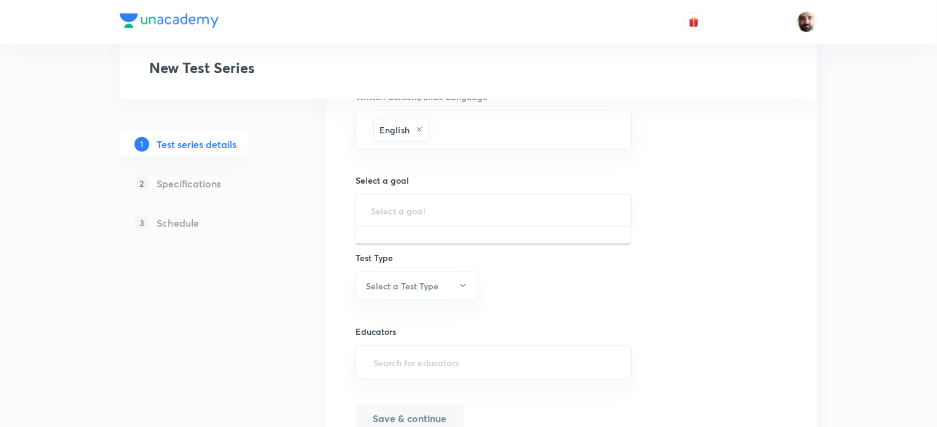
click at [445, 204] on input "text" at bounding box center [494, 210] width 246 height 12
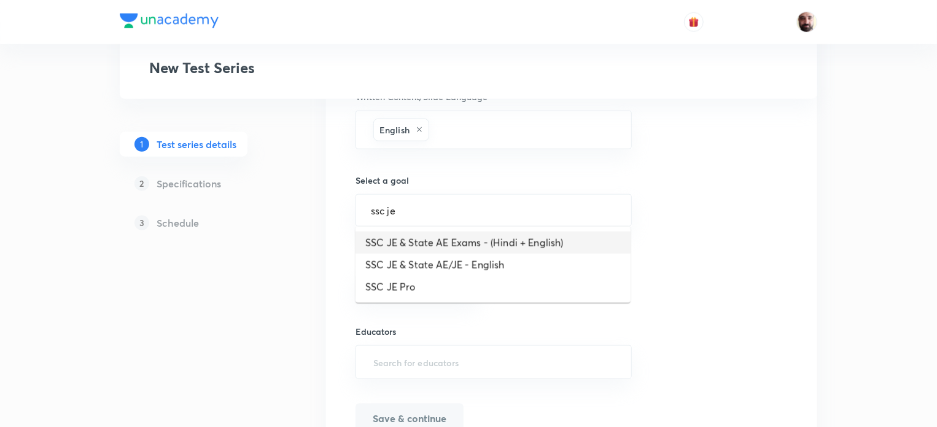
click at [472, 241] on li "SSC JE & State AE Exams - (Hindi + English)" at bounding box center [493, 242] width 275 height 22
type input "SSC JE & State AE Exams - (Hindi + English)"
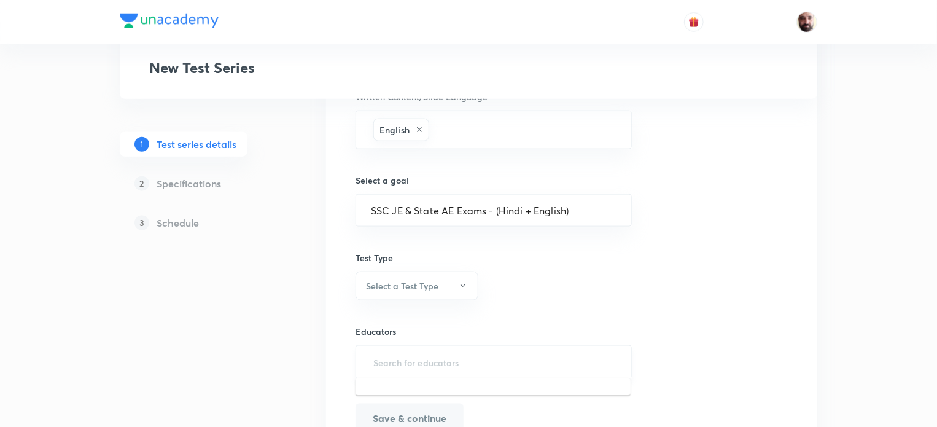
click at [408, 358] on input "text" at bounding box center [494, 362] width 246 height 23
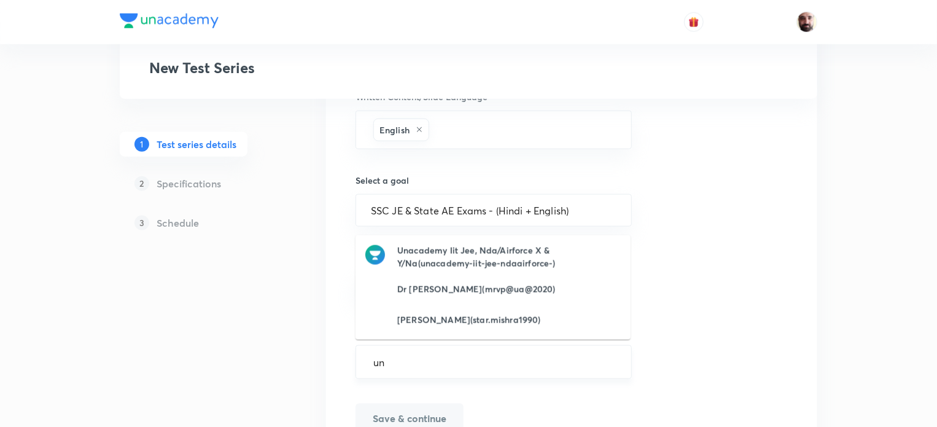
type input "u"
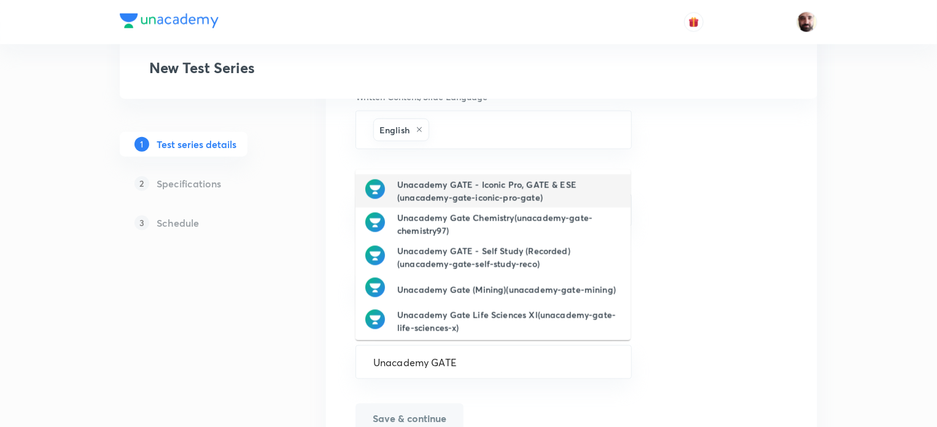
type input "Unacademy GATE"
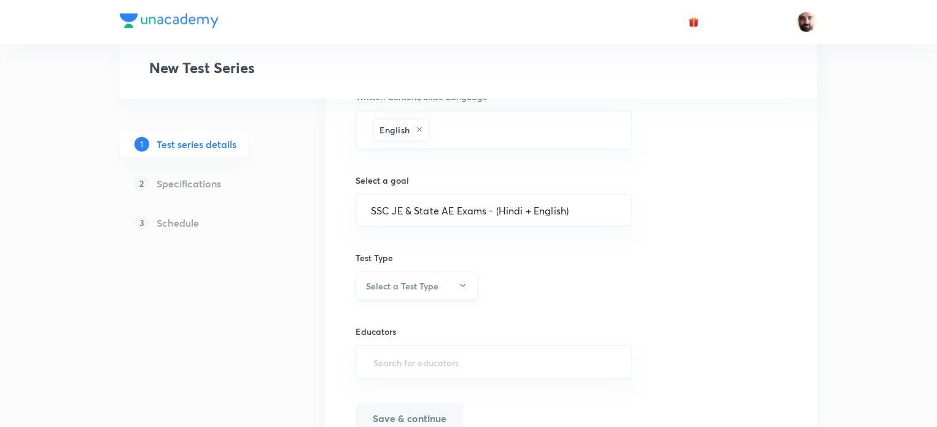
click at [467, 282] on icon "button" at bounding box center [463, 286] width 10 height 10
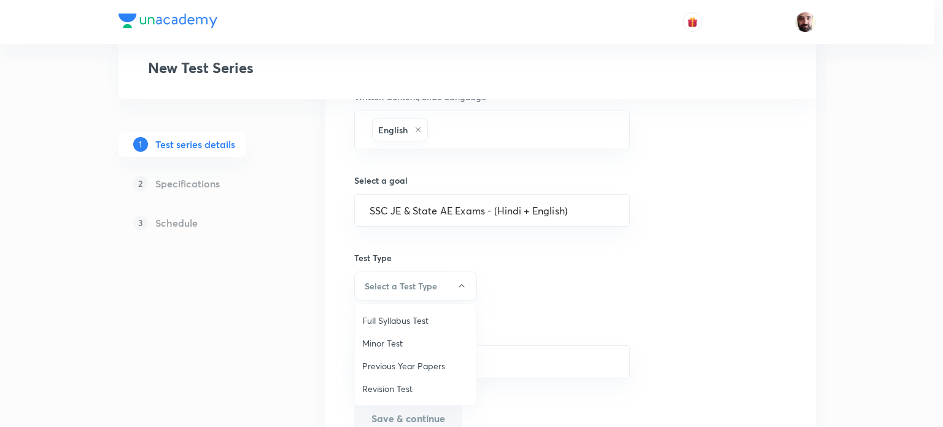
click at [418, 337] on span "Minor Test" at bounding box center [415, 343] width 107 height 13
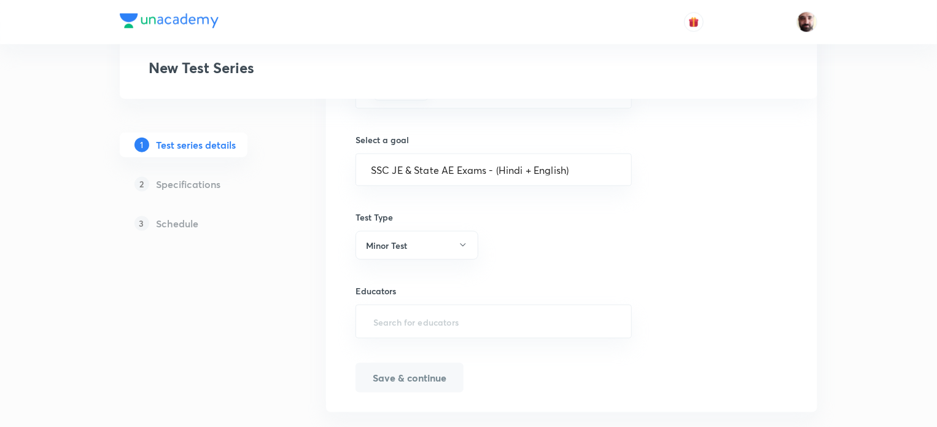
scroll to position [740, 0]
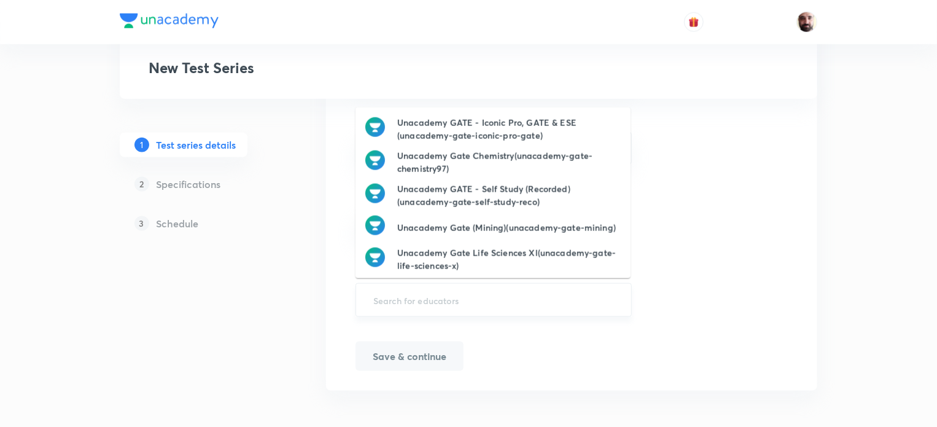
click at [445, 294] on input "text" at bounding box center [494, 300] width 246 height 23
type input "Unacademy GATE,ESE"
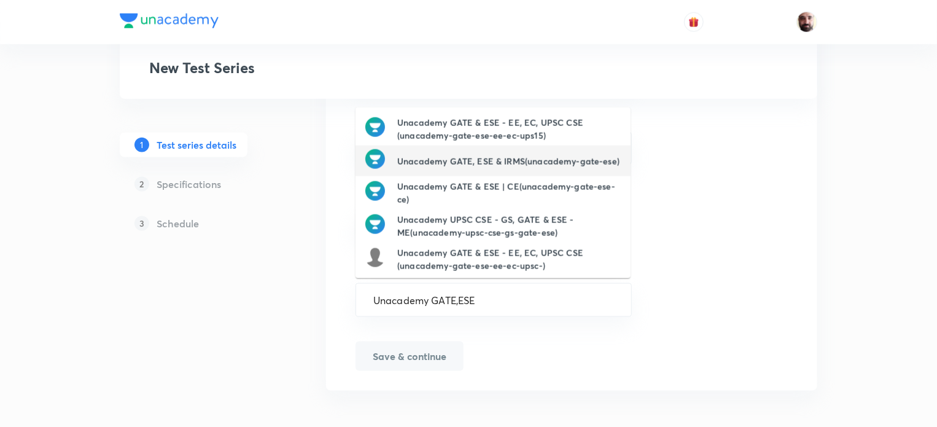
click at [492, 155] on h6 "Unacademy GATE, ESE & IRMS(unacademy-gate-ese)" at bounding box center [508, 161] width 222 height 13
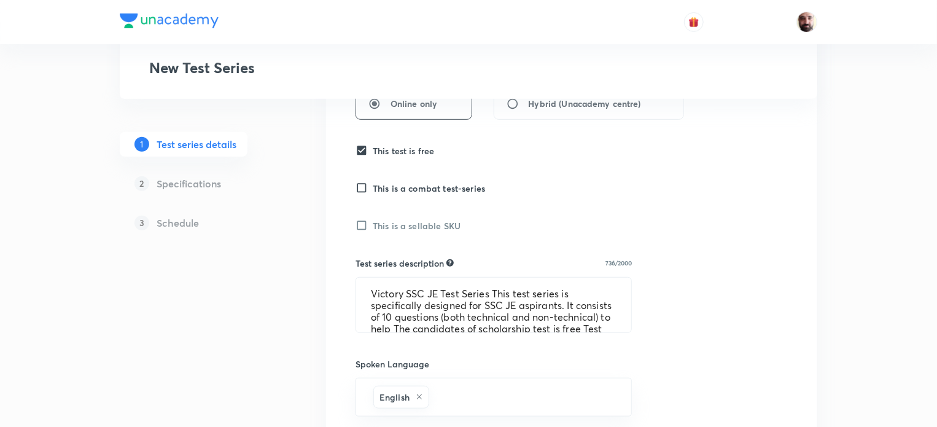
scroll to position [745, 0]
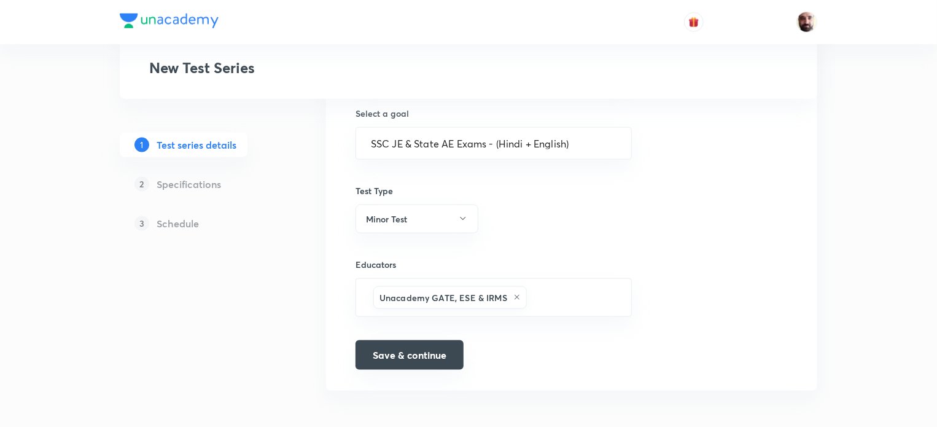
click at [434, 360] on button "Save & continue" at bounding box center [410, 354] width 108 height 29
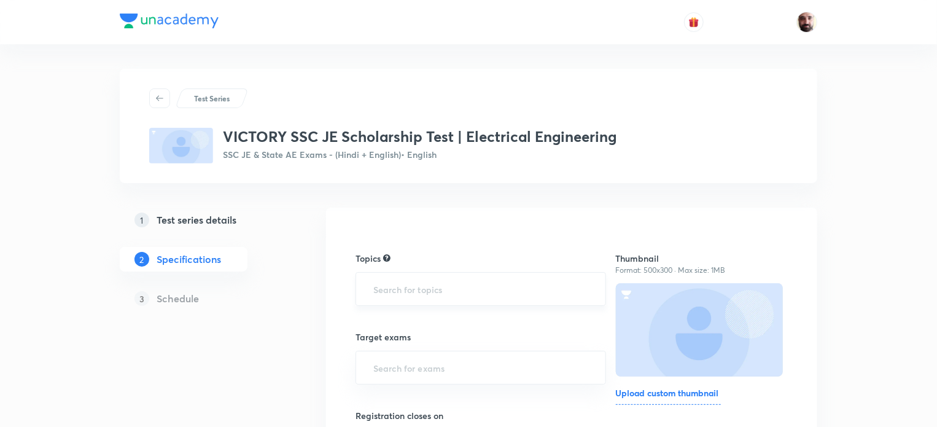
click at [462, 297] on input "text" at bounding box center [481, 289] width 220 height 23
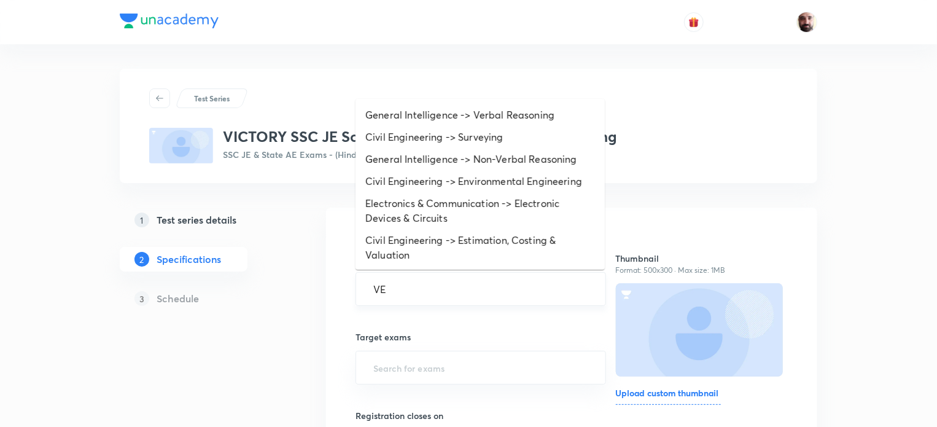
type input "VER"
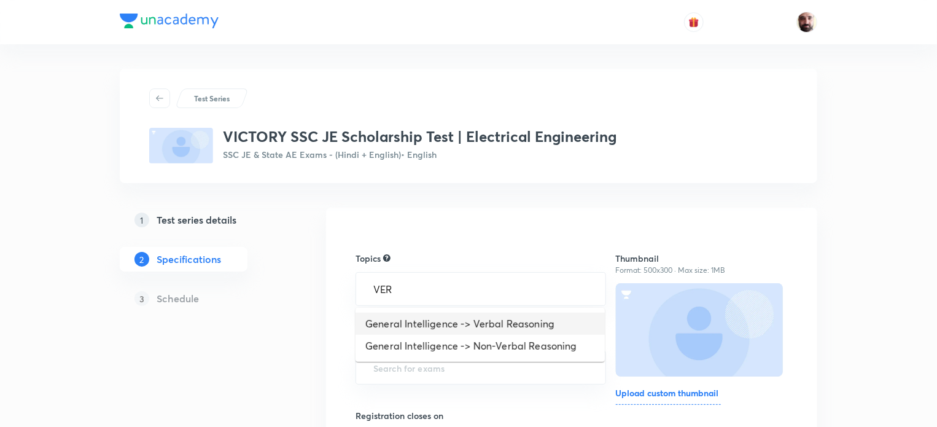
click at [480, 320] on li "General Intelligence -> Verbal Reasoning" at bounding box center [480, 324] width 249 height 22
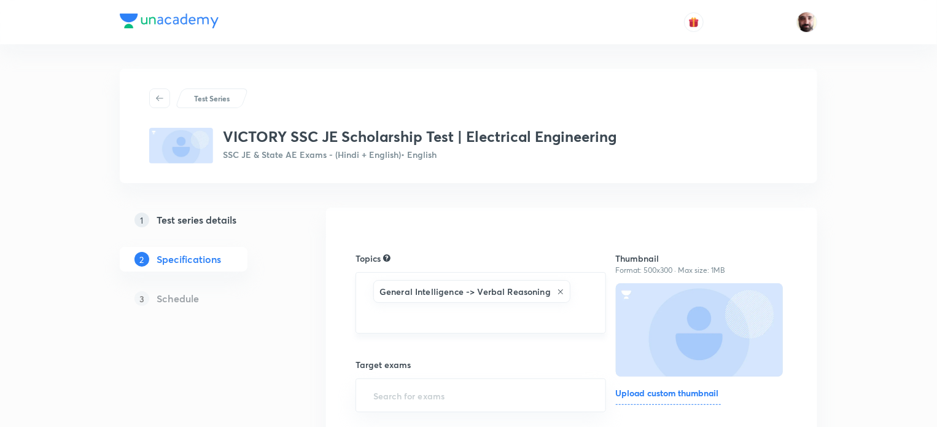
click at [445, 319] on input "text" at bounding box center [481, 316] width 220 height 23
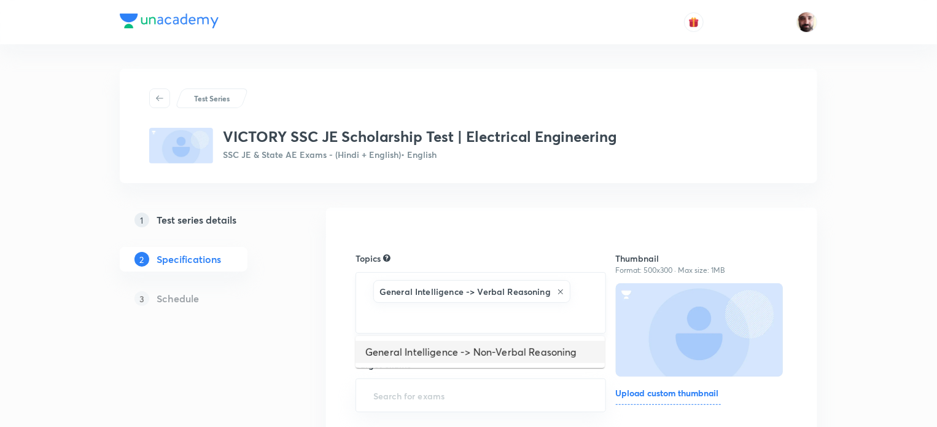
click at [451, 357] on li "General Intelligence -> Non-Verbal Reasoning" at bounding box center [480, 352] width 249 height 22
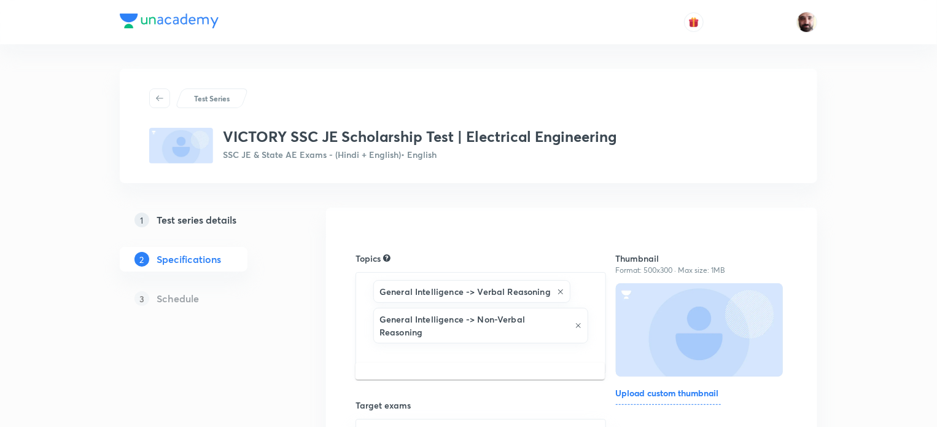
click at [459, 346] on input "text" at bounding box center [481, 357] width 220 height 23
type input "CURR"
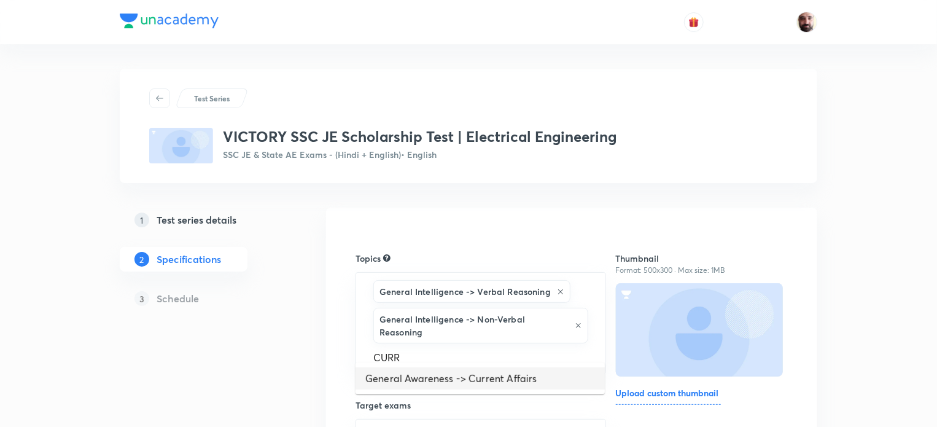
click at [462, 380] on li "General Awareness -> Current Affairs" at bounding box center [480, 378] width 249 height 22
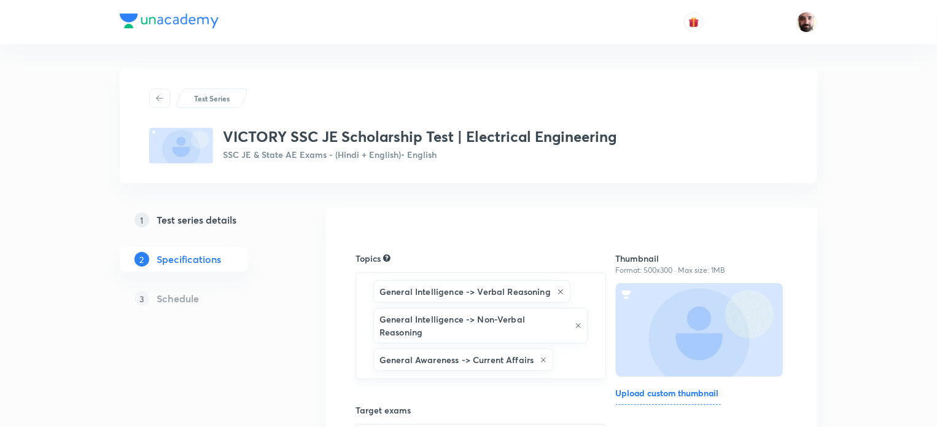
click at [593, 346] on div "General Intelligence -> Verbal Reasoning General Intelligence -> Non-Verbal Rea…" at bounding box center [481, 325] width 251 height 107
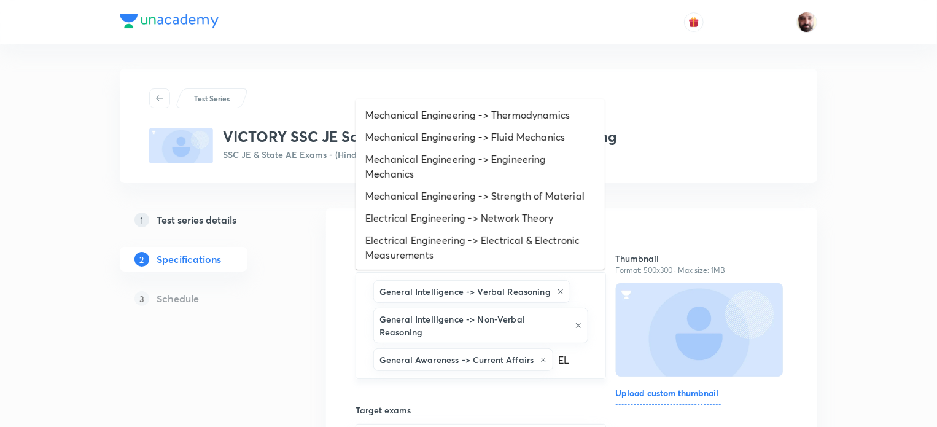
type input "ELE"
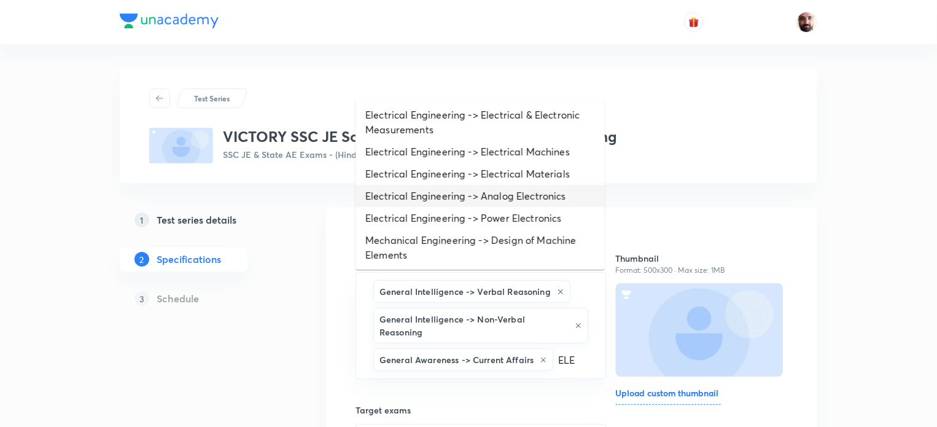
click at [491, 196] on li "Electrical Engineering -> Analog Electronics" at bounding box center [480, 196] width 249 height 22
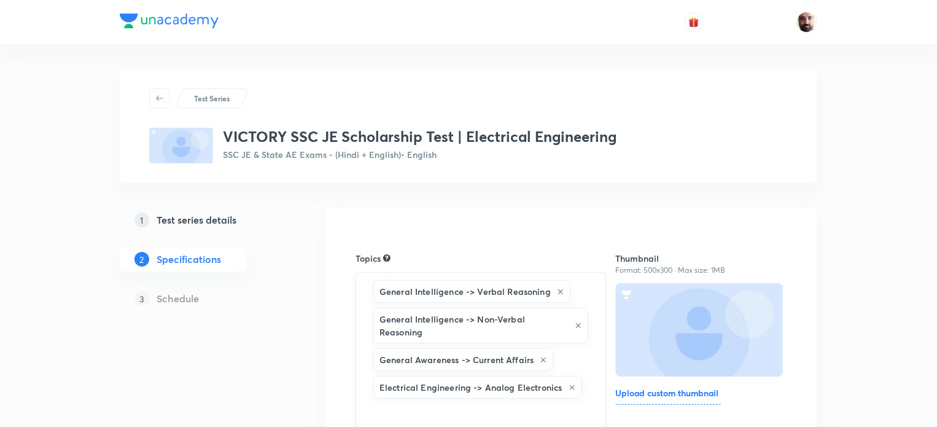
click at [513, 401] on input "text" at bounding box center [481, 412] width 220 height 23
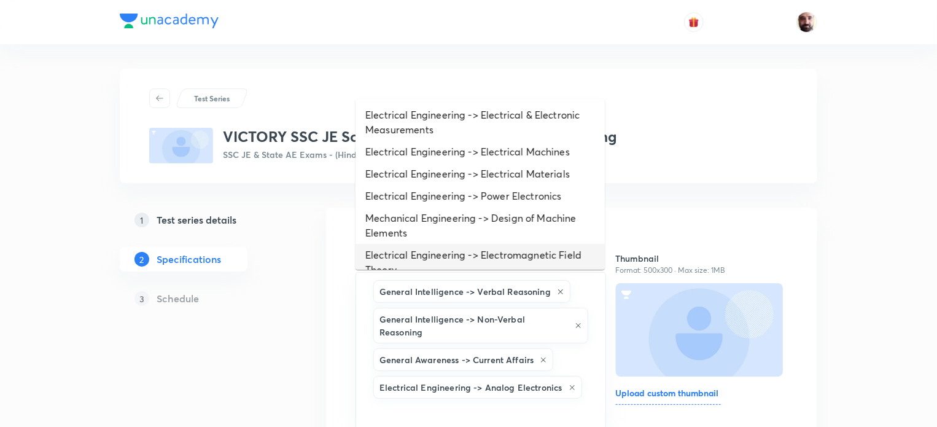
click at [494, 255] on li "Electrical Engineering -> Electromagnetic Field Theory" at bounding box center [480, 262] width 249 height 37
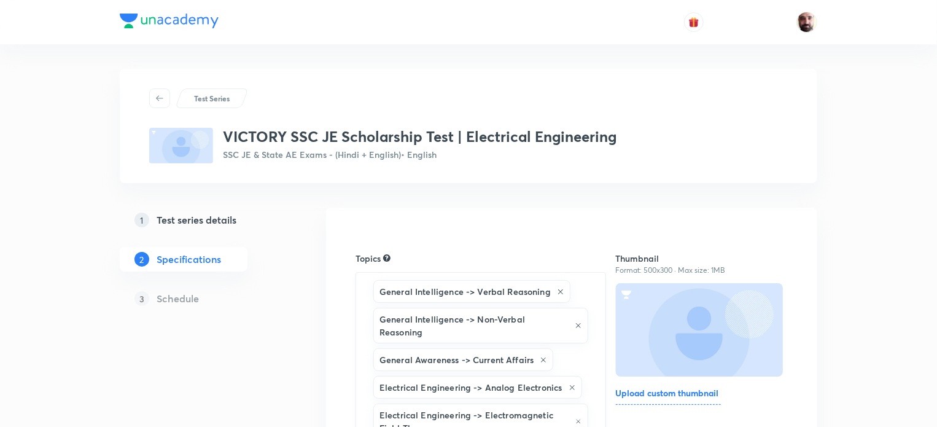
click at [506, 412] on h6 "Electrical Engineering -> Electromagnetic Field Theory" at bounding box center [474, 421] width 190 height 26
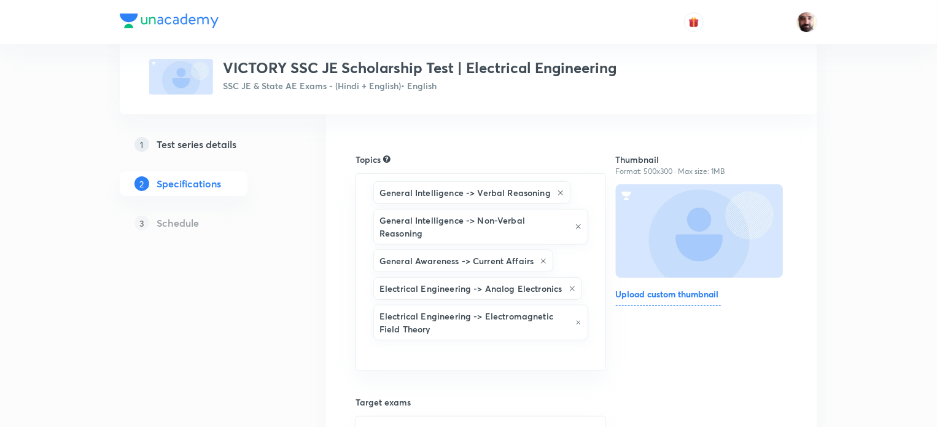
scroll to position [124, 0]
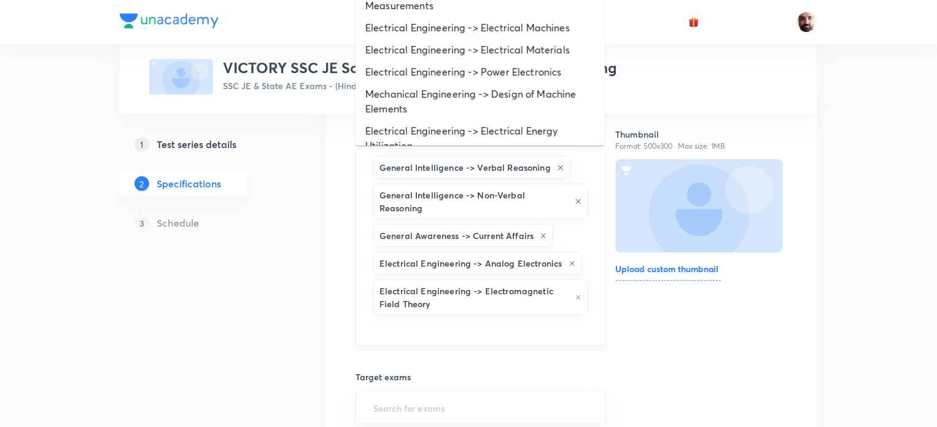
click at [434, 317] on input "text" at bounding box center [481, 328] width 220 height 23
click at [469, 49] on li "Electrical Engineering -> Electrical Materials" at bounding box center [480, 50] width 249 height 22
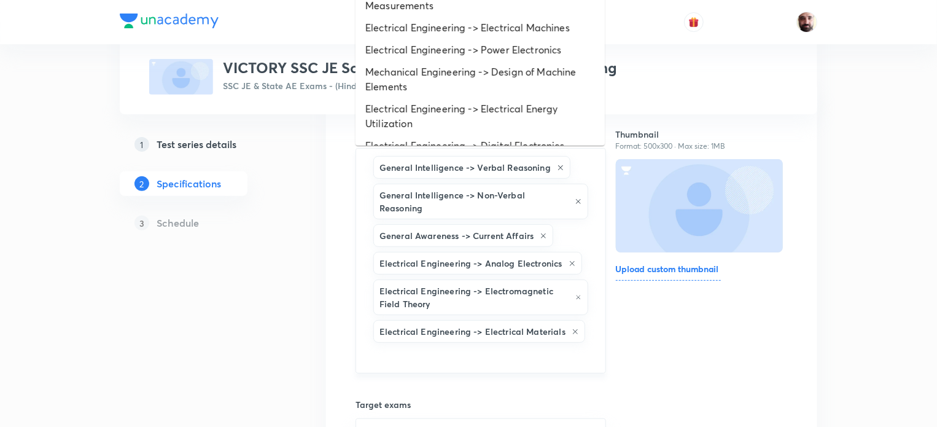
drag, startPoint x: 452, startPoint y: 345, endPoint x: 447, endPoint y: 271, distance: 74.5
click at [452, 345] on input "text" at bounding box center [481, 356] width 220 height 23
click at [463, 26] on li "Electrical Engineering -> Electrical Machines" at bounding box center [480, 28] width 249 height 22
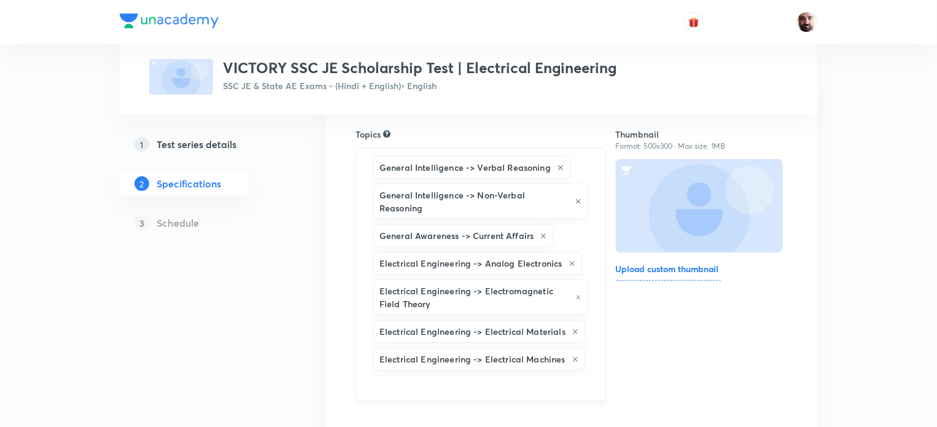
click at [438, 373] on input "text" at bounding box center [481, 384] width 220 height 23
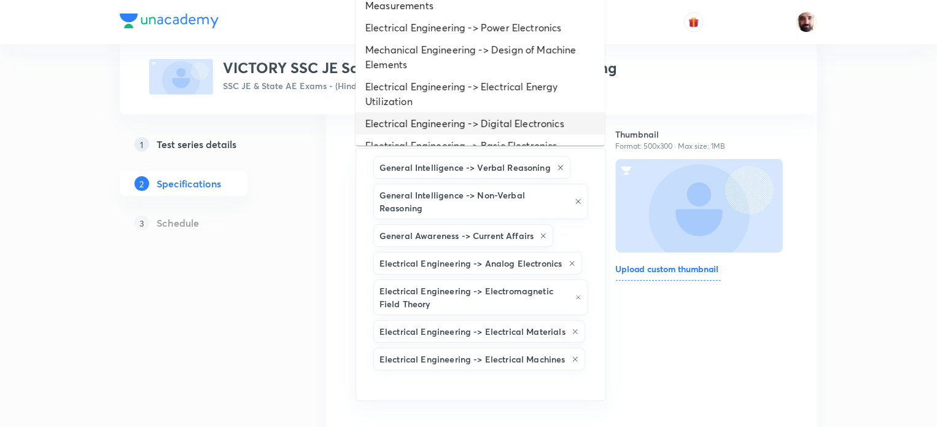
scroll to position [200, 0]
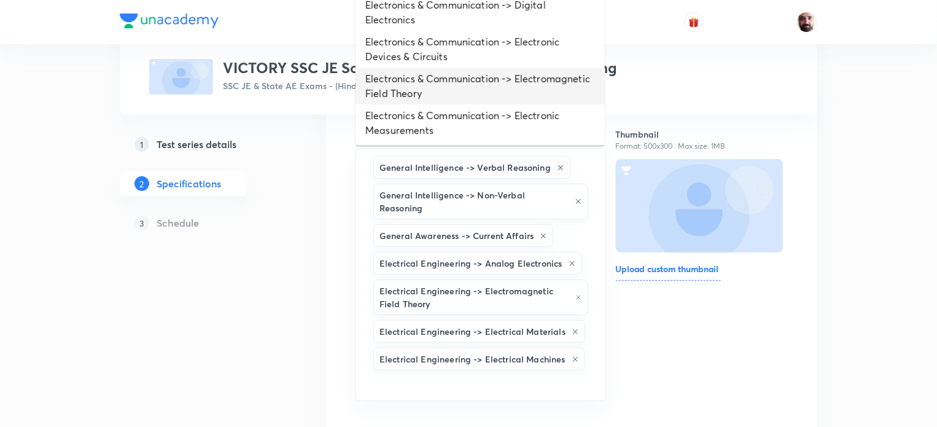
click at [435, 89] on li "Electronics & Communication -> Electromagnetic Field Theory" at bounding box center [480, 86] width 249 height 37
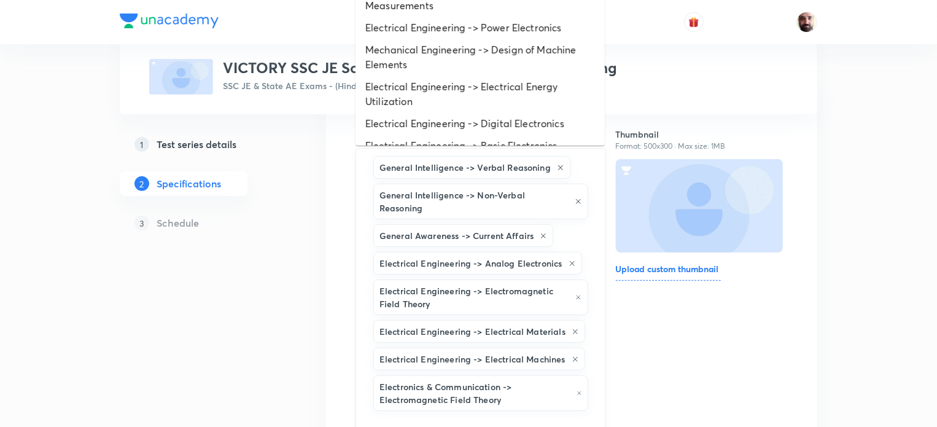
click at [453, 413] on input "text" at bounding box center [481, 424] width 220 height 23
click at [433, 89] on li "Electrical Engineering -> Electrical Energy Utilization" at bounding box center [480, 94] width 249 height 37
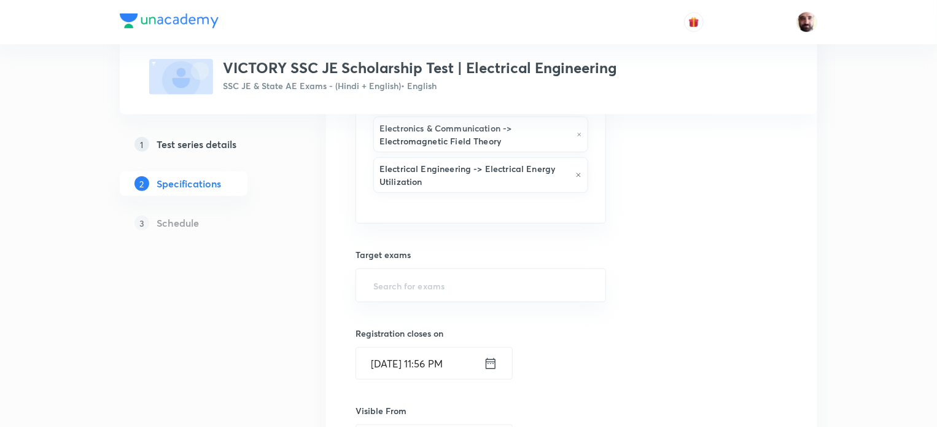
scroll to position [381, 0]
click at [422, 276] on input "text" at bounding box center [481, 287] width 220 height 23
type input "SSC"
drag, startPoint x: 422, startPoint y: 303, endPoint x: 430, endPoint y: 319, distance: 17.8
click at [422, 303] on li "SSC JE Paper I" at bounding box center [480, 306] width 249 height 22
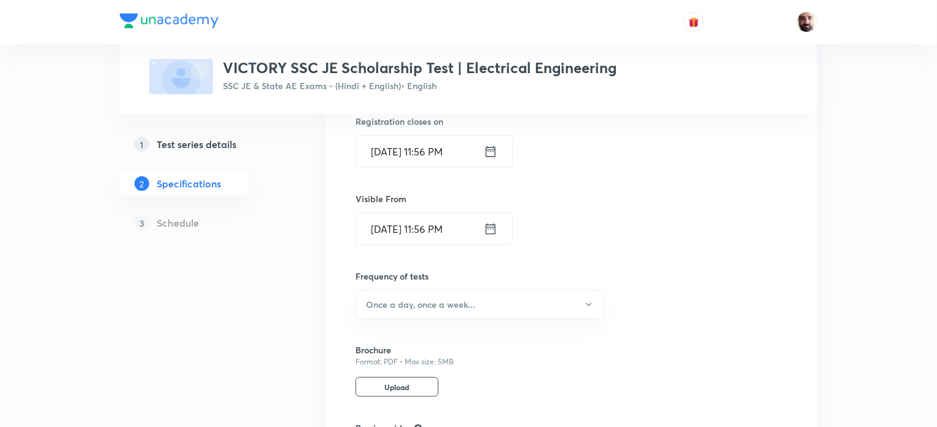
scroll to position [612, 0]
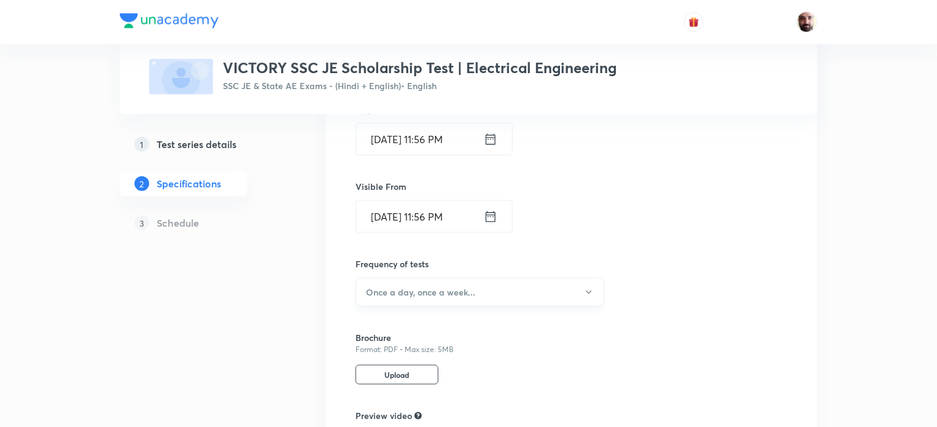
click at [593, 287] on icon "button" at bounding box center [589, 292] width 10 height 10
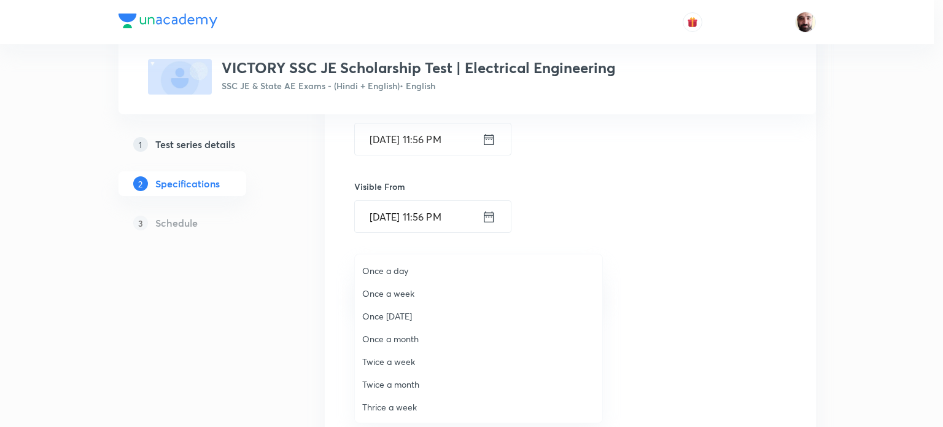
drag, startPoint x: 413, startPoint y: 294, endPoint x: 424, endPoint y: 302, distance: 13.3
click at [414, 294] on span "Once a week" at bounding box center [478, 293] width 233 height 13
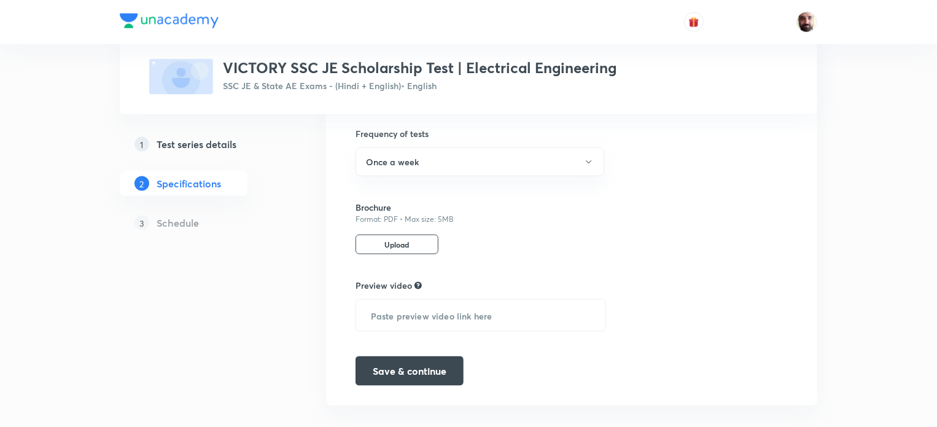
scroll to position [742, 0]
click at [432, 354] on button "Save & continue" at bounding box center [410, 368] width 108 height 29
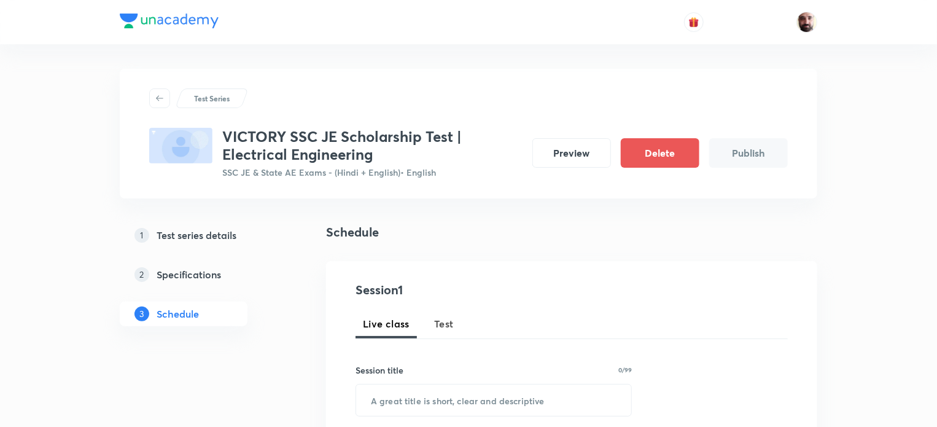
click at [449, 321] on span "Test" at bounding box center [444, 323] width 20 height 15
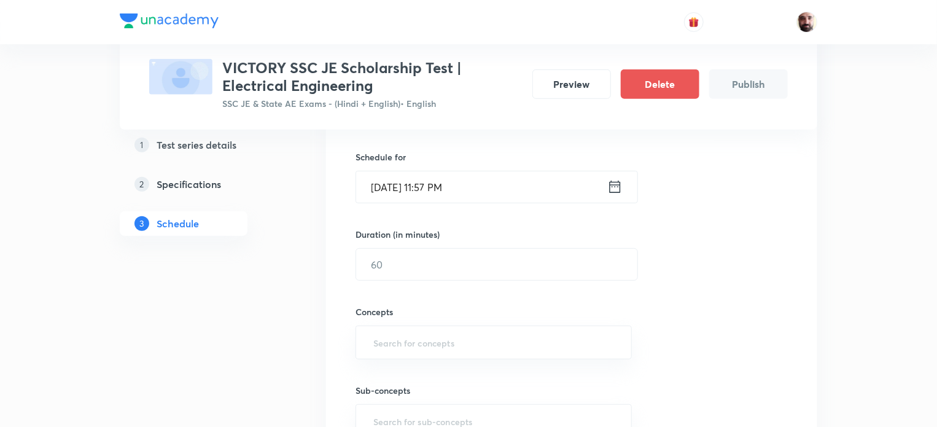
scroll to position [255, 0]
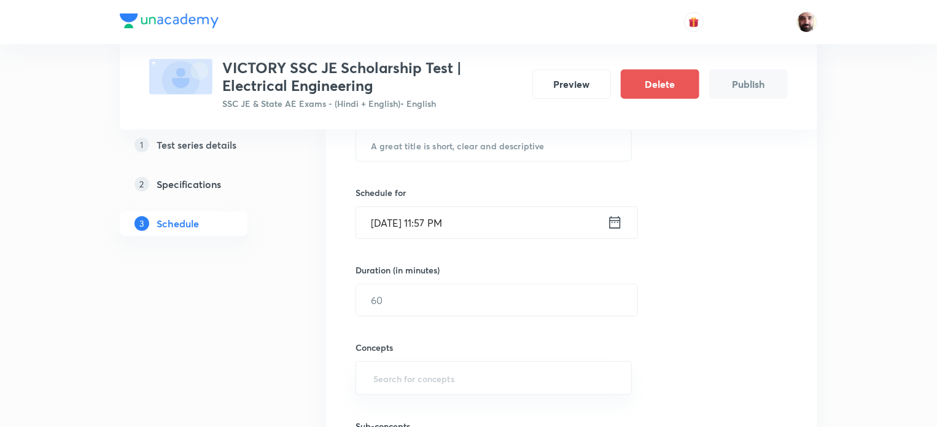
click at [615, 221] on icon at bounding box center [615, 222] width 11 height 12
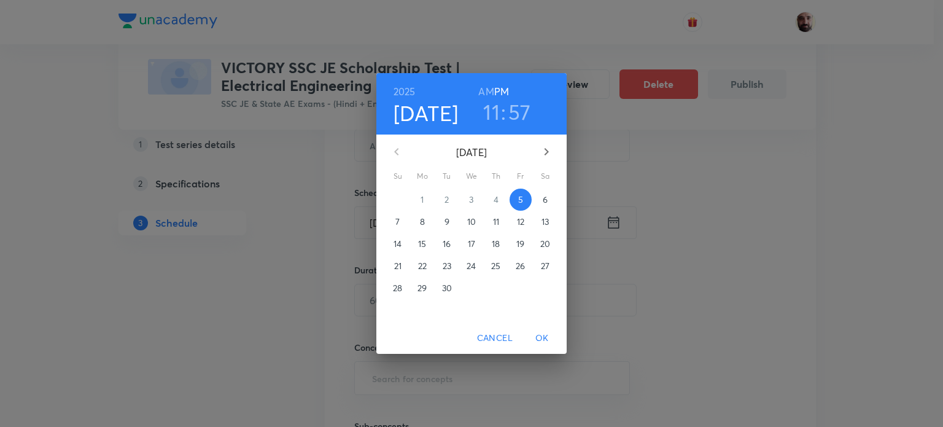
click at [422, 220] on p "8" at bounding box center [422, 222] width 5 height 12
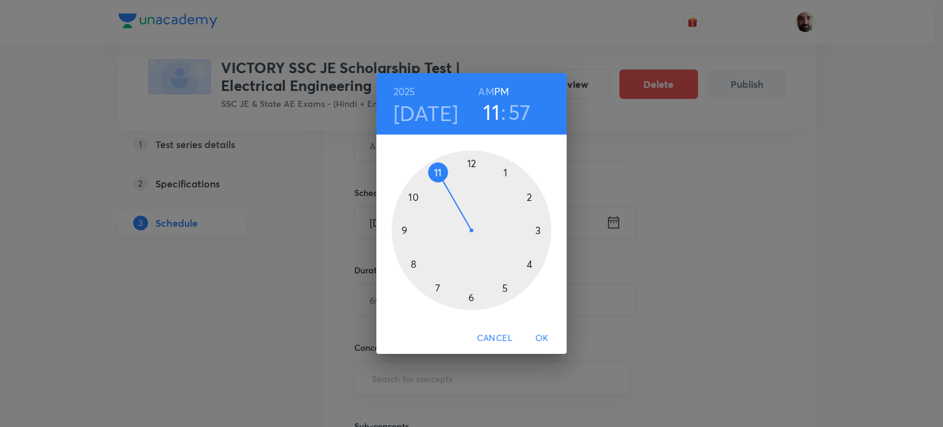
click at [437, 176] on div at bounding box center [472, 230] width 160 height 160
click at [473, 165] on div at bounding box center [472, 230] width 160 height 160
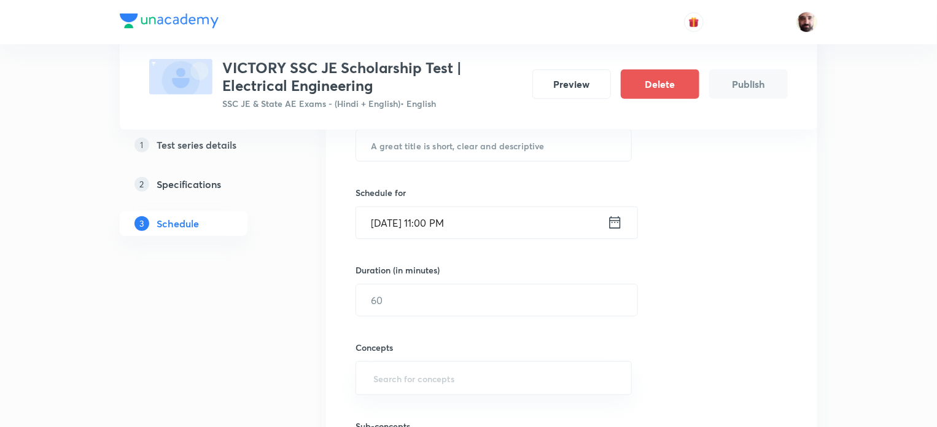
click at [613, 225] on icon at bounding box center [614, 222] width 15 height 17
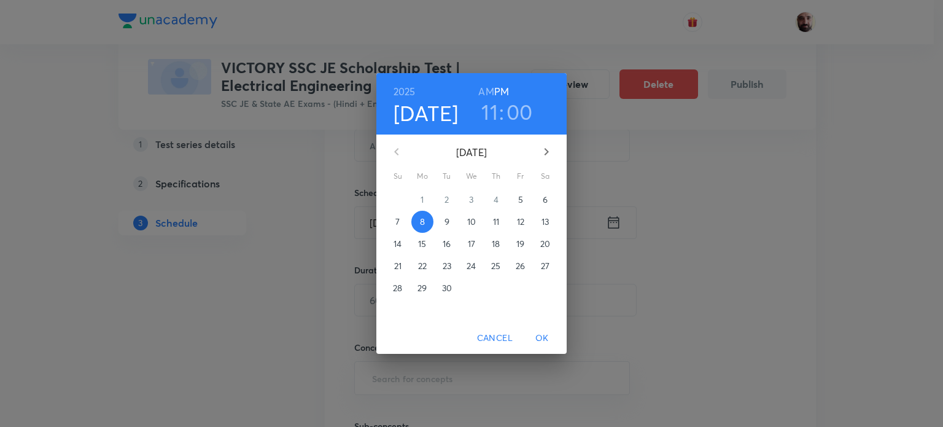
click at [484, 90] on h6 "AM" at bounding box center [485, 91] width 15 height 17
click at [543, 333] on span "OK" at bounding box center [541, 337] width 29 height 15
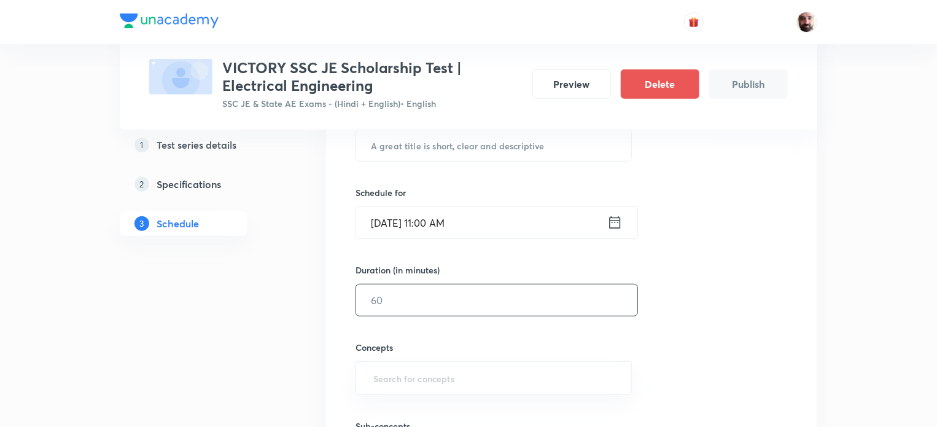
click at [407, 295] on input "text" at bounding box center [496, 299] width 281 height 31
type input "10"
click at [427, 377] on input "text" at bounding box center [494, 378] width 246 height 23
type input "V"
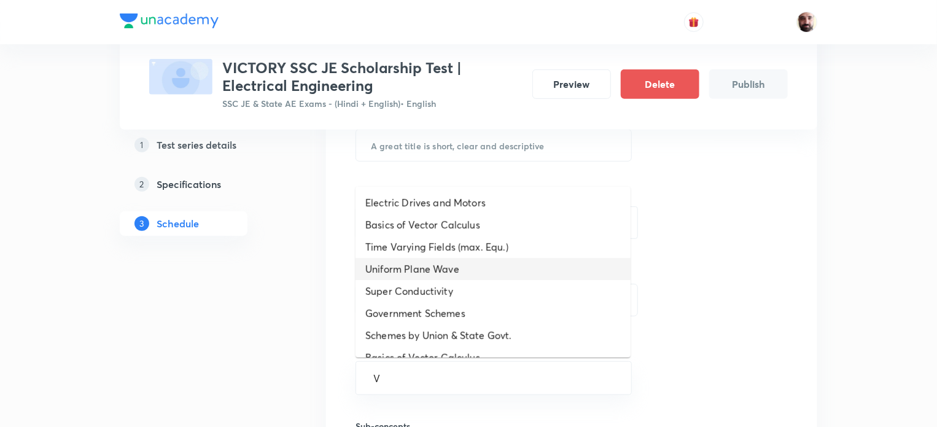
click at [433, 271] on li "Uniform Plane Wave" at bounding box center [493, 269] width 275 height 22
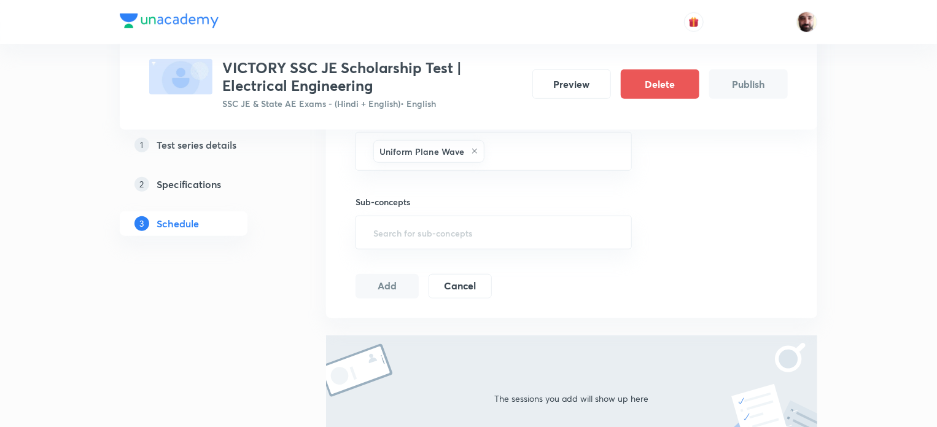
scroll to position [436, 0]
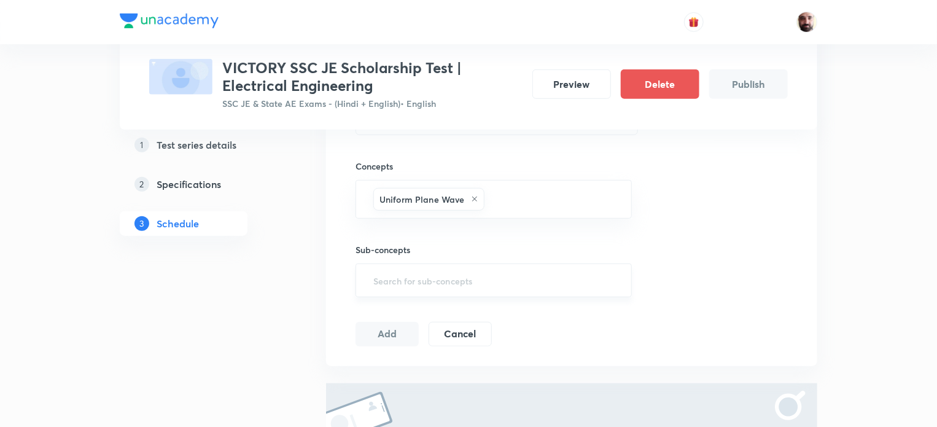
click at [490, 275] on input "text" at bounding box center [494, 280] width 246 height 23
type input "G"
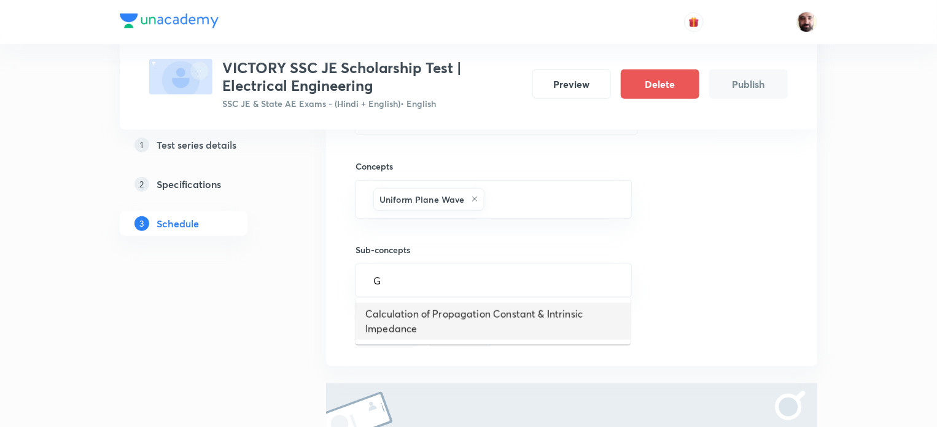
click at [442, 311] on li "Calculation of Propagation Constant & Intrinsic Impedance" at bounding box center [493, 321] width 275 height 37
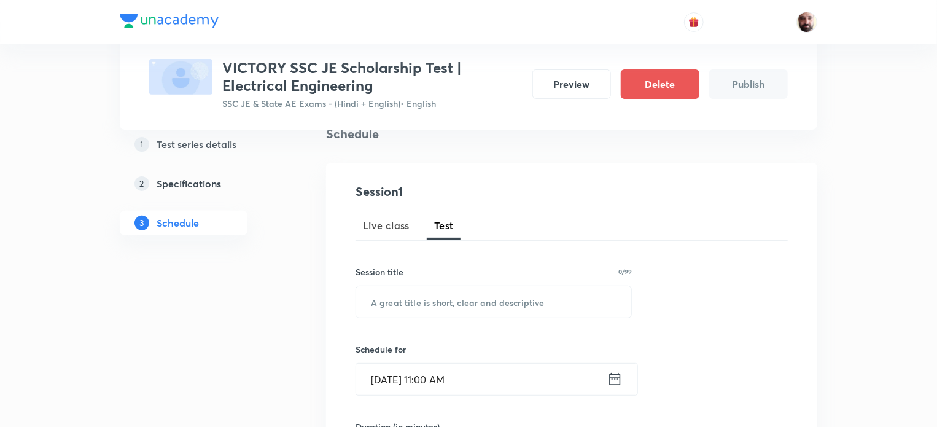
scroll to position [61, 0]
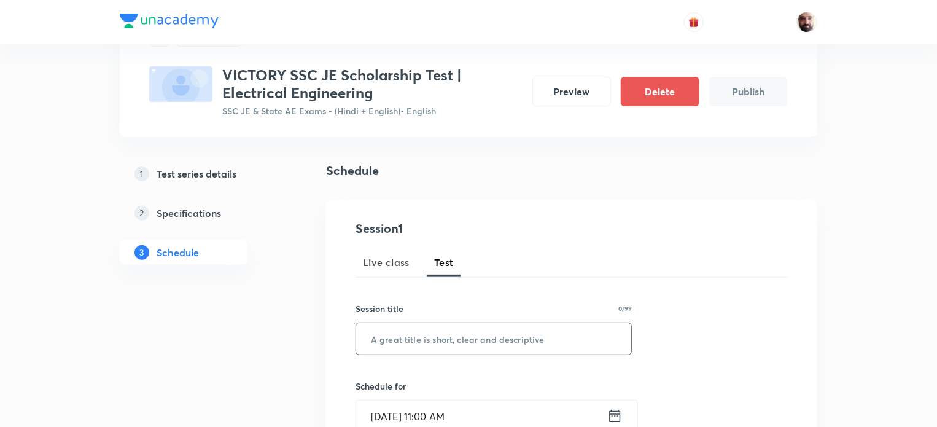
click at [502, 333] on input "text" at bounding box center [493, 338] width 275 height 31
click at [430, 336] on input "SCHO" at bounding box center [493, 338] width 275 height 31
click at [433, 335] on input "SCHO" at bounding box center [493, 338] width 275 height 31
paste input "Scholarship Test -1"
click at [400, 338] on input "SCHOScholarship Test -1" at bounding box center [493, 338] width 275 height 31
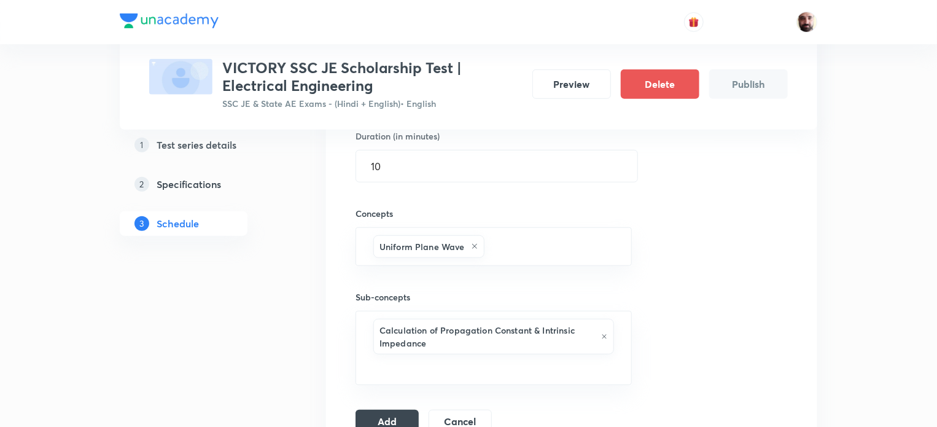
scroll to position [659, 0]
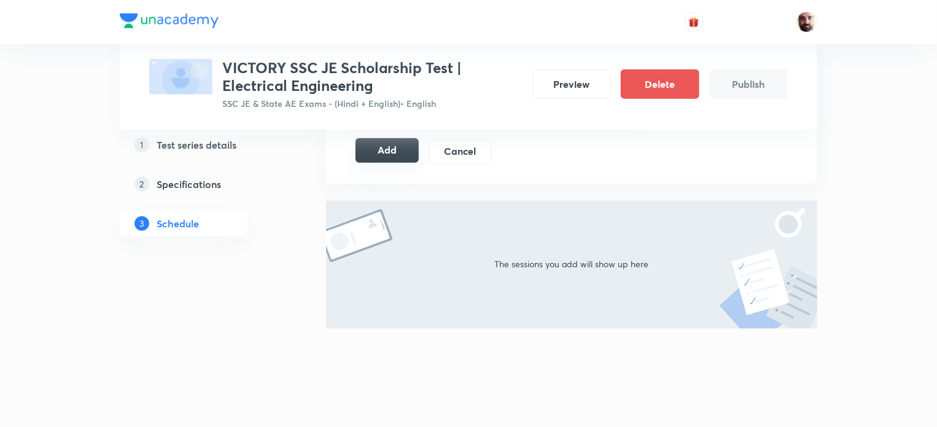
type input "Scholarship Test -1"
click at [381, 151] on button "Add" at bounding box center [387, 150] width 63 height 25
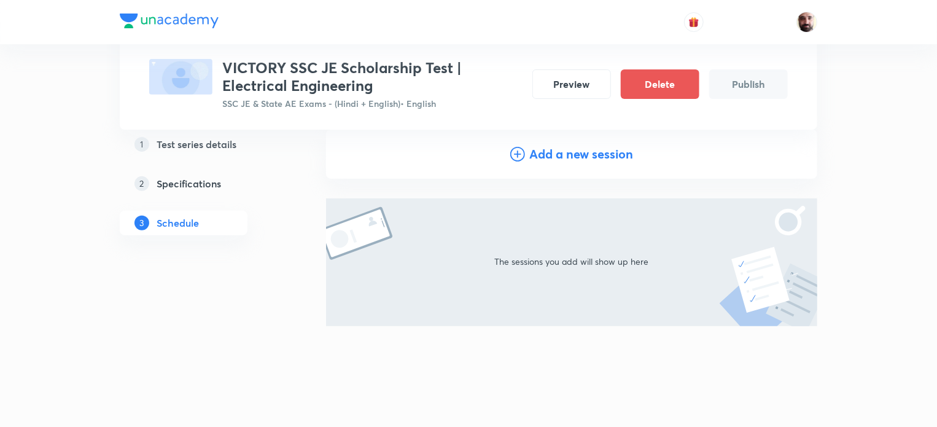
scroll to position [131, 0]
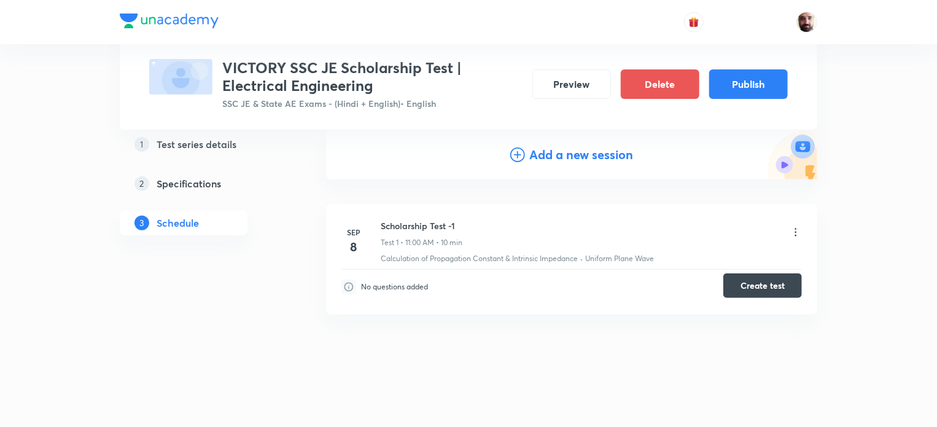
click at [769, 283] on button "Create test" at bounding box center [762, 285] width 79 height 25
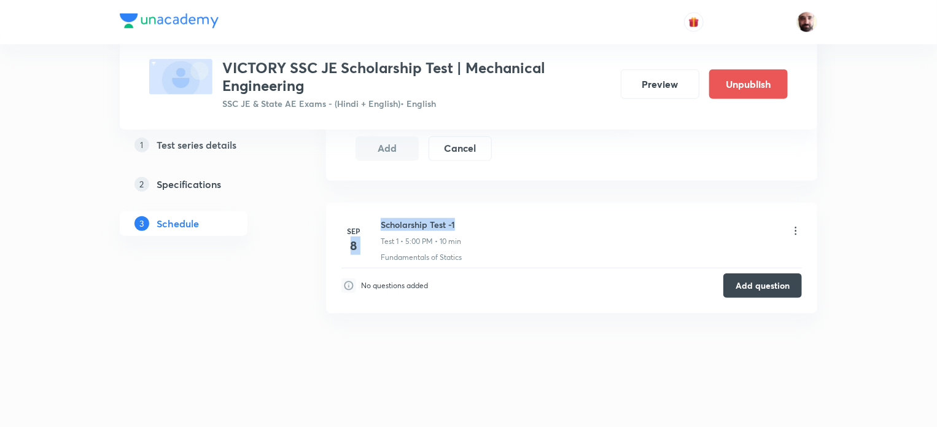
drag, startPoint x: 375, startPoint y: 220, endPoint x: 472, endPoint y: 213, distance: 97.9
click at [472, 213] on li "[DATE] Scholarship Test -1 Test 1 • 5:00 PM • 10 min Fundamentals of Statics No…" at bounding box center [571, 258] width 491 height 111
click at [473, 214] on li "[DATE] Scholarship Test -1 Test 1 • 5:00 PM • 10 min Fundamentals of Statics No…" at bounding box center [571, 258] width 491 height 111
click at [470, 221] on div "Scholarship Test -1 Test 1 • 5:00 PM • 10 min" at bounding box center [591, 232] width 421 height 29
drag, startPoint x: 467, startPoint y: 218, endPoint x: 377, endPoint y: 218, distance: 89.7
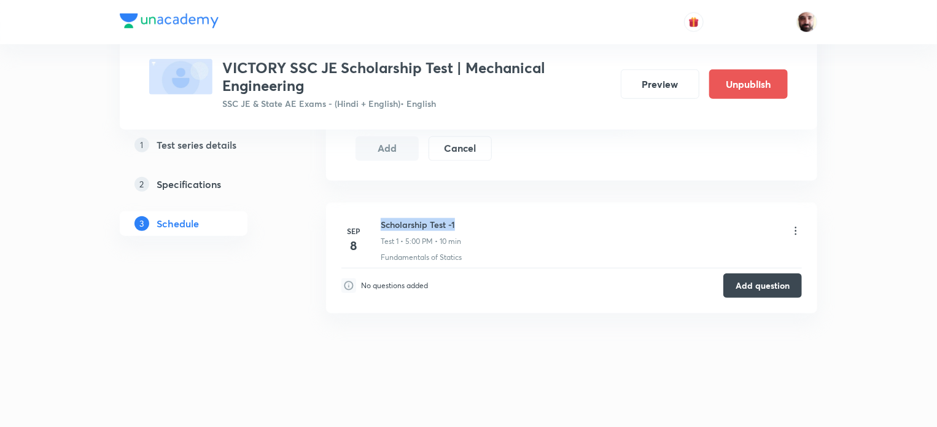
click at [378, 218] on div "[DATE] Scholarship Test -1 Test 1 • 5:00 PM • 10 min Fundamentals of Statics" at bounding box center [571, 240] width 461 height 45
copy h6 "Scholarship Test -1"
click at [659, 83] on button "Preview" at bounding box center [660, 82] width 79 height 29
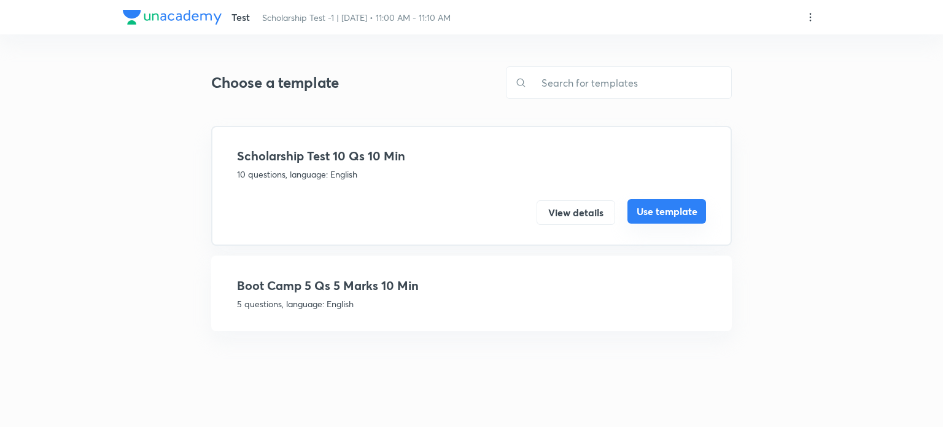
click at [680, 208] on button "Use template" at bounding box center [667, 211] width 79 height 25
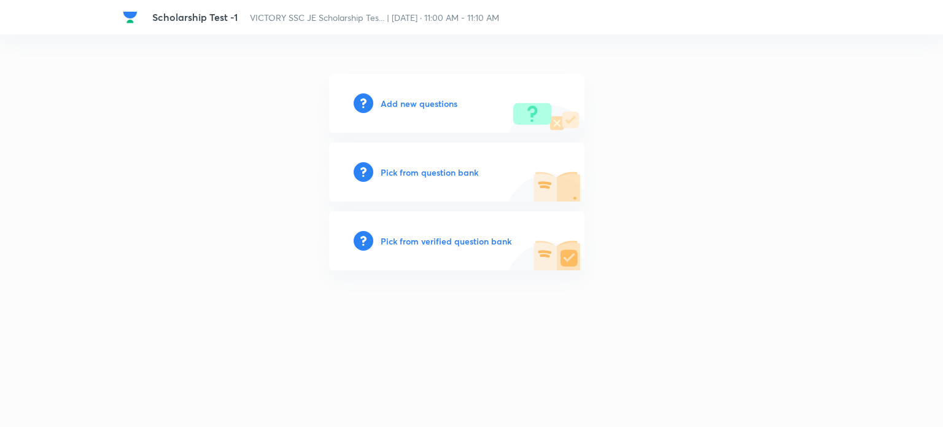
click at [305, 21] on span "VICTORY SSC JE Scholarship Tes... | [DATE] · 11:00 AM - 11:10 AM" at bounding box center [374, 18] width 249 height 12
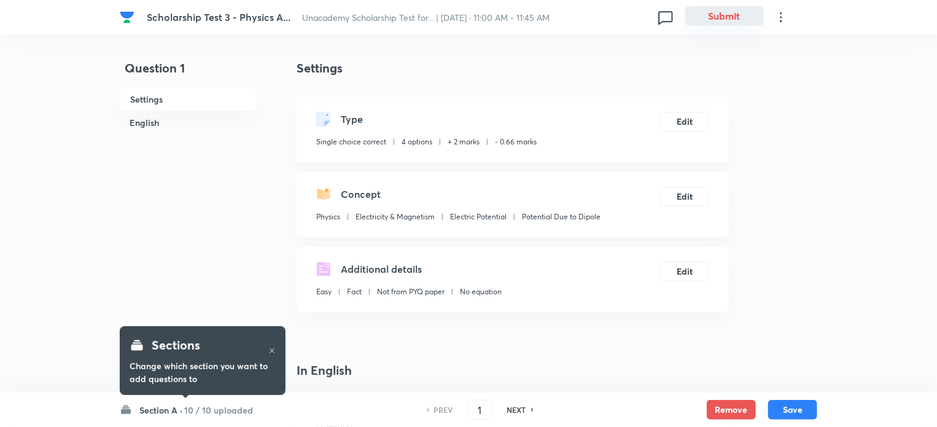
click at [716, 21] on button "Submit" at bounding box center [724, 16] width 79 height 20
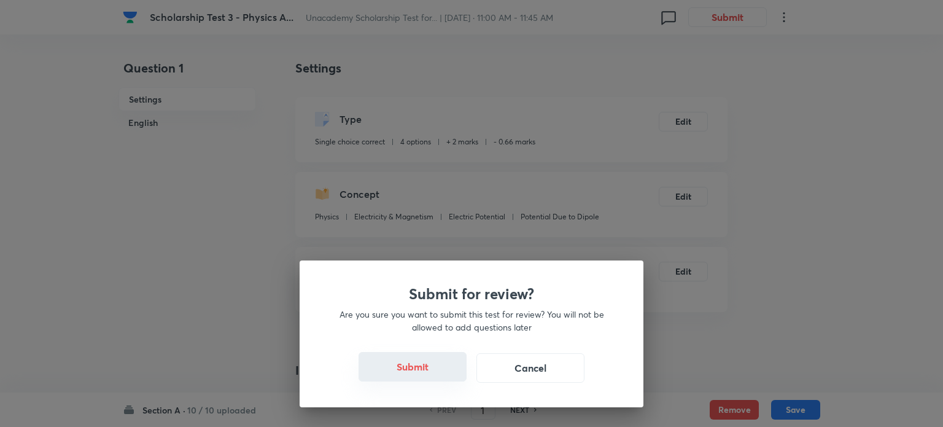
click at [430, 367] on button "Submit" at bounding box center [413, 366] width 108 height 29
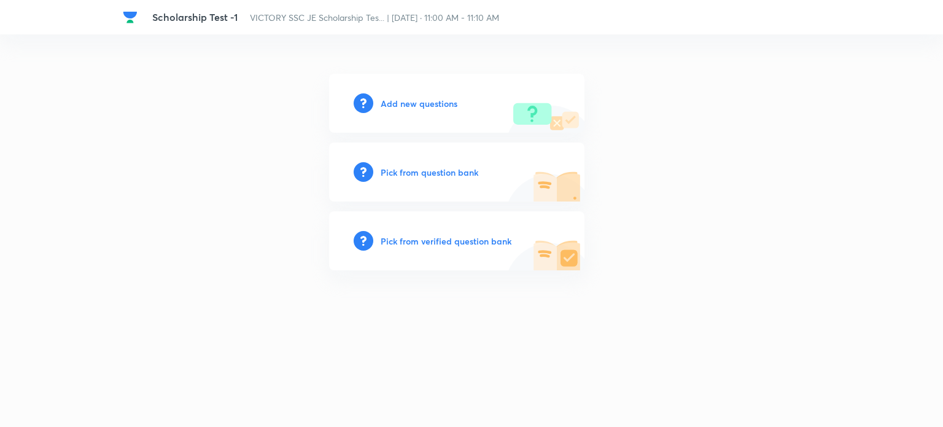
click at [434, 106] on h6 "Add new questions" at bounding box center [419, 103] width 77 height 13
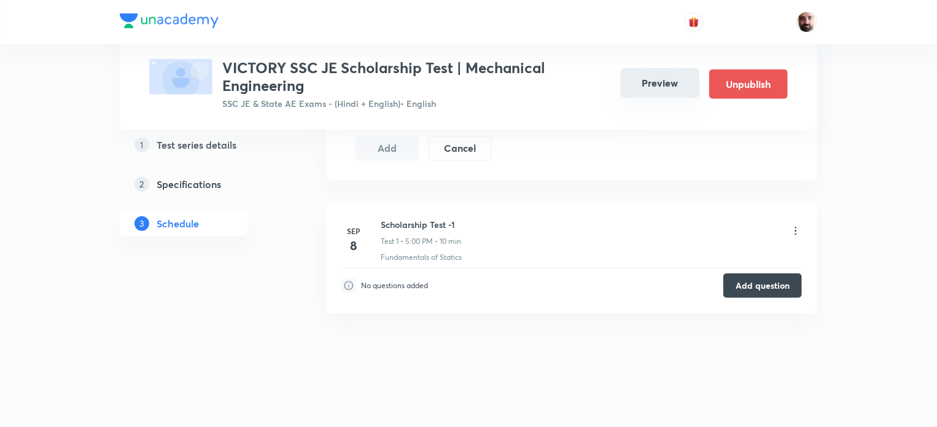
click at [647, 83] on button "Preview" at bounding box center [660, 82] width 79 height 29
